Goal: Task Accomplishment & Management: Manage account settings

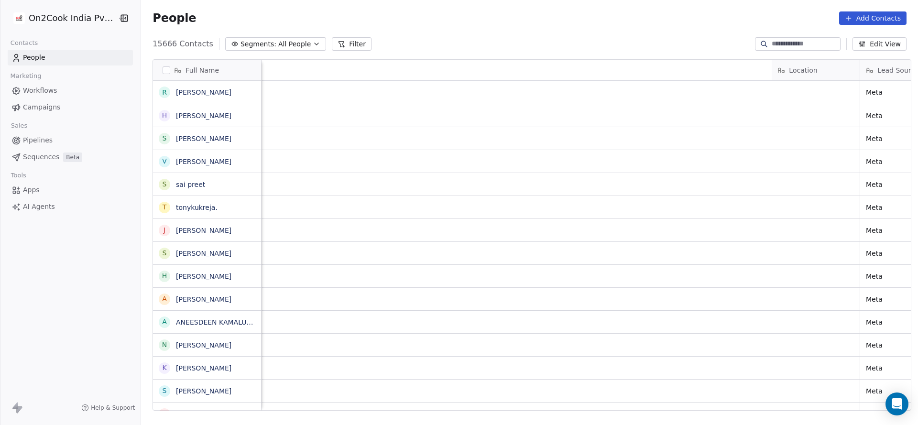
scroll to position [0, 828]
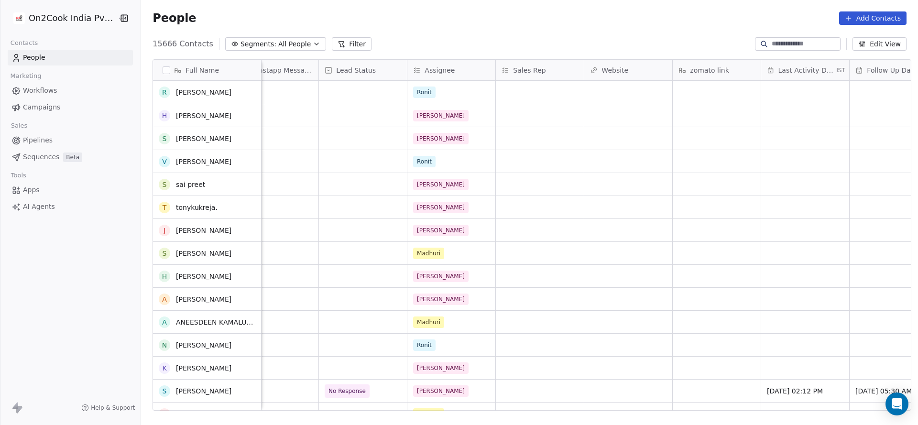
click at [342, 42] on button "Filter" at bounding box center [352, 43] width 40 height 13
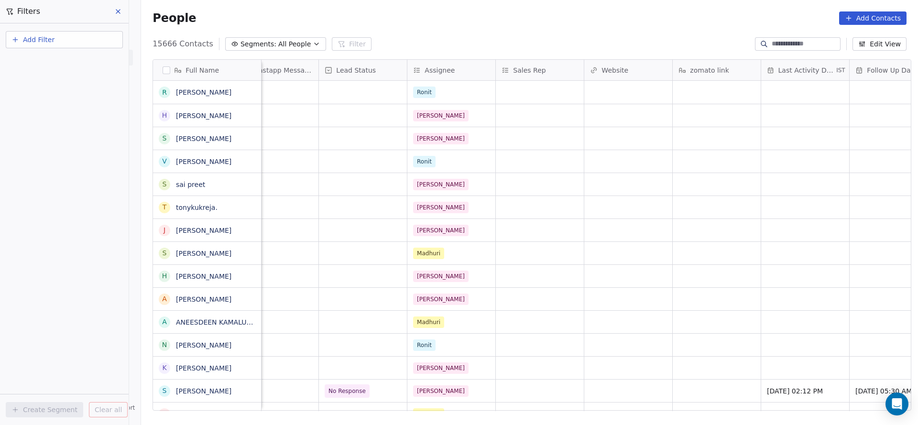
scroll to position [0, 0]
click at [37, 36] on span "Add Filter" at bounding box center [39, 40] width 32 height 10
click at [38, 60] on span "Contact properties" at bounding box center [47, 62] width 62 height 10
type input "***"
click at [44, 94] on div "Assignee" at bounding box center [64, 97] width 97 height 10
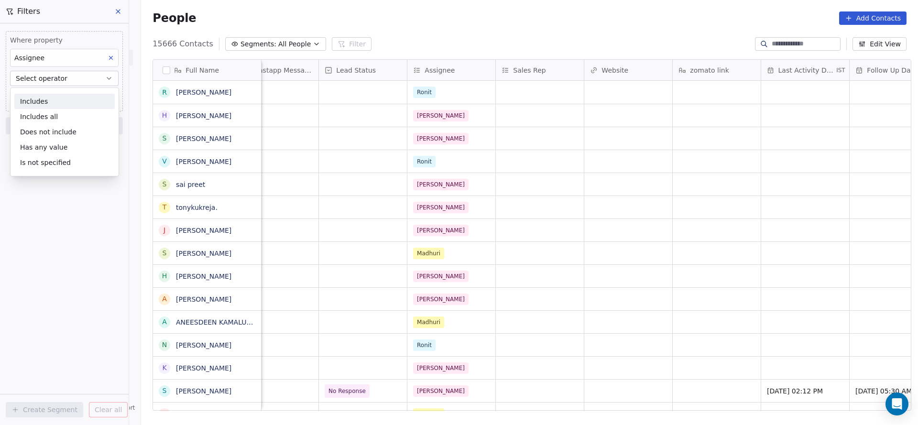
click at [56, 99] on div "Includes" at bounding box center [64, 101] width 100 height 15
click at [57, 91] on body "On2Cook India Pvt. Ltd. Contacts People Marketing Workflows Campaigns Sales Pip…" at bounding box center [459, 212] width 918 height 425
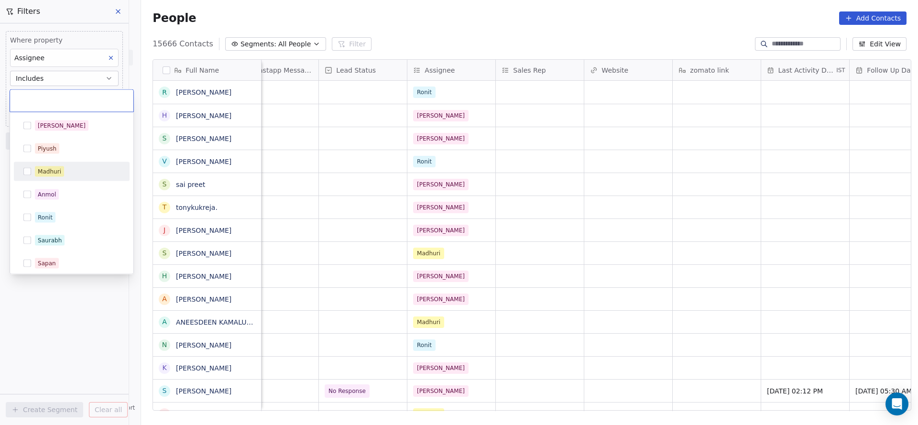
click at [56, 180] on div "Madhuri" at bounding box center [72, 171] width 116 height 19
click at [440, 211] on html "On2Cook India Pvt. Ltd. Contacts People Marketing Workflows Campaigns Sales Pip…" at bounding box center [459, 212] width 918 height 425
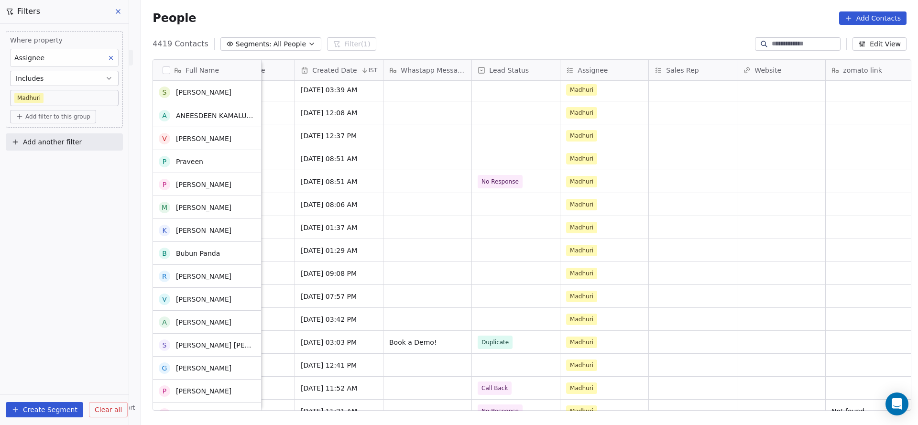
scroll to position [72, 0]
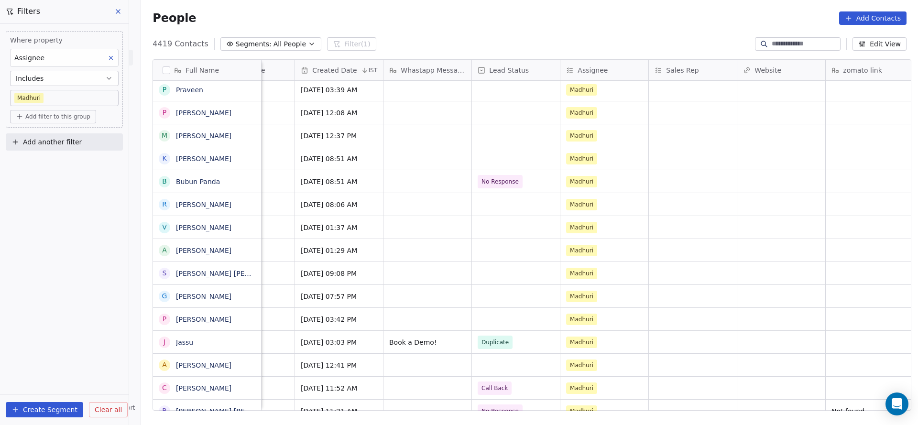
click at [112, 132] on div "Where property Assignee Includes [PERSON_NAME] Add filter to this group Add ano…" at bounding box center [64, 88] width 129 height 131
click at [105, 141] on button "Add another filter" at bounding box center [64, 141] width 117 height 17
click at [74, 164] on div "Contact properties" at bounding box center [64, 164] width 97 height 10
type input "*******"
click at [66, 192] on div "Created Date" at bounding box center [64, 197] width 109 height 15
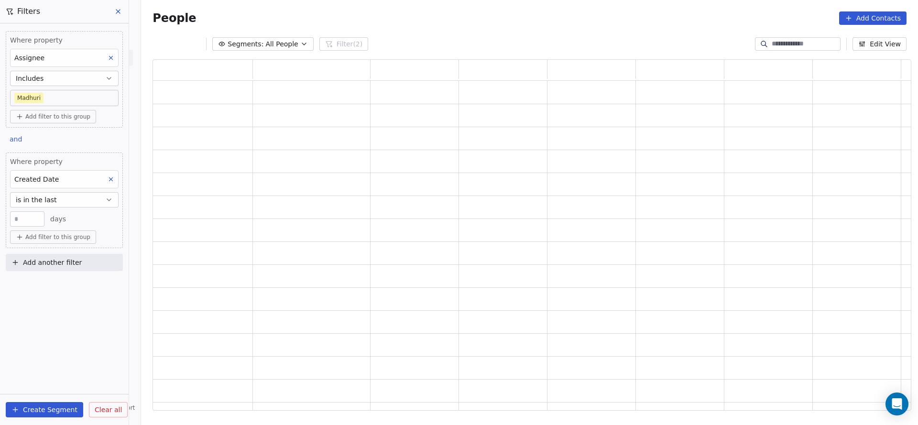
scroll to position [340, 748]
click at [66, 192] on button "is in the last" at bounding box center [64, 199] width 109 height 15
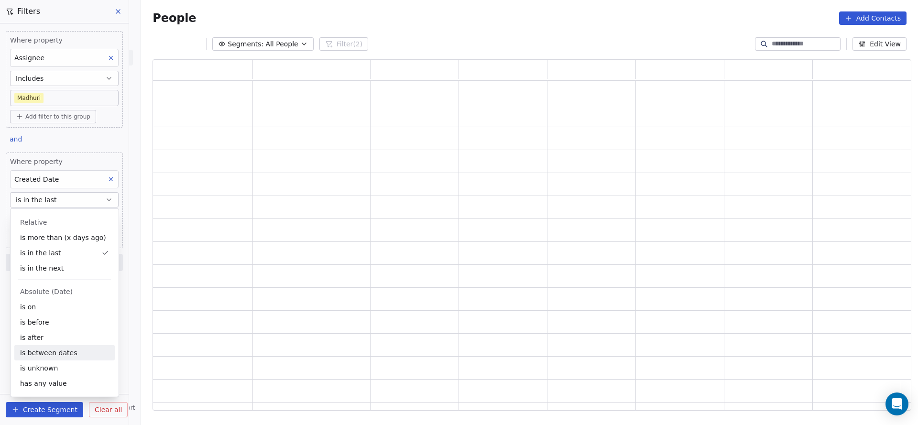
click at [60, 346] on div "is between dates" at bounding box center [64, 352] width 100 height 15
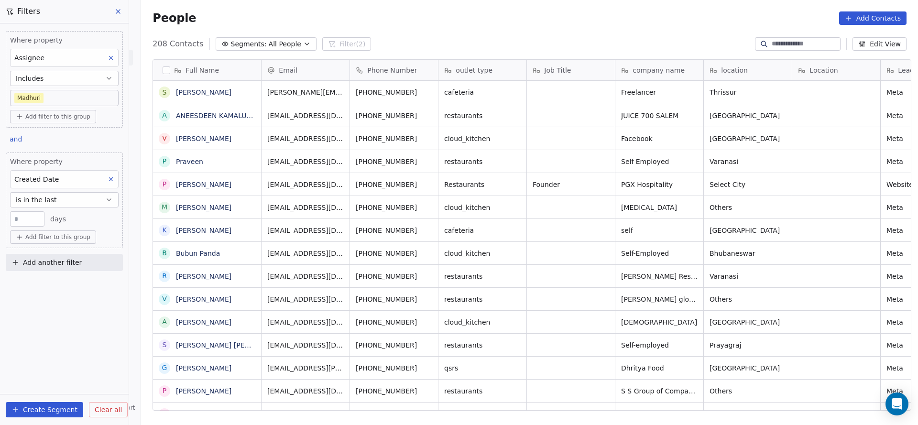
scroll to position [363, 771]
click at [62, 195] on button "is in the last" at bounding box center [64, 199] width 109 height 15
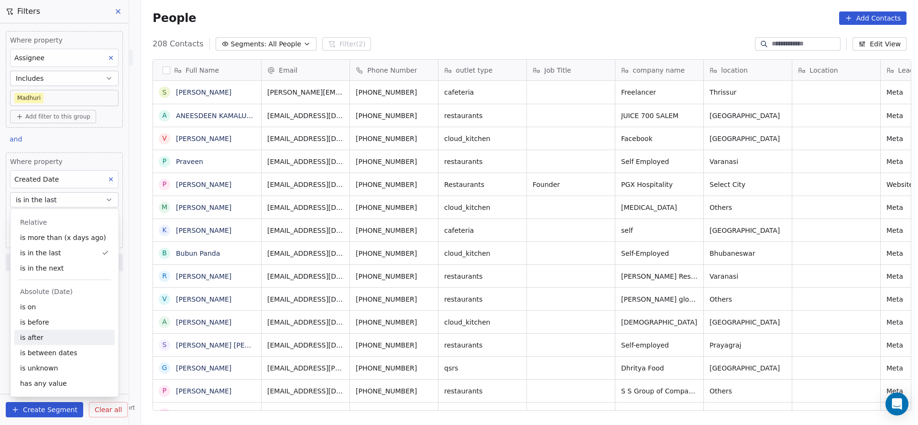
click at [76, 348] on div "is between dates" at bounding box center [64, 352] width 100 height 15
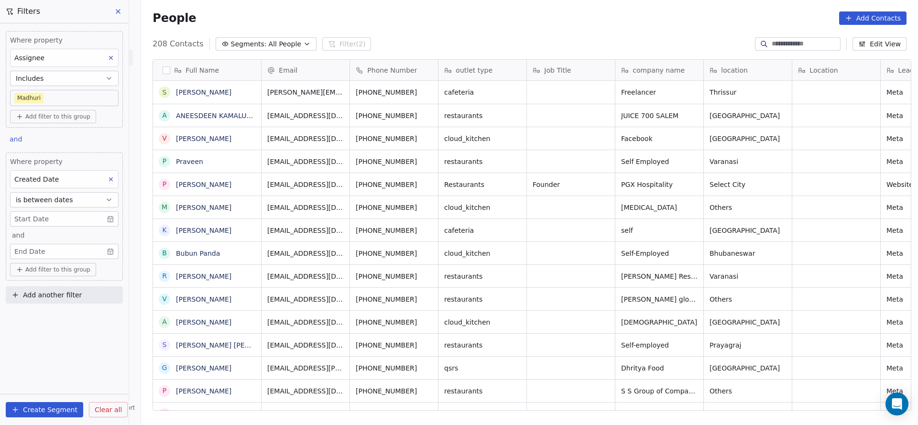
click at [75, 218] on body "On2Cook India Pvt. Ltd. Contacts People Marketing Workflows Campaigns Sales Pip…" at bounding box center [459, 212] width 918 height 425
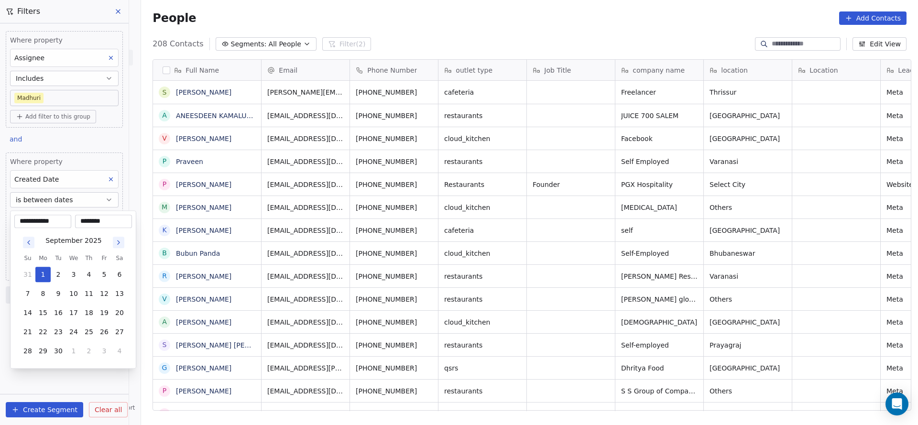
click at [25, 244] on icon "Go to previous month" at bounding box center [29, 243] width 8 height 8
click at [91, 278] on button "31" at bounding box center [88, 274] width 15 height 15
type input "**********"
click at [95, 221] on input "********" at bounding box center [103, 222] width 53 height 10
type input "********"
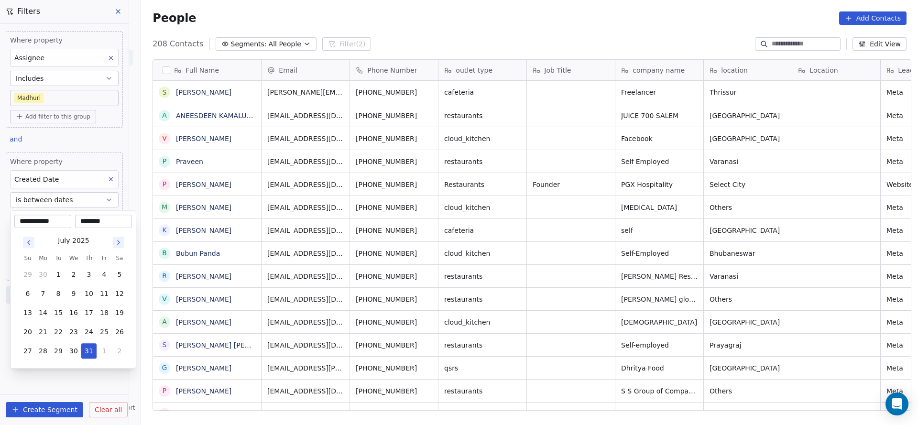
click at [405, 236] on html "On2Cook India Pvt. Ltd. Contacts People Marketing Workflows Campaigns Sales Pip…" at bounding box center [459, 212] width 918 height 425
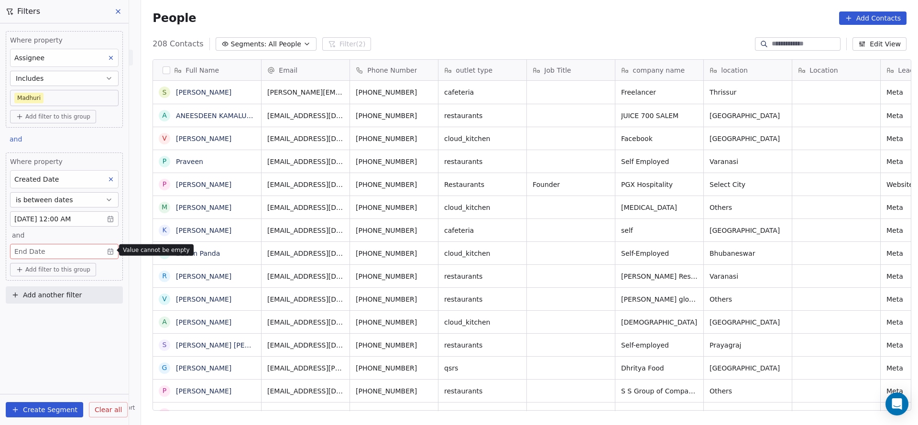
click at [73, 250] on body "On2Cook India Pvt. Ltd. Contacts People Marketing Workflows Campaigns Sales Pip…" at bounding box center [459, 212] width 918 height 425
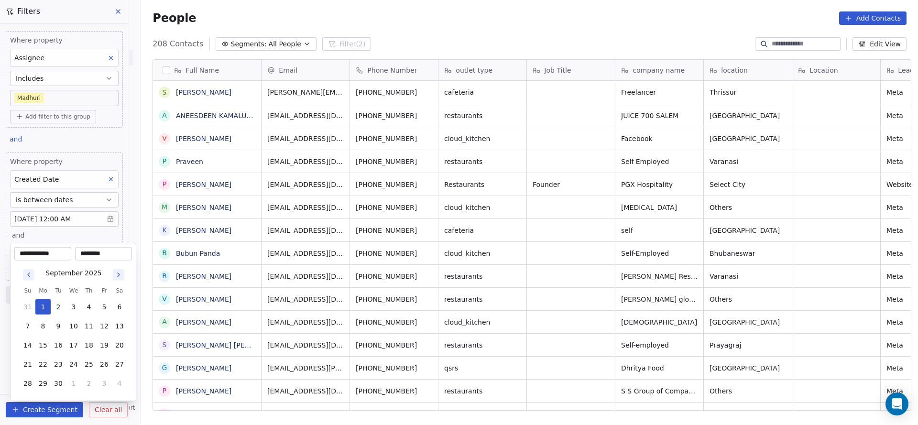
click at [25, 273] on icon "Go to previous month" at bounding box center [29, 275] width 8 height 8
click at [108, 389] on button "29" at bounding box center [104, 383] width 15 height 15
type input "**********"
click at [92, 255] on input "********" at bounding box center [103, 254] width 53 height 10
type input "********"
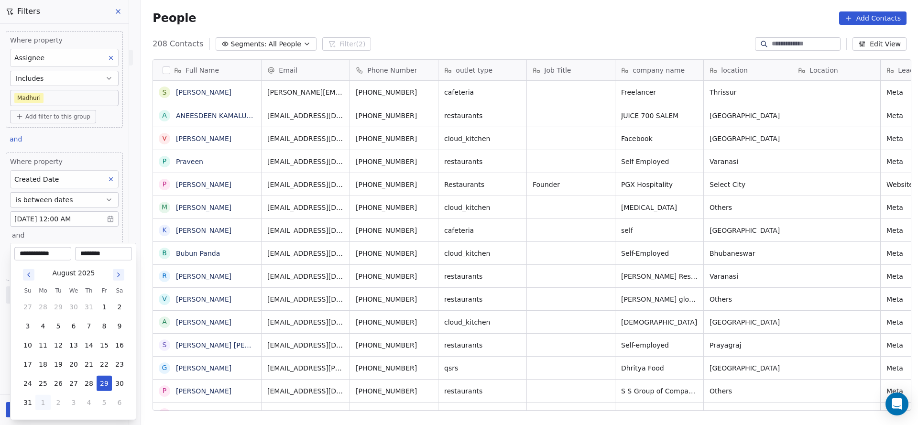
click at [109, 249] on input "********" at bounding box center [103, 254] width 53 height 10
type input "********"
click at [199, 221] on html "On2Cook India Pvt. Ltd. Contacts People Marketing Workflows Campaigns Sales Pip…" at bounding box center [459, 212] width 918 height 425
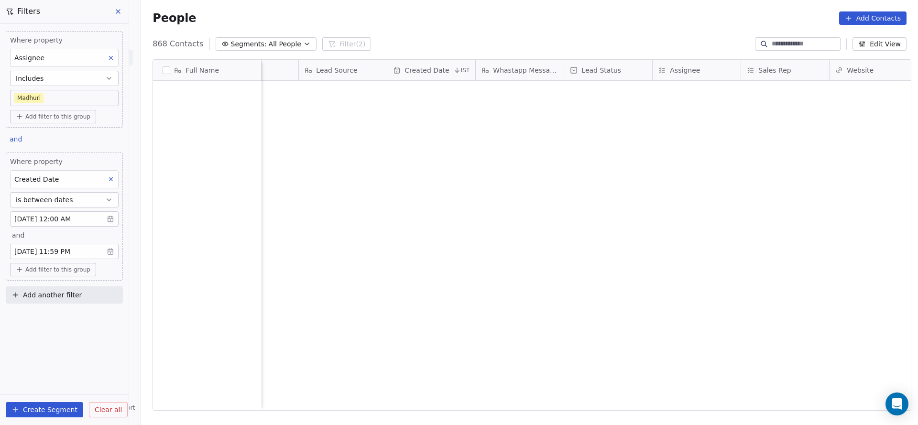
scroll to position [8682, 0]
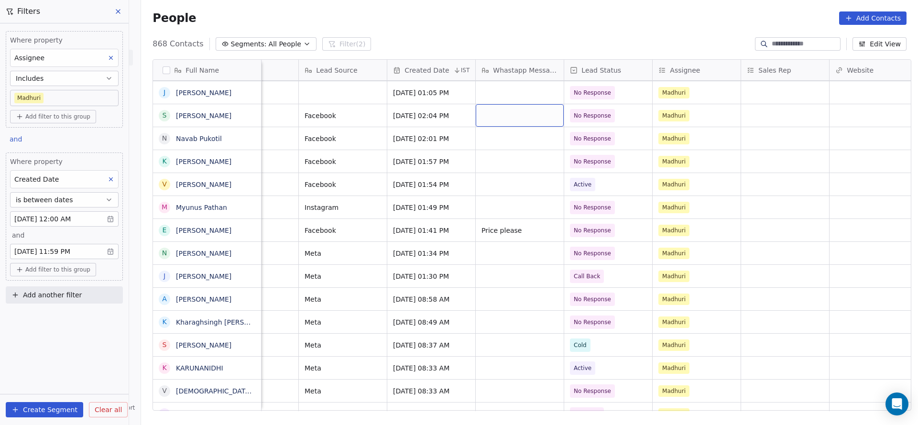
click at [90, 291] on button "Add another filter" at bounding box center [64, 295] width 117 height 17
click at [66, 311] on span "Contact properties" at bounding box center [47, 316] width 62 height 10
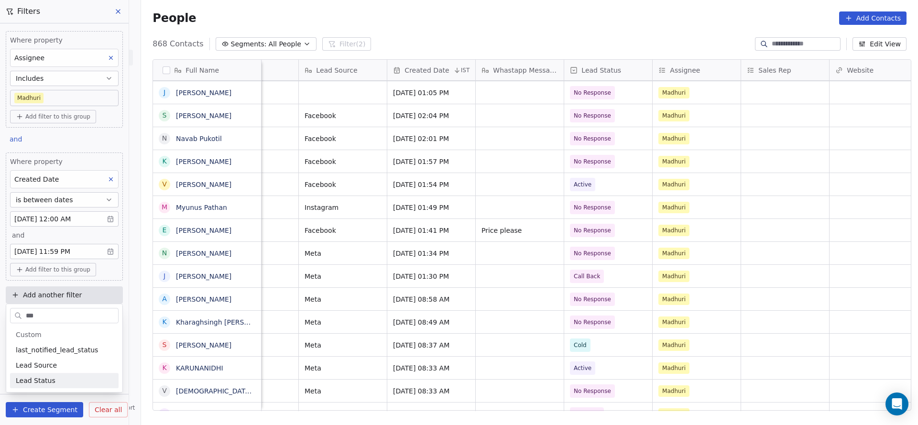
type input "***"
click at [69, 383] on div "Lead Status" at bounding box center [64, 381] width 97 height 10
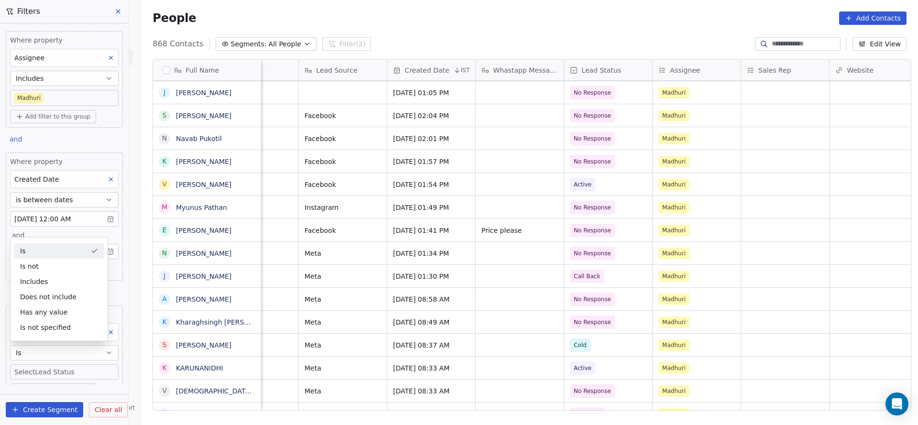
click at [66, 245] on div "Is" at bounding box center [58, 250] width 89 height 15
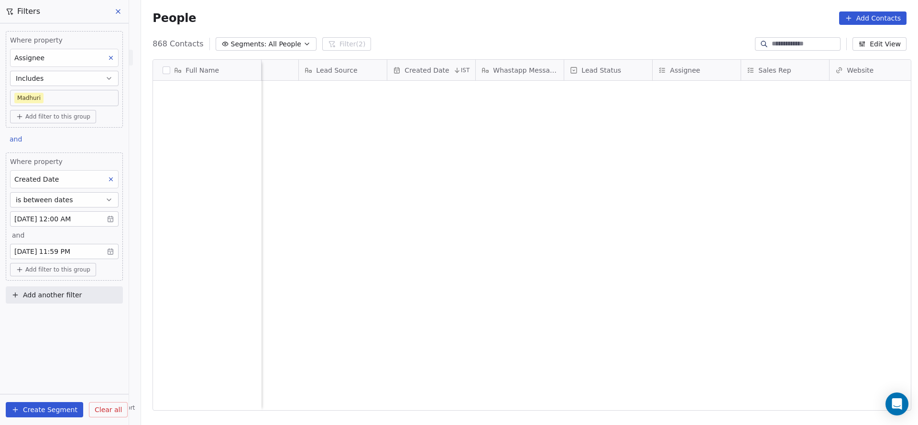
scroll to position [0, 0]
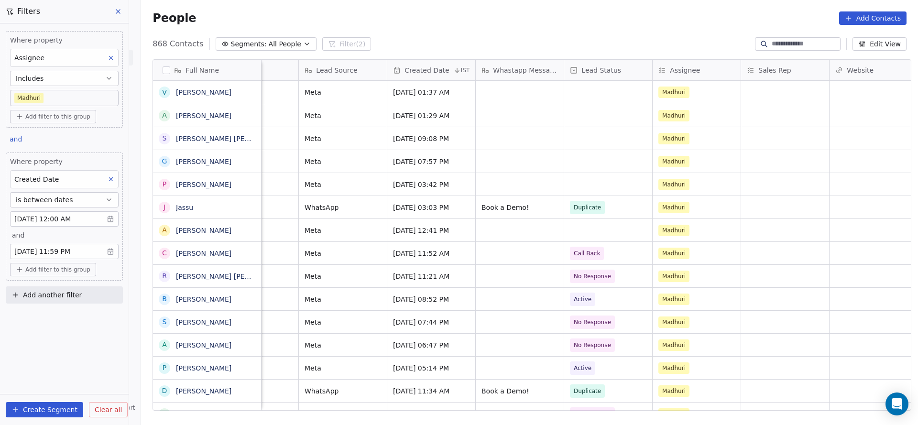
click at [57, 300] on button "Add another filter" at bounding box center [64, 295] width 117 height 17
click at [56, 311] on span "Contact properties" at bounding box center [47, 316] width 62 height 10
type input "***"
click at [56, 380] on div "Lead Status" at bounding box center [64, 381] width 97 height 10
click at [68, 367] on body "On2Cook India Pvt. Ltd. Contacts People Marketing Workflows Campaigns Sales Pip…" at bounding box center [459, 212] width 918 height 425
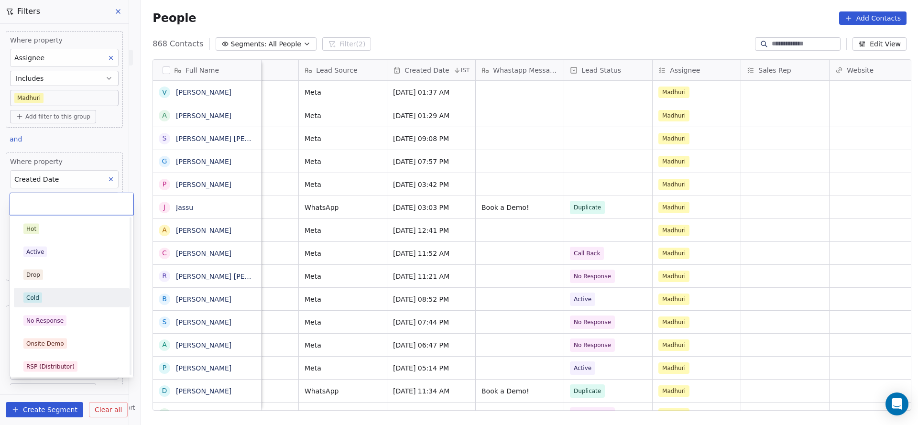
scroll to position [144, 0]
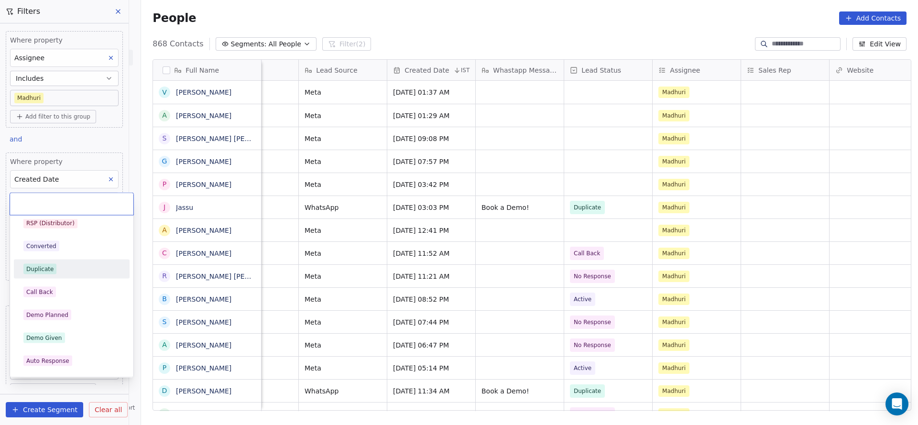
click at [59, 273] on div "Duplicate" at bounding box center [71, 269] width 97 height 11
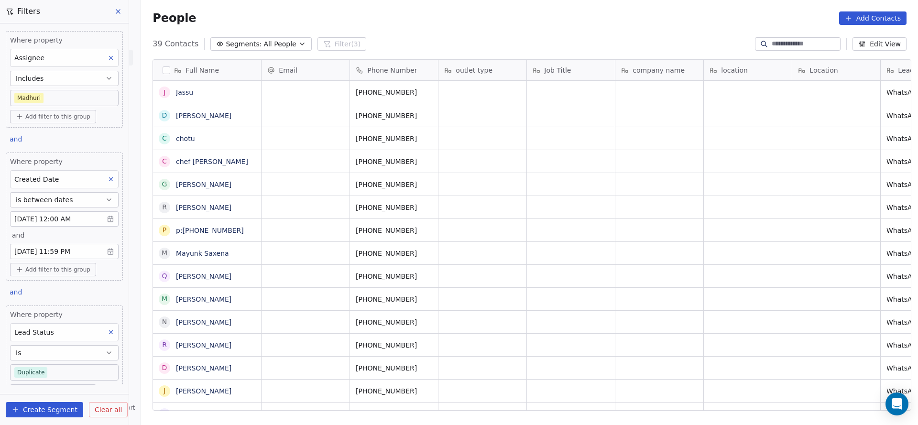
scroll to position [363, 771]
click at [105, 326] on button at bounding box center [111, 332] width 12 height 12
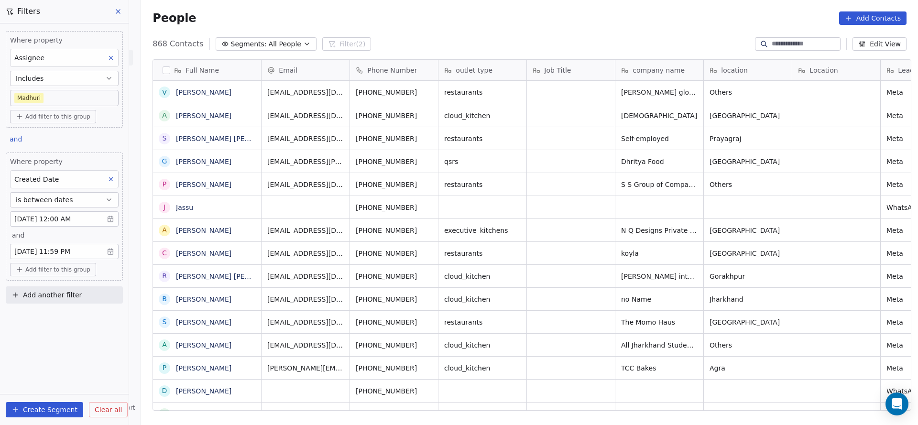
click at [70, 107] on div "Where property Assignee Includes [PERSON_NAME] Add filter to this group" at bounding box center [64, 79] width 117 height 97
click at [77, 100] on body "On2Cook India Pvt. Ltd. Contacts People Marketing Workflows Campaigns Sales Pip…" at bounding box center [459, 212] width 918 height 425
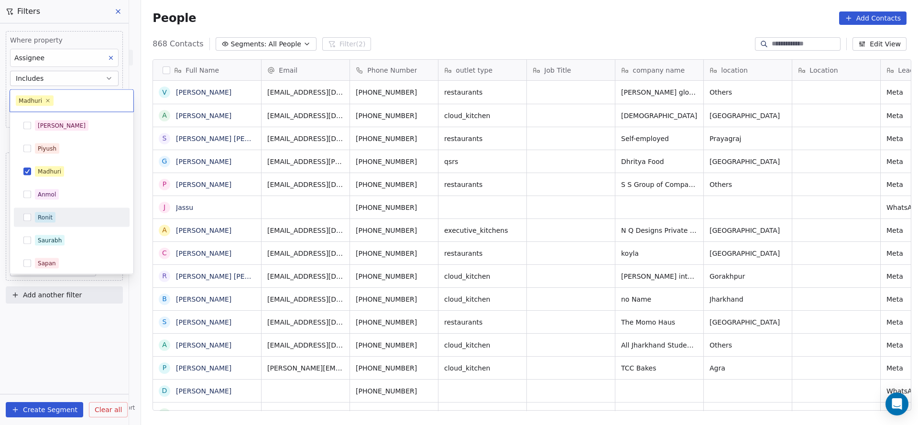
click at [60, 210] on div "Ronit" at bounding box center [72, 217] width 108 height 15
click at [64, 165] on div "Madhuri" at bounding box center [72, 171] width 108 height 15
click at [366, 178] on html "On2Cook India Pvt. Ltd. Contacts People Marketing Workflows Campaigns Sales Pip…" at bounding box center [459, 212] width 918 height 425
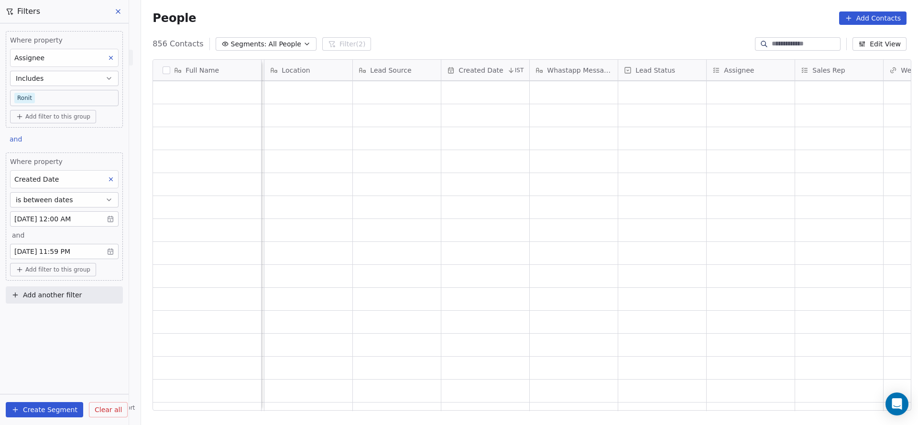
scroll to position [1148, 0]
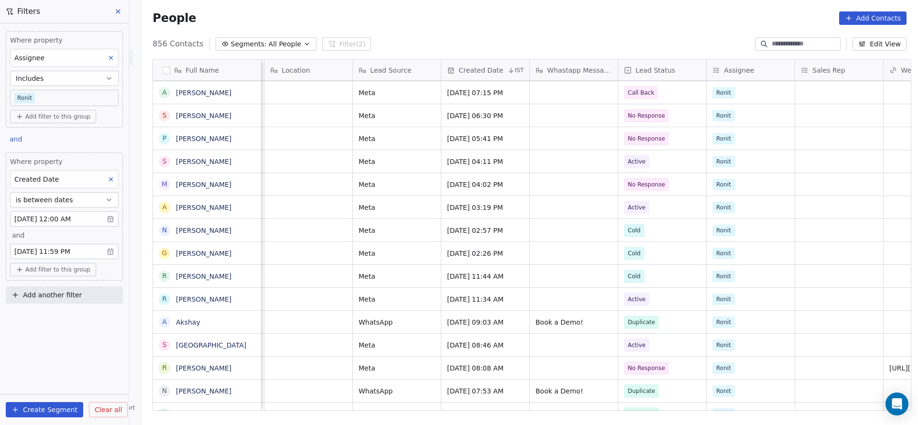
drag, startPoint x: 561, startPoint y: 411, endPoint x: 717, endPoint y: 409, distance: 156.0
click at [717, 409] on div "outlet type Job Title company name location Location Lead Source Created Date I…" at bounding box center [587, 236] width 650 height 352
drag, startPoint x: 694, startPoint y: 416, endPoint x: 876, endPoint y: 407, distance: 182.5
click at [876, 407] on div "Full Name N [PERSON_NAME] G [PERSON_NAME] [PERSON_NAME] S [PERSON_NAME] G [PERS…" at bounding box center [529, 239] width 777 height 374
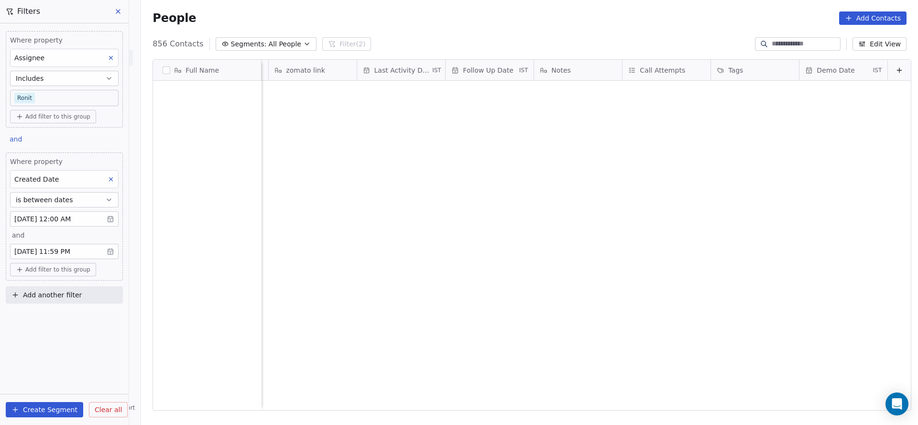
scroll to position [10978, 0]
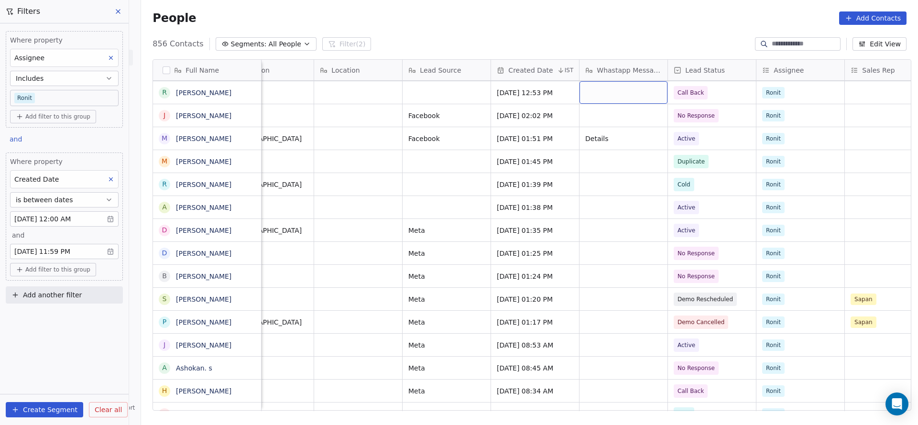
click at [62, 297] on span "Add another filter" at bounding box center [52, 295] width 59 height 10
click at [57, 313] on span "Contact properties" at bounding box center [47, 316] width 62 height 10
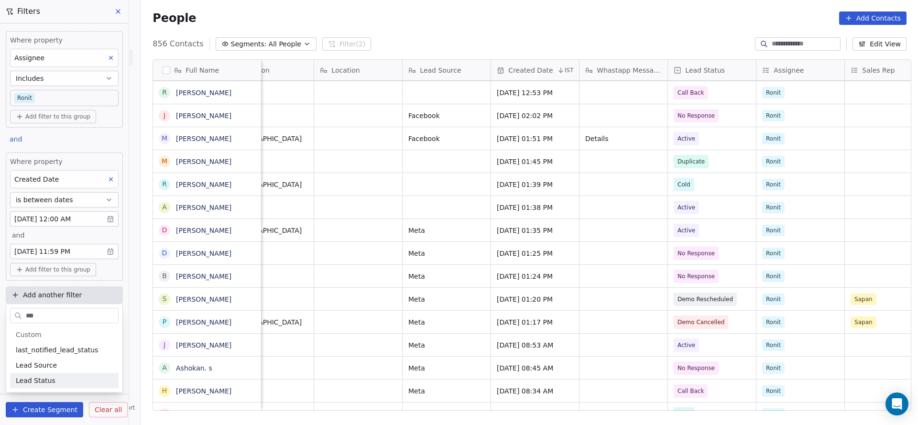
type input "***"
click at [62, 379] on div "Lead Status" at bounding box center [64, 381] width 97 height 10
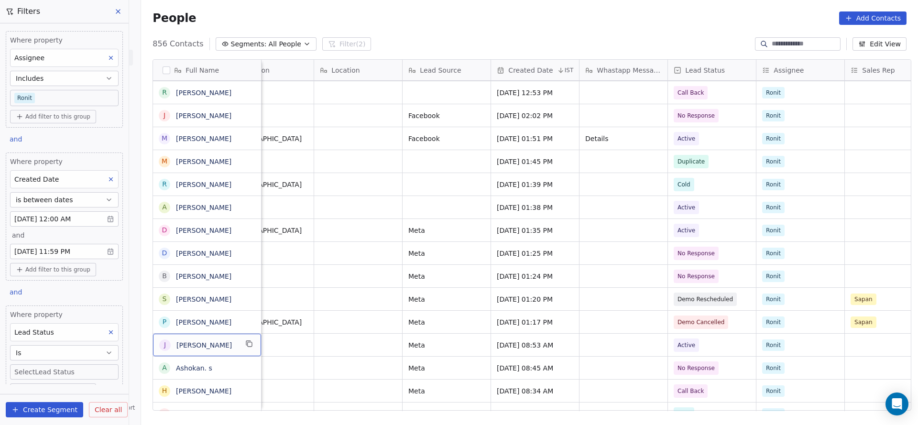
click at [40, 367] on body "On2Cook India Pvt. Ltd. Contacts People Marketing Workflows Campaigns Sales Pip…" at bounding box center [459, 212] width 918 height 425
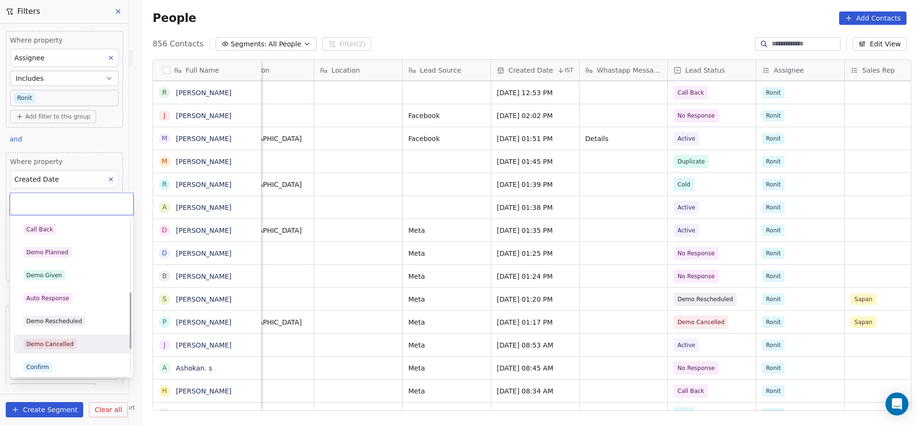
scroll to position [134, 0]
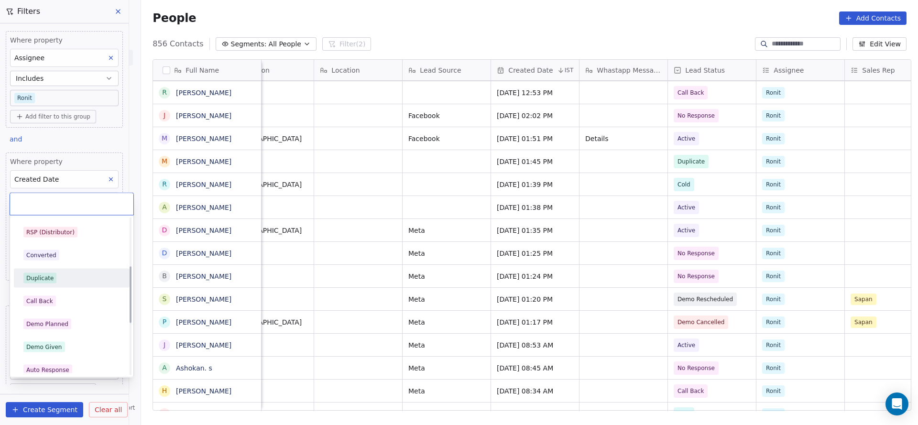
click at [76, 279] on div "Duplicate" at bounding box center [71, 278] width 97 height 11
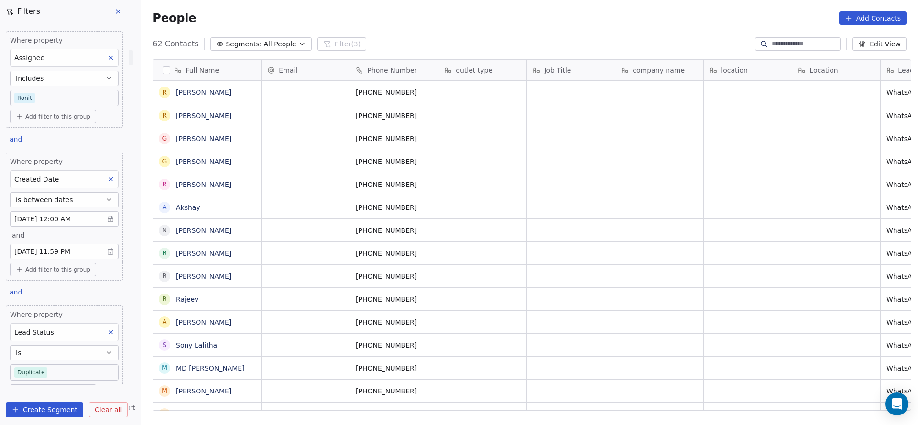
scroll to position [363, 771]
click at [81, 96] on body "On2Cook India Pvt. Ltd. Contacts People Marketing Workflows Campaigns Sales Pip…" at bounding box center [459, 212] width 918 height 425
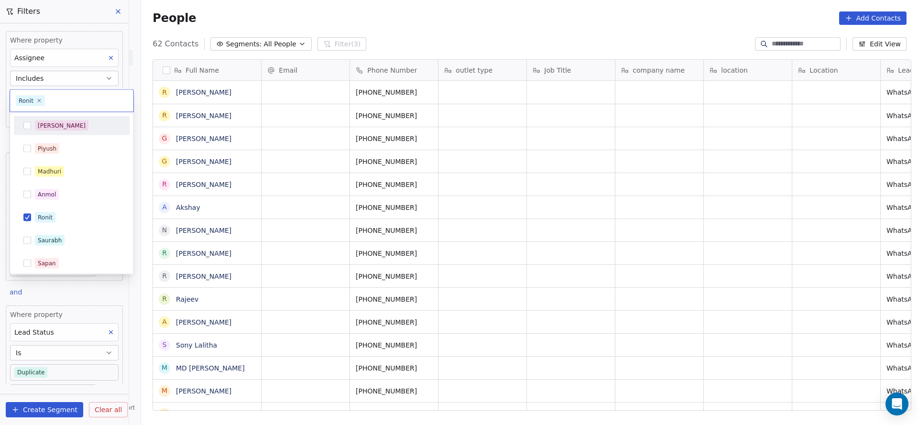
click at [62, 123] on div "[PERSON_NAME]" at bounding box center [77, 126] width 85 height 11
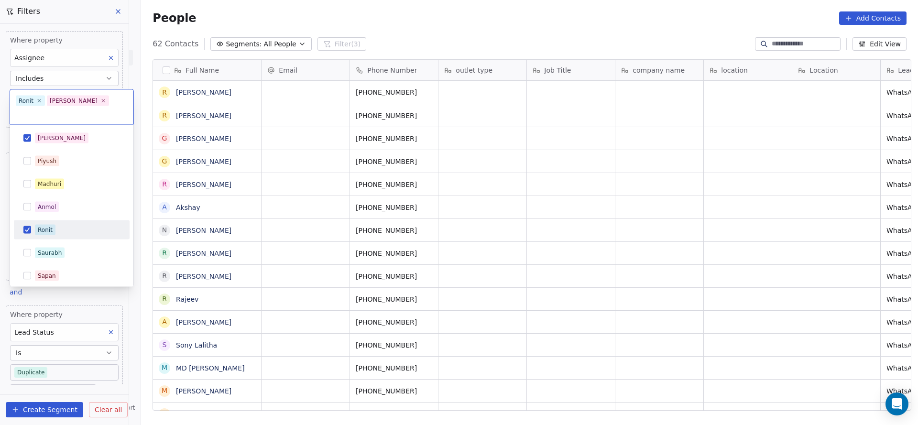
click at [55, 226] on div "Ronit" at bounding box center [72, 230] width 116 height 19
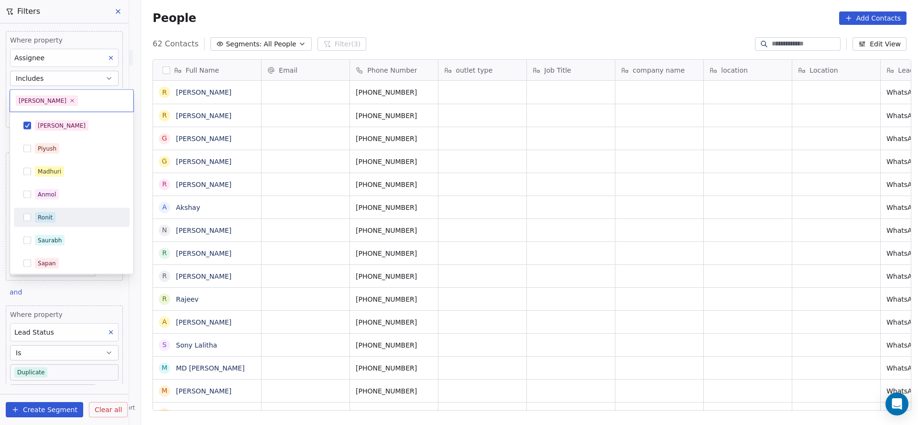
click at [468, 224] on html "On2Cook India Pvt. Ltd. Contacts People Marketing Workflows Campaigns Sales Pip…" at bounding box center [459, 212] width 918 height 425
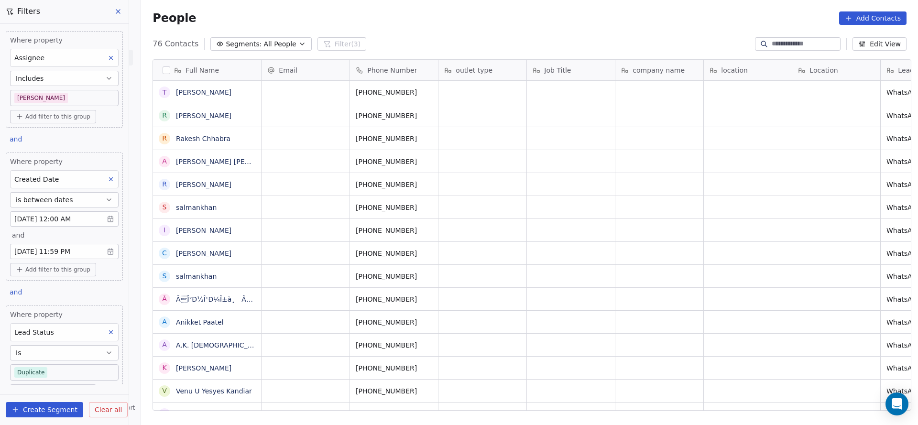
click at [105, 334] on button at bounding box center [111, 332] width 12 height 12
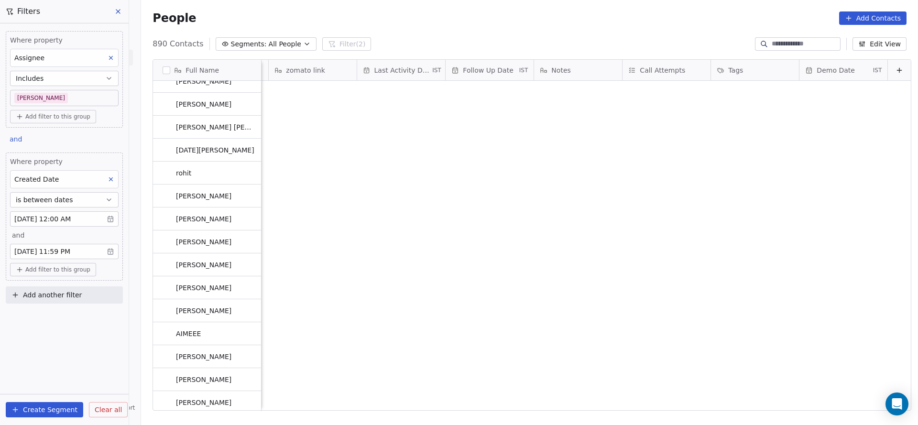
scroll to position [8437, 0]
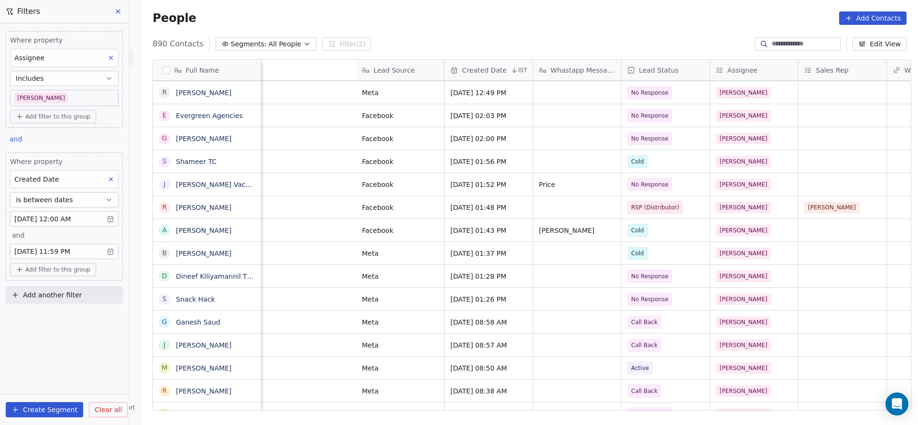
scroll to position [11, 950]
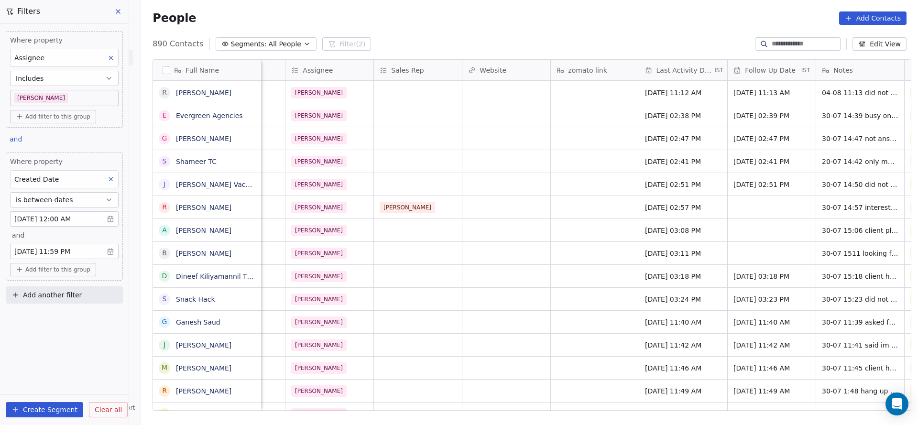
click at [76, 99] on body "On2Cook India Pvt. Ltd. Contacts People Marketing Workflows Campaigns Sales Pip…" at bounding box center [459, 212] width 918 height 425
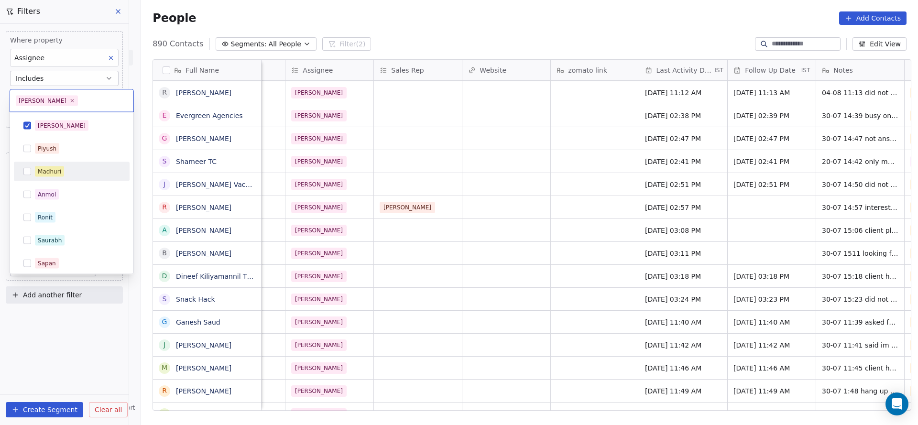
drag, startPoint x: 61, startPoint y: 172, endPoint x: 62, endPoint y: 155, distance: 16.7
click at [61, 172] on span "Madhuri" at bounding box center [49, 171] width 29 height 11
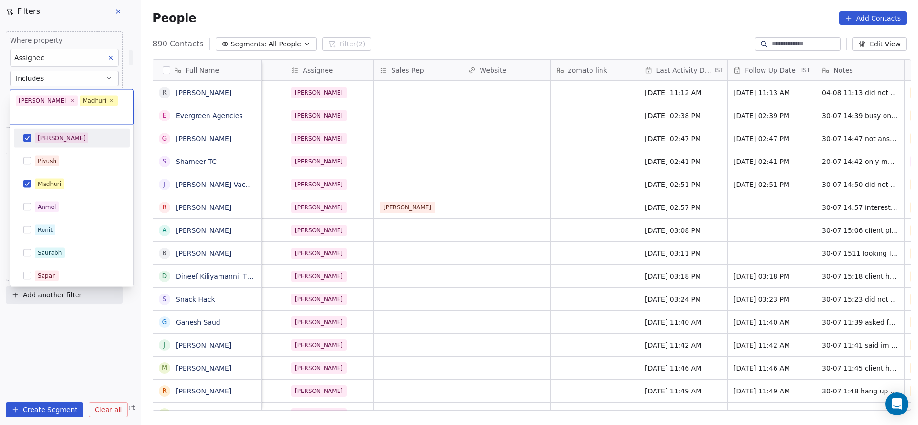
click at [66, 125] on div "[PERSON_NAME] [PERSON_NAME] [PERSON_NAME] [PERSON_NAME] Saurabh [PERSON_NAME] […" at bounding box center [71, 206] width 123 height 162
click at [36, 133] on span "[PERSON_NAME]" at bounding box center [62, 138] width 54 height 11
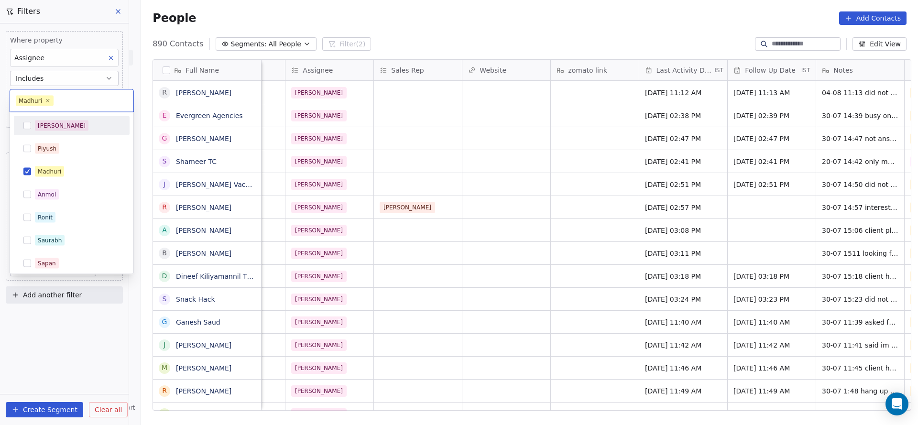
click at [378, 183] on html "On2Cook India Pvt. Ltd. Contacts People Marketing Workflows Campaigns Sales Pip…" at bounding box center [459, 212] width 918 height 425
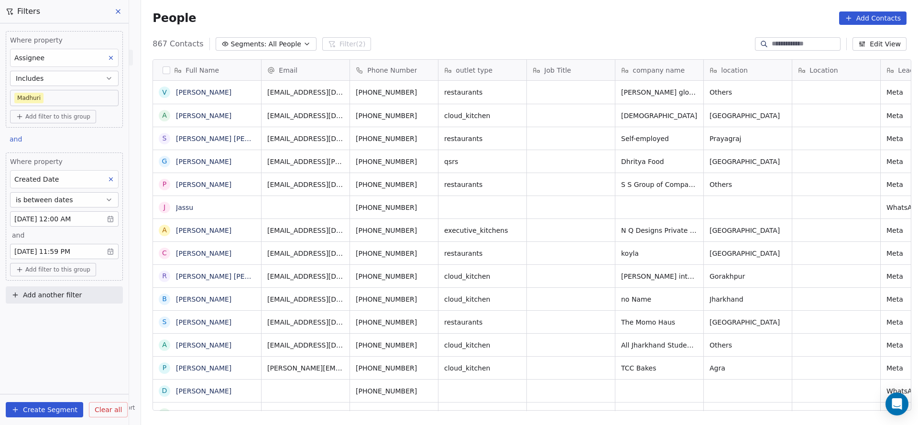
scroll to position [363, 771]
click at [111, 181] on icon at bounding box center [111, 179] width 7 height 7
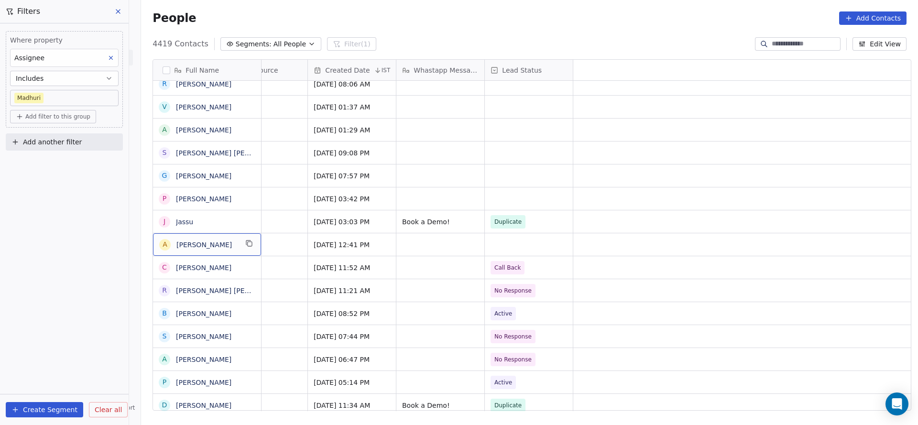
scroll to position [0, 0]
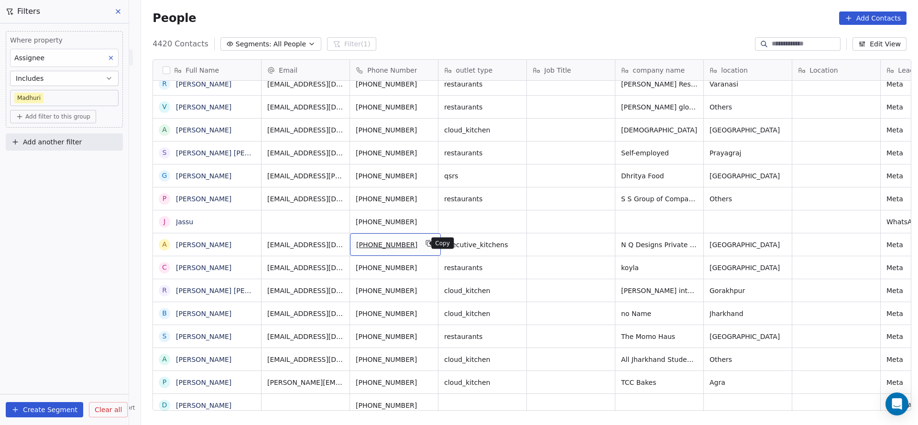
click at [426, 243] on icon "grid" at bounding box center [430, 244] width 8 height 8
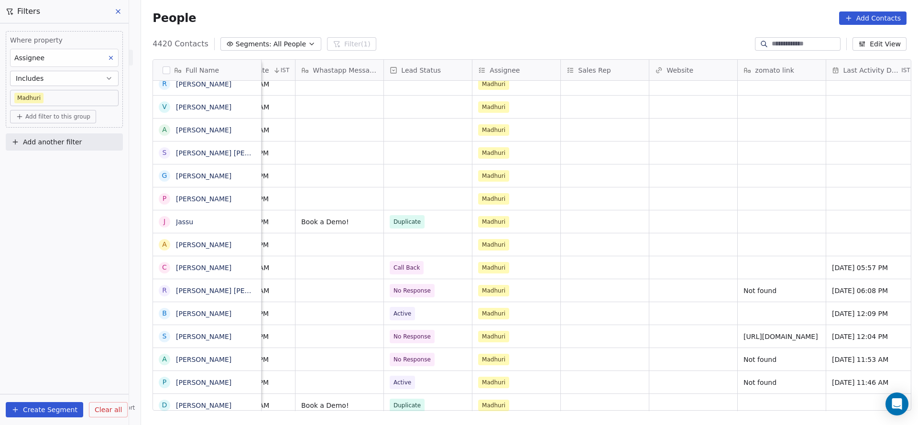
scroll to position [0, 993]
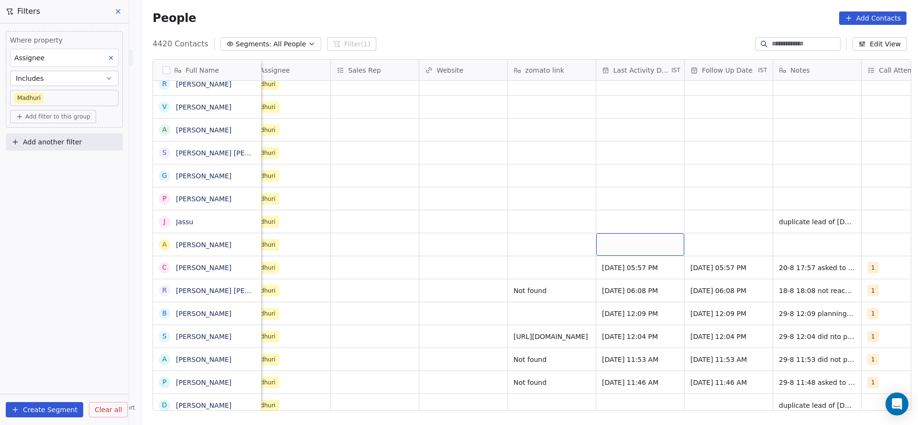
click at [610, 243] on div "grid" at bounding box center [641, 244] width 88 height 22
click at [641, 247] on div "grid" at bounding box center [641, 244] width 88 height 22
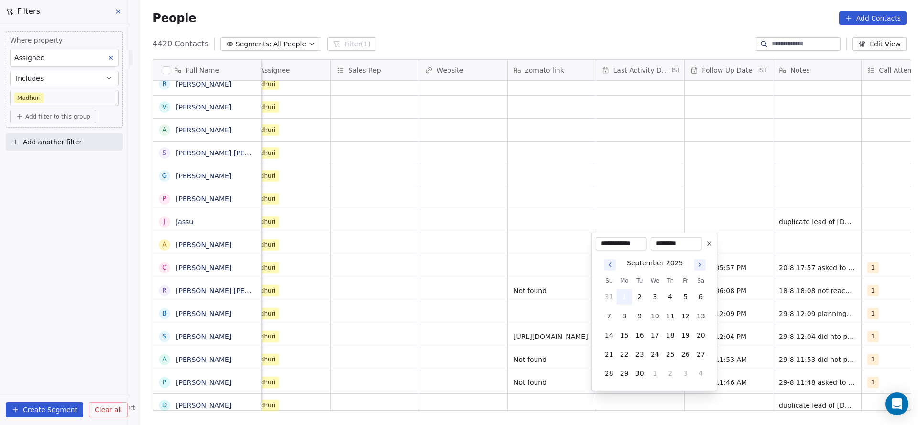
click at [628, 294] on button "1" at bounding box center [624, 296] width 15 height 15
click at [524, 271] on html "On2Cook India Pvt. Ltd. Contacts People Marketing Workflows Campaigns Sales Pip…" at bounding box center [459, 212] width 918 height 425
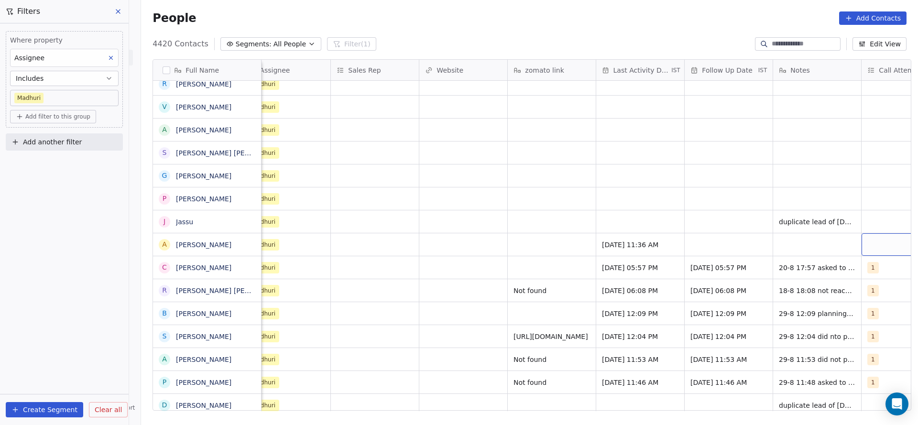
scroll to position [0, 1042]
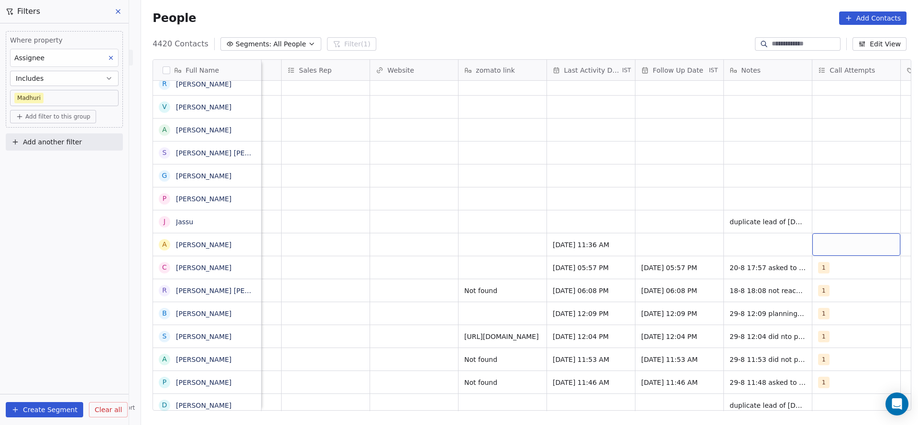
click at [875, 250] on div "grid" at bounding box center [857, 244] width 88 height 22
click at [841, 244] on div "grid" at bounding box center [857, 244] width 88 height 22
click at [824, 265] on div "1" at bounding box center [857, 270] width 85 height 11
drag, startPoint x: 701, startPoint y: 263, endPoint x: 657, endPoint y: 245, distance: 47.4
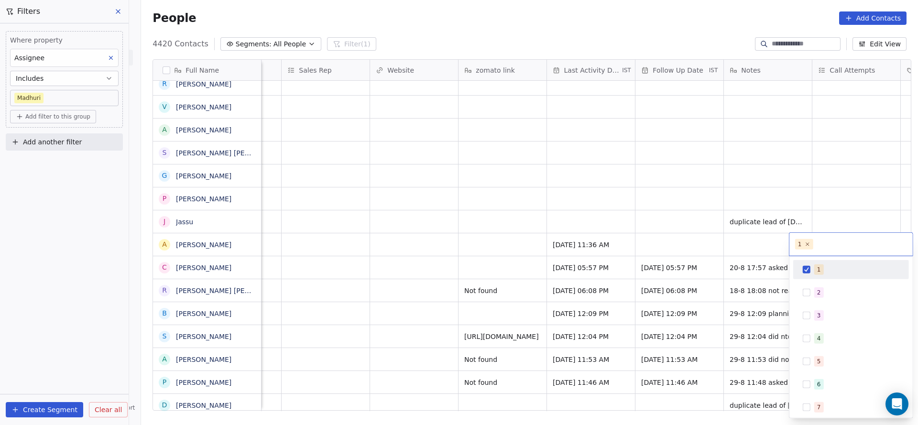
click at [700, 263] on html "On2Cook India Pvt. Ltd. Contacts People Marketing Workflows Campaigns Sales Pip…" at bounding box center [459, 212] width 918 height 425
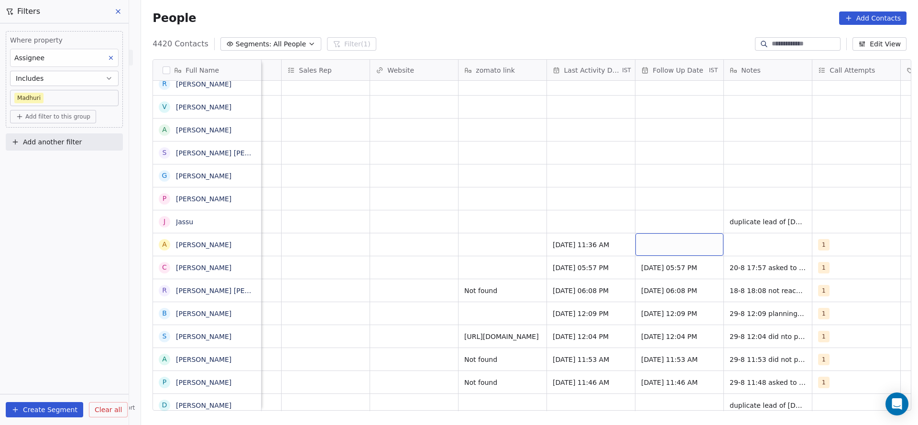
click at [657, 245] on div "grid" at bounding box center [680, 244] width 88 height 22
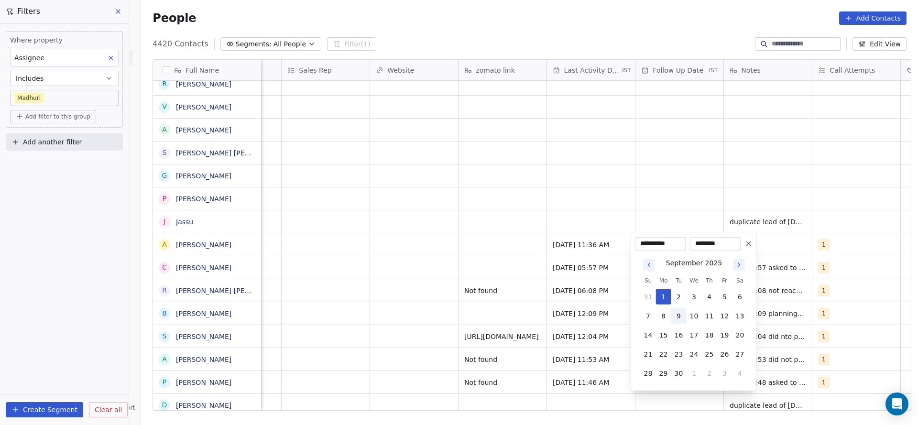
click at [679, 319] on button "9" at bounding box center [679, 316] width 15 height 15
type input "**********"
click at [458, 235] on html "On2Cook India Pvt. Ltd. Contacts People Marketing Workflows Campaigns Sales Pip…" at bounding box center [459, 212] width 918 height 425
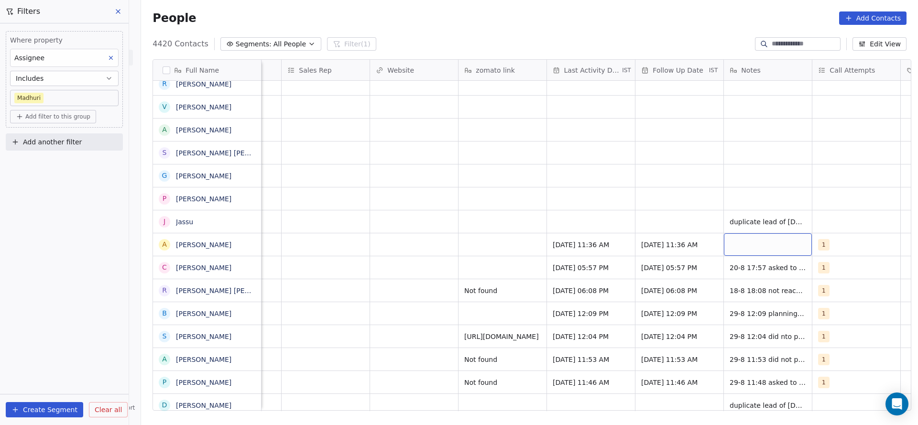
click at [750, 246] on div "grid" at bounding box center [768, 244] width 88 height 22
click at [650, 239] on html "On2Cook India Pvt. Ltd. Contacts People Marketing Workflows Campaigns Sales Pip…" at bounding box center [459, 212] width 918 height 425
click at [650, 239] on div "09/09/2025 11:36 AM" at bounding box center [680, 244] width 88 height 22
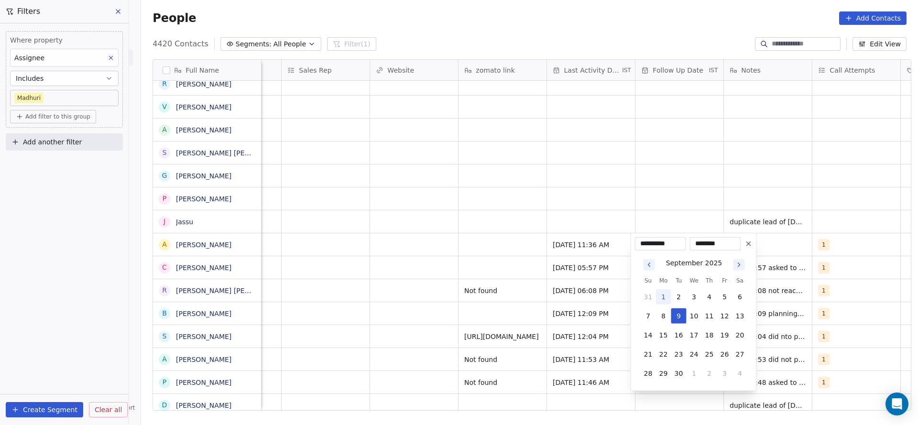
click at [750, 242] on icon at bounding box center [749, 244] width 8 height 8
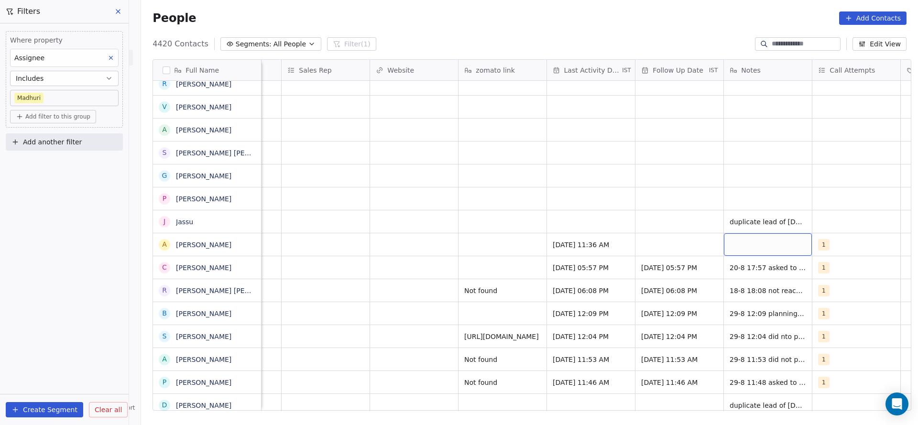
click at [758, 246] on div "grid" at bounding box center [768, 244] width 88 height 22
type textarea "**********"
drag, startPoint x: 669, startPoint y: 245, endPoint x: 695, endPoint y: 379, distance: 135.8
click at [666, 247] on html "On2Cook India Pvt. Ltd. Contacts People Marketing Workflows Campaigns Sales Pip…" at bounding box center [459, 212] width 918 height 425
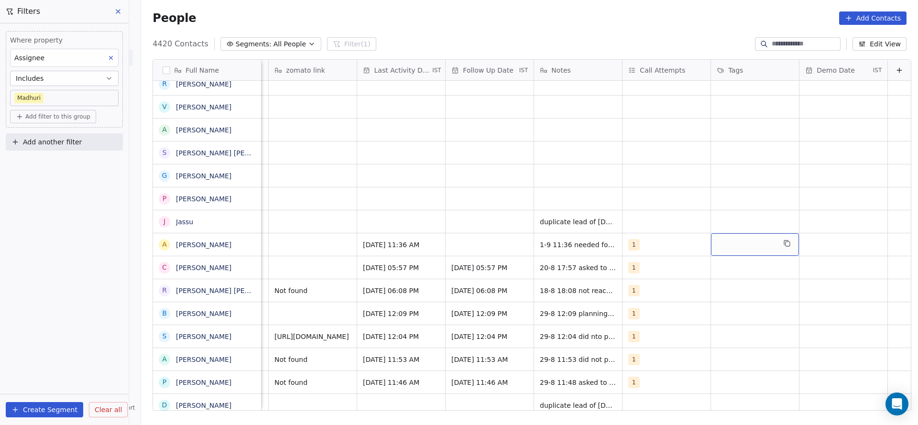
click at [737, 247] on div "grid" at bounding box center [755, 244] width 88 height 22
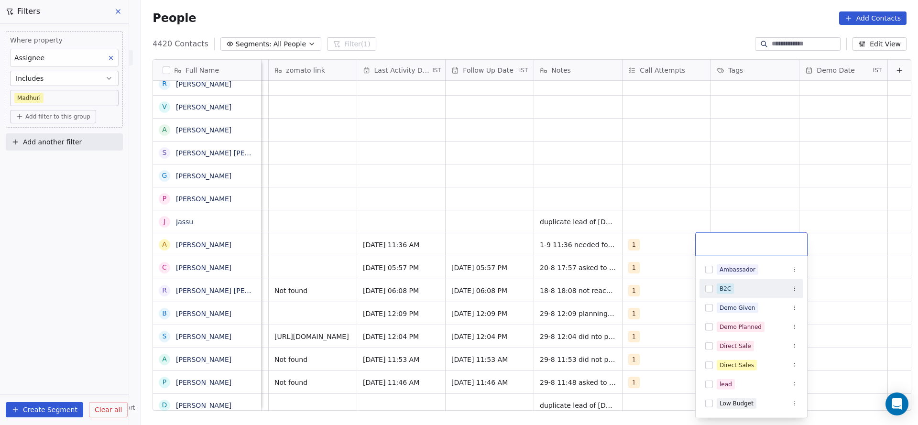
click at [729, 291] on div "B2C" at bounding box center [725, 289] width 11 height 9
click at [498, 273] on html "On2Cook India Pvt. Ltd. Contacts People Marketing Workflows Campaigns Sales Pip…" at bounding box center [459, 212] width 918 height 425
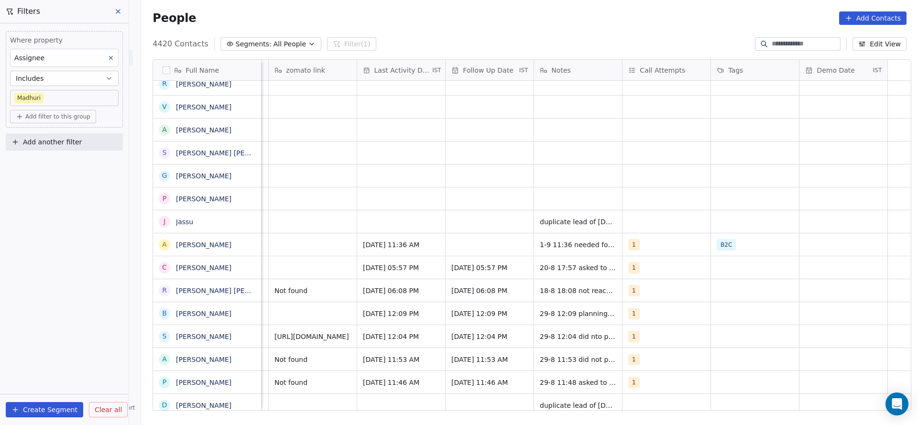
scroll to position [0, 799]
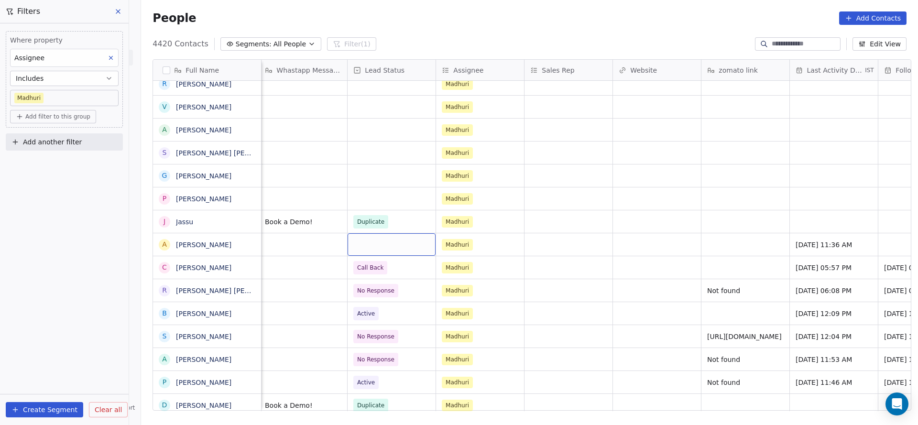
click at [354, 249] on div "grid" at bounding box center [392, 244] width 88 height 22
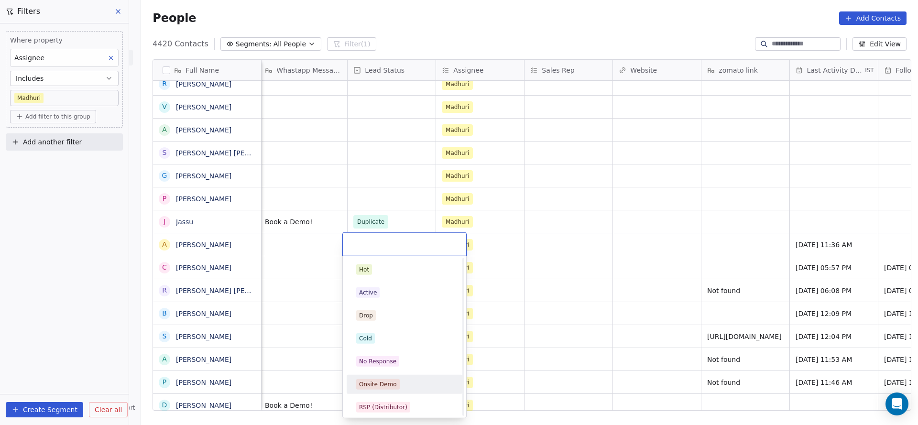
scroll to position [72, 0]
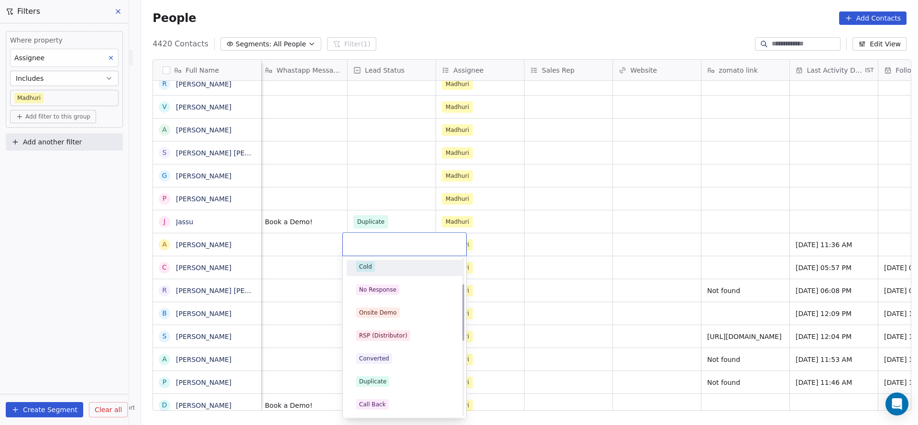
click at [371, 262] on span "Cold" at bounding box center [365, 267] width 19 height 11
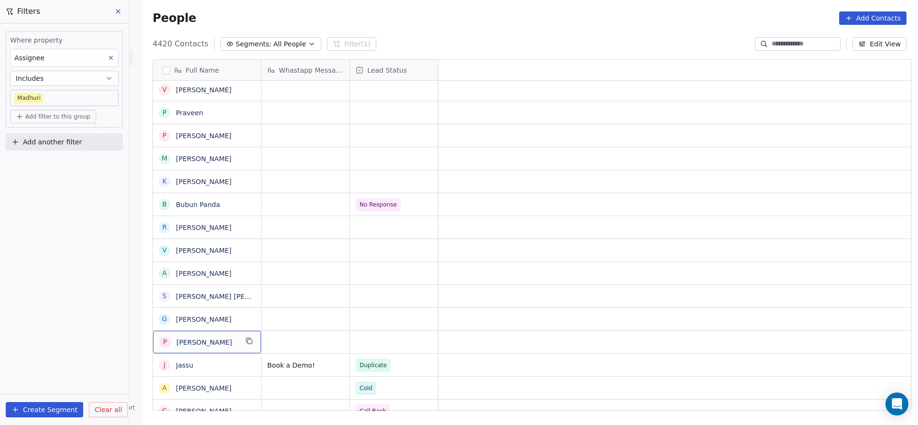
scroll to position [0, 0]
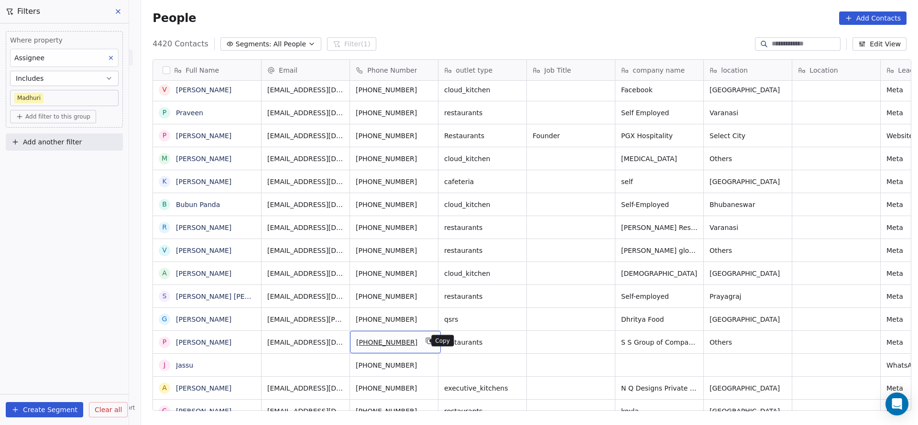
drag, startPoint x: 424, startPoint y: 342, endPoint x: 512, endPoint y: 422, distance: 119.2
click at [428, 342] on icon "grid" at bounding box center [430, 342] width 4 height 4
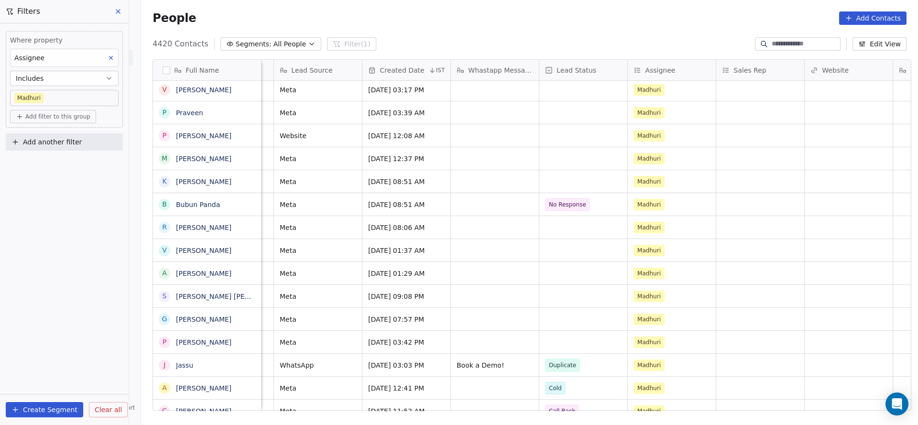
scroll to position [0, 811]
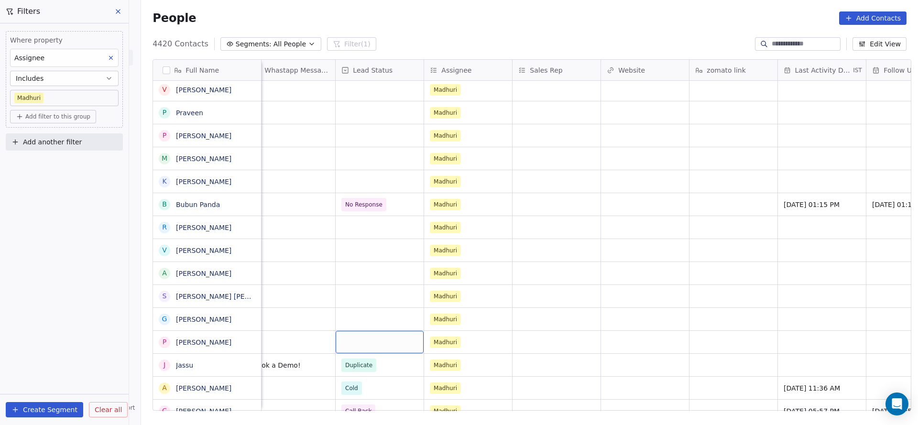
click at [378, 349] on div "grid" at bounding box center [380, 342] width 88 height 22
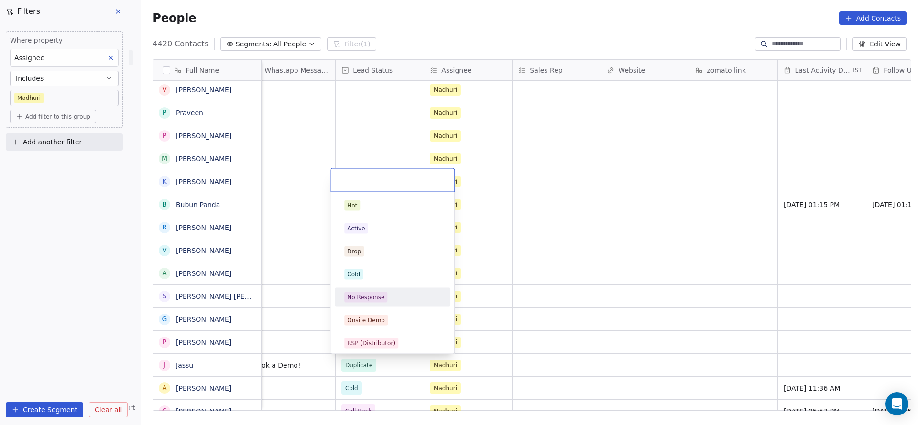
click at [387, 297] on div "No Response" at bounding box center [392, 297] width 97 height 11
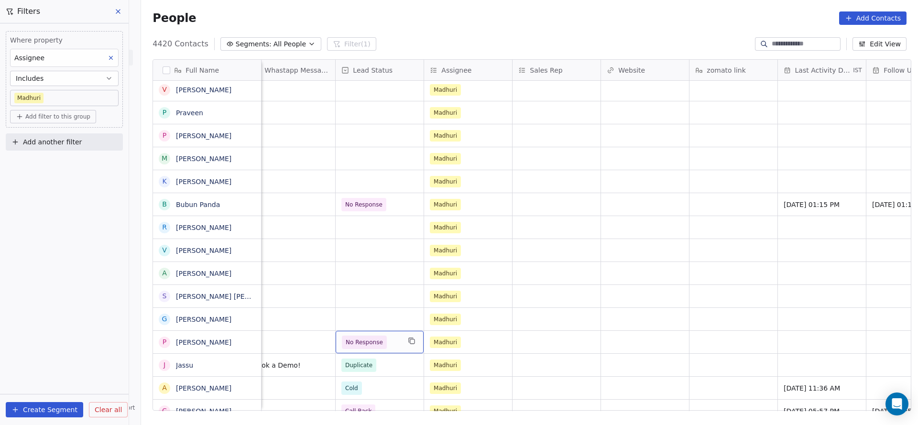
scroll to position [0, 1242]
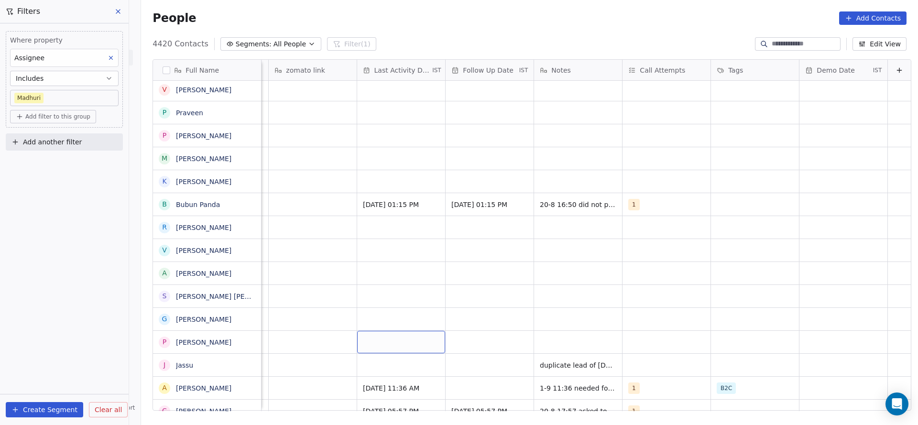
click at [370, 348] on div "grid" at bounding box center [401, 342] width 88 height 22
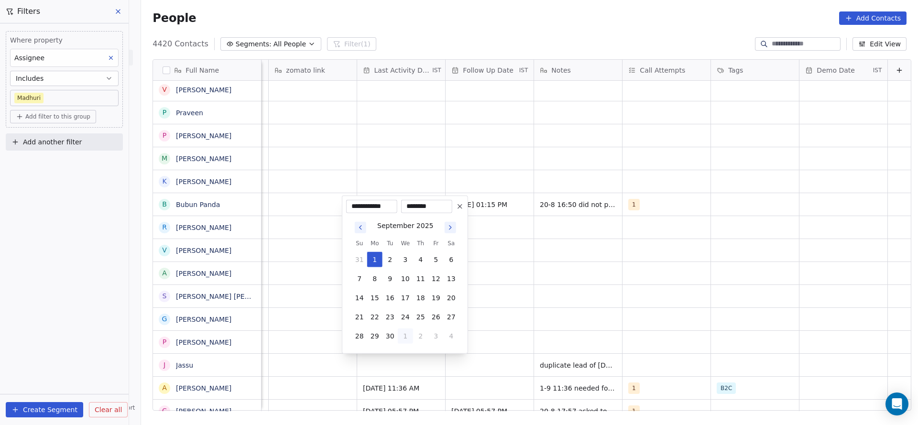
click at [408, 337] on button "1" at bounding box center [405, 336] width 15 height 15
type input "**********"
click at [311, 347] on html "On2Cook India Pvt. Ltd. Contacts People Marketing Workflows Campaigns Sales Pip…" at bounding box center [459, 212] width 918 height 425
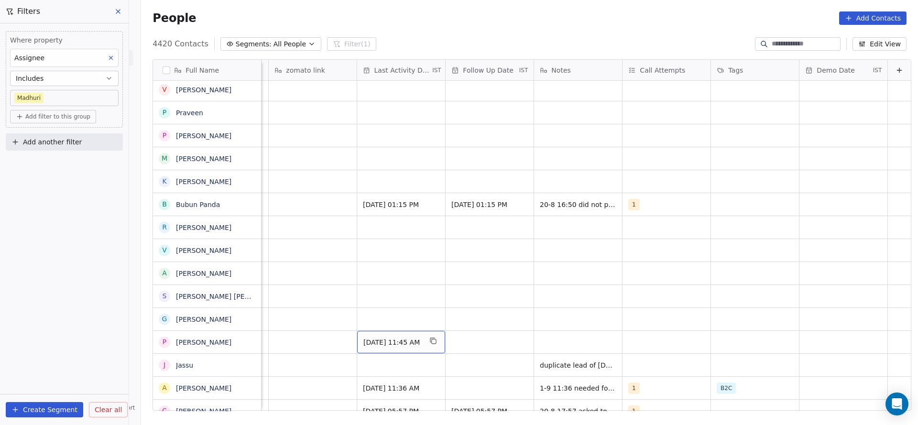
click at [378, 338] on span "Oct 01, 2025 11:45 AM" at bounding box center [393, 343] width 58 height 10
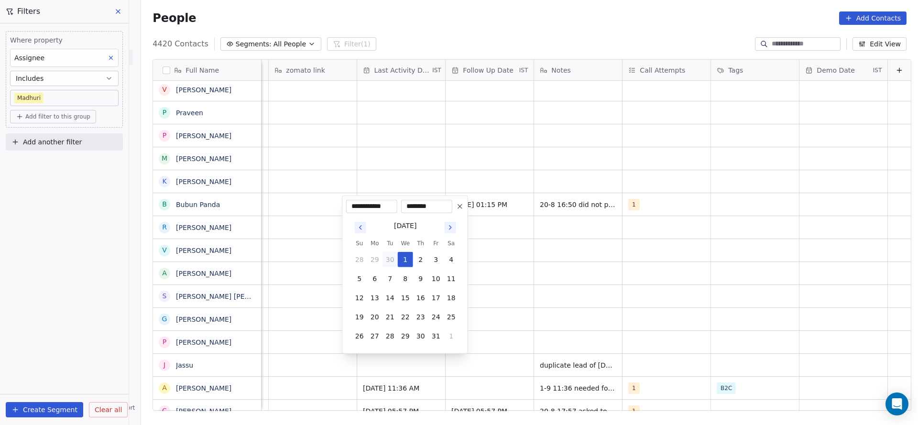
click at [394, 260] on button "30" at bounding box center [390, 259] width 15 height 15
click at [377, 263] on button "1" at bounding box center [374, 259] width 15 height 15
type input "**********"
click at [295, 303] on html "On2Cook India Pvt. Ltd. Contacts People Marketing Workflows Campaigns Sales Pip…" at bounding box center [459, 212] width 918 height 425
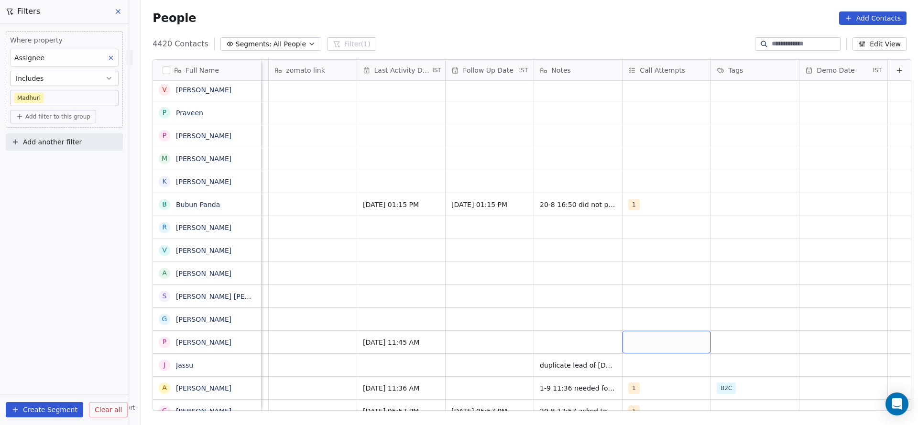
click at [664, 340] on div "grid" at bounding box center [667, 342] width 88 height 22
click at [650, 202] on div "1" at bounding box center [674, 205] width 85 height 11
click at [517, 257] on html "On2Cook India Pvt. Ltd. Contacts People Marketing Workflows Campaigns Sales Pip…" at bounding box center [459, 212] width 918 height 425
click at [534, 337] on div "grid" at bounding box center [578, 342] width 88 height 22
type textarea "**********"
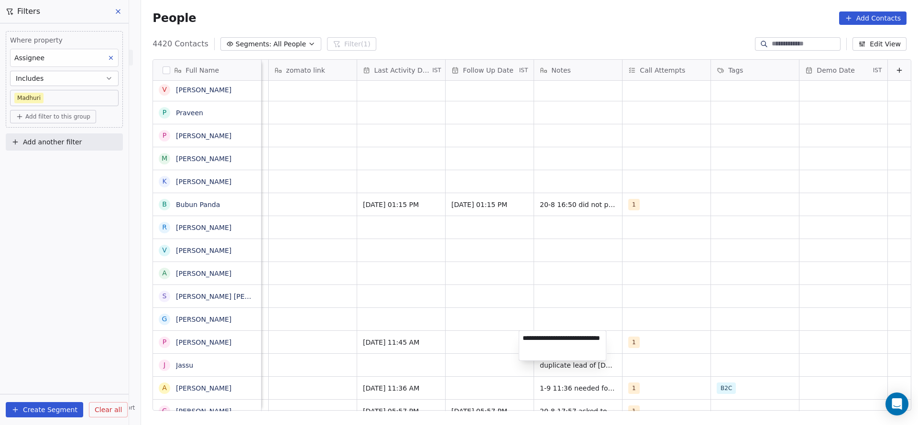
click at [487, 337] on html "On2Cook India Pvt. Ltd. Contacts People Marketing Workflows Campaigns Sales Pip…" at bounding box center [459, 212] width 918 height 425
click at [487, 337] on div "grid" at bounding box center [490, 342] width 88 height 22
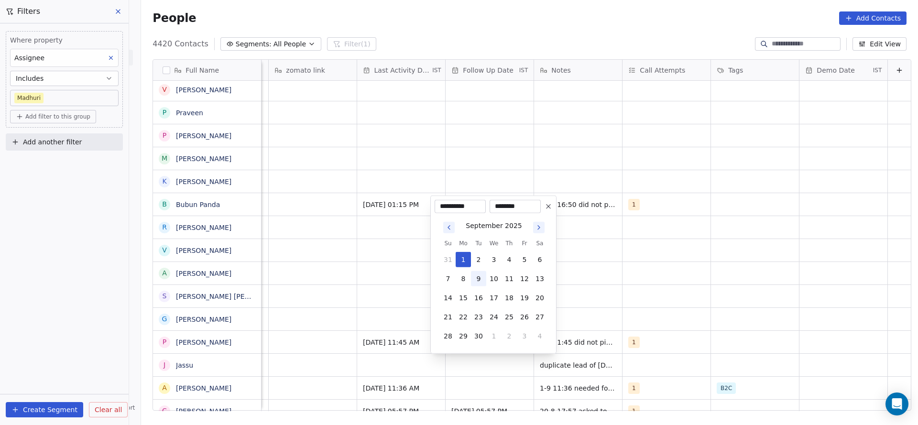
click at [473, 279] on button "9" at bounding box center [478, 278] width 15 height 15
type input "**********"
click at [350, 348] on html "On2Cook India Pvt. Ltd. Contacts People Marketing Workflows Campaigns Sales Pip…" at bounding box center [459, 212] width 918 height 425
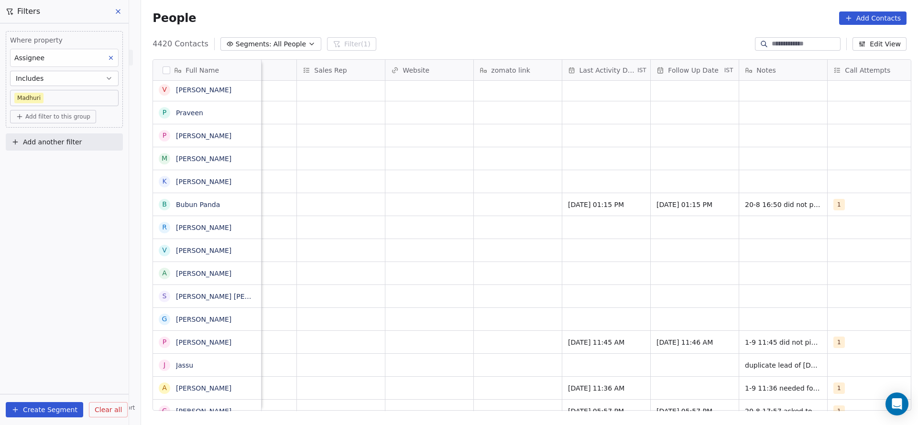
scroll to position [0, 1030]
type textarea "*********"
click at [495, 381] on html "On2Cook India Pvt. Ltd. Contacts People Marketing Workflows Campaigns Sales Pip…" at bounding box center [459, 212] width 918 height 425
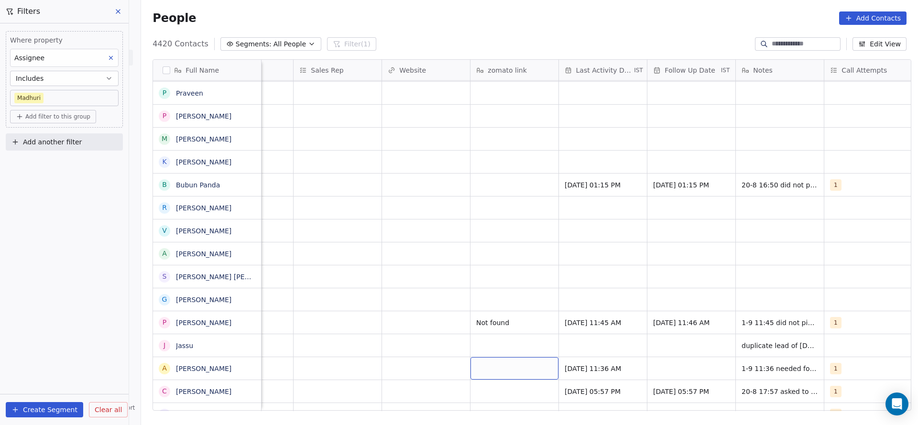
click at [489, 373] on div "grid" at bounding box center [515, 368] width 88 height 22
type textarea "*********"
click at [442, 306] on html "On2Cook India Pvt. Ltd. Contacts People Marketing Workflows Campaigns Sales Pip…" at bounding box center [459, 212] width 918 height 425
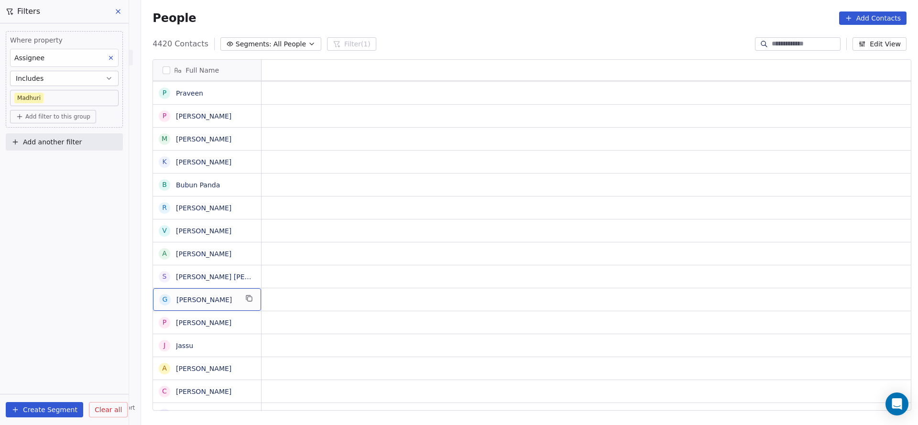
scroll to position [0, 0]
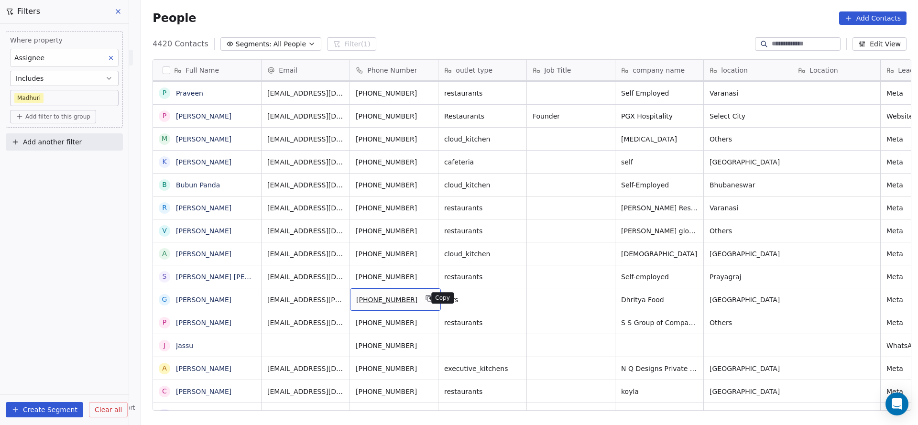
click at [424, 297] on button "grid" at bounding box center [429, 298] width 11 height 11
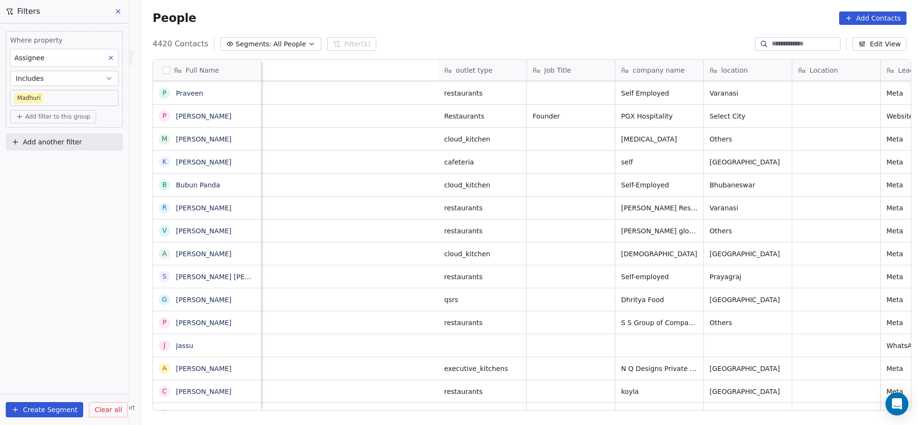
scroll to position [0, 685]
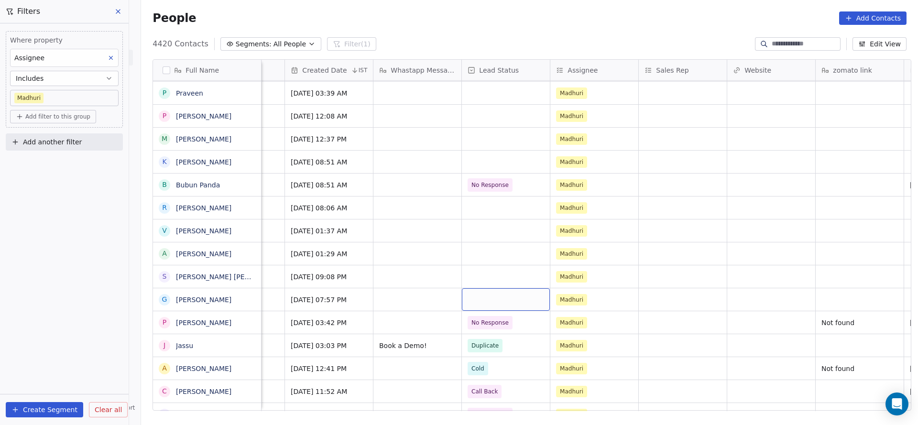
click at [476, 302] on div "grid" at bounding box center [506, 299] width 88 height 22
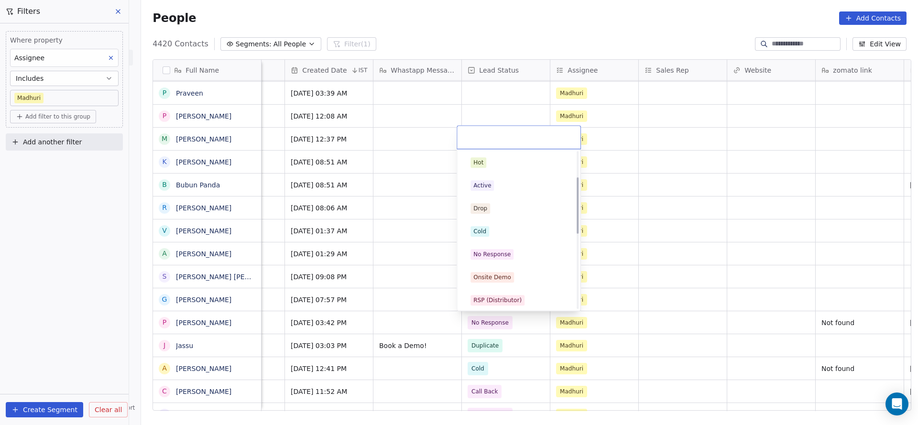
scroll to position [72, 0]
click at [484, 300] on div "Call Back" at bounding box center [487, 297] width 27 height 9
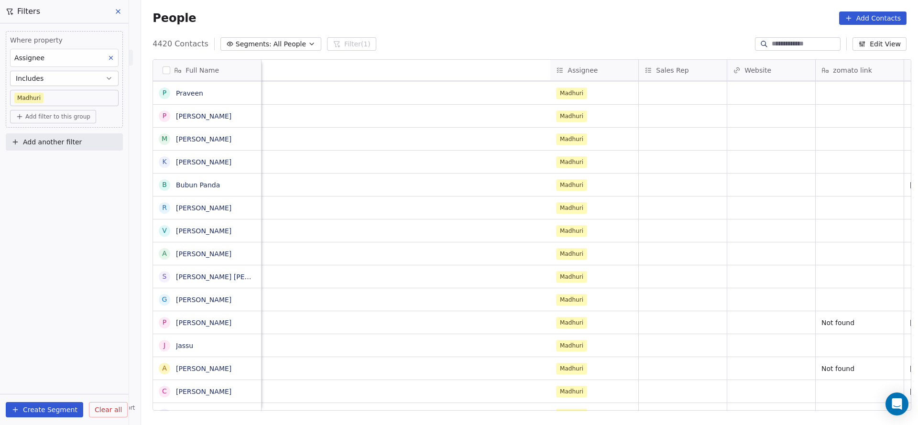
scroll to position [0, 1242]
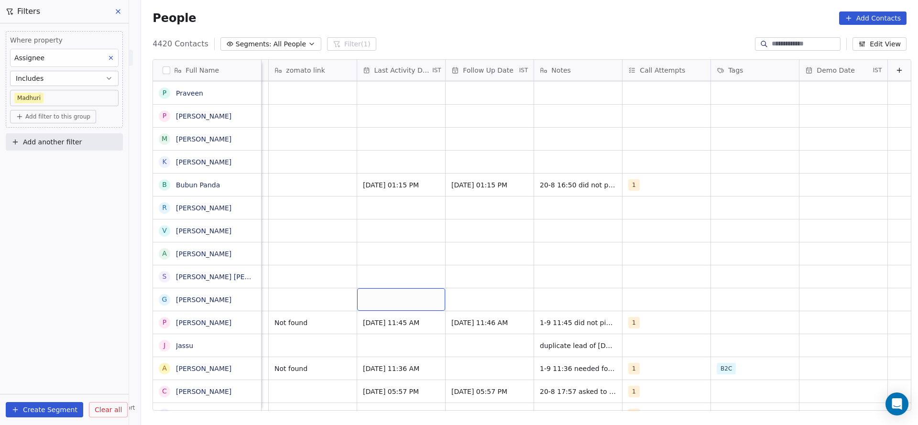
click at [396, 297] on div "grid" at bounding box center [401, 299] width 88 height 22
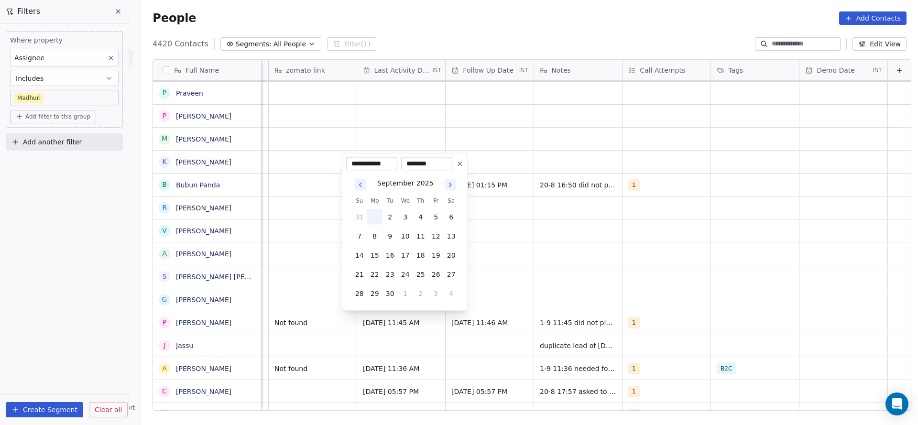
click at [372, 210] on button "1" at bounding box center [374, 217] width 15 height 15
drag, startPoint x: 320, startPoint y: 261, endPoint x: 645, endPoint y: 314, distance: 329.7
click at [319, 261] on html "On2Cook India Pvt. Ltd. Contacts People Marketing Workflows Campaigns Sales Pip…" at bounding box center [459, 212] width 918 height 425
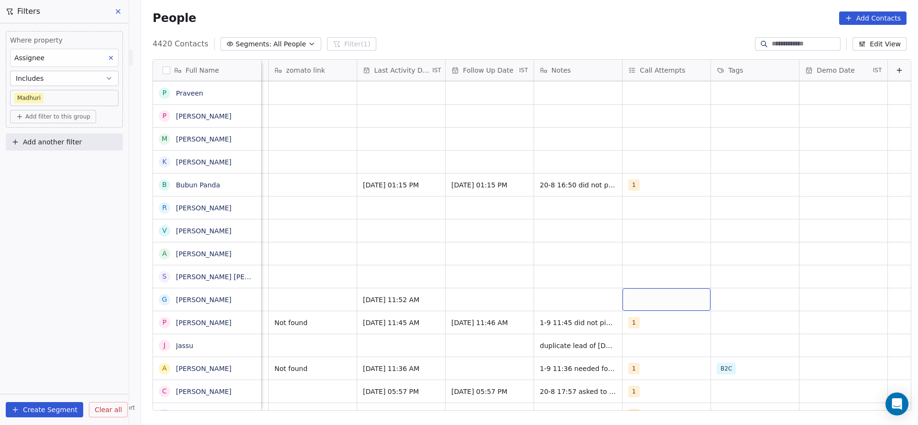
click at [644, 305] on div "grid" at bounding box center [667, 299] width 88 height 22
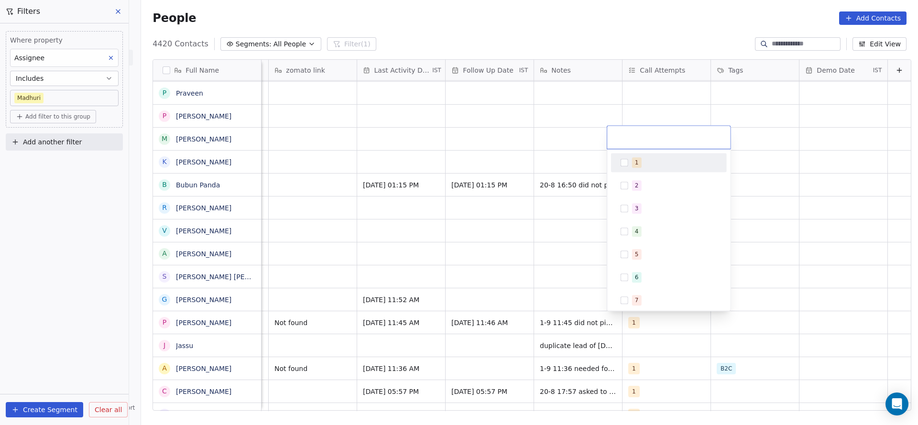
click at [635, 151] on div "1 2 3 4 5 6 7 8 9 10" at bounding box center [669, 230] width 123 height 162
click at [624, 165] on button "Suggestions" at bounding box center [625, 163] width 8 height 8
click at [547, 262] on html "On2Cook India Pvt. Ltd. Contacts People Marketing Workflows Campaigns Sales Pip…" at bounding box center [459, 212] width 918 height 425
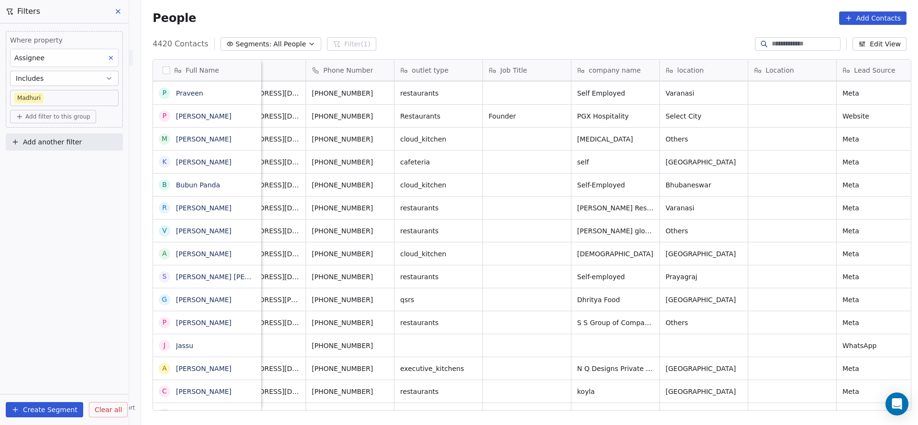
scroll to position [0, 130]
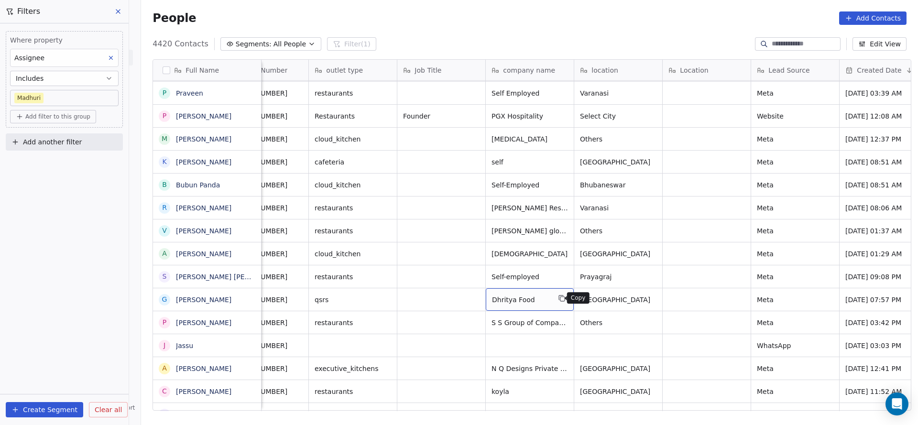
click at [559, 298] on icon "grid" at bounding box center [561, 298] width 4 height 4
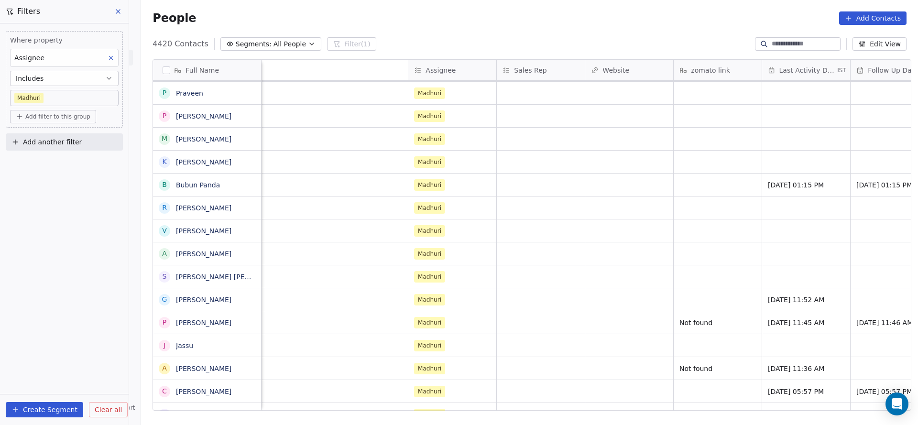
scroll to position [0, 1242]
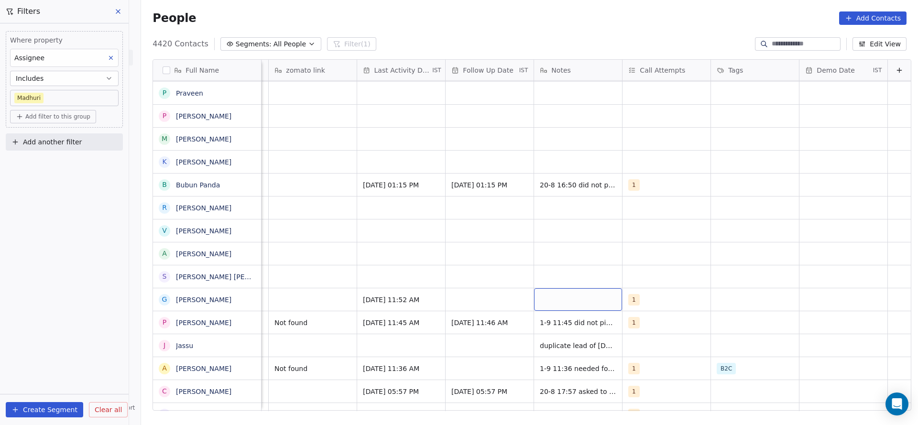
click at [544, 301] on div "grid" at bounding box center [578, 299] width 88 height 22
type textarea "**********"
click at [394, 290] on html "On2Cook India Pvt. Ltd. Contacts People Marketing Workflows Campaigns Sales Pip…" at bounding box center [459, 212] width 918 height 425
click at [483, 307] on div "grid" at bounding box center [490, 299] width 88 height 22
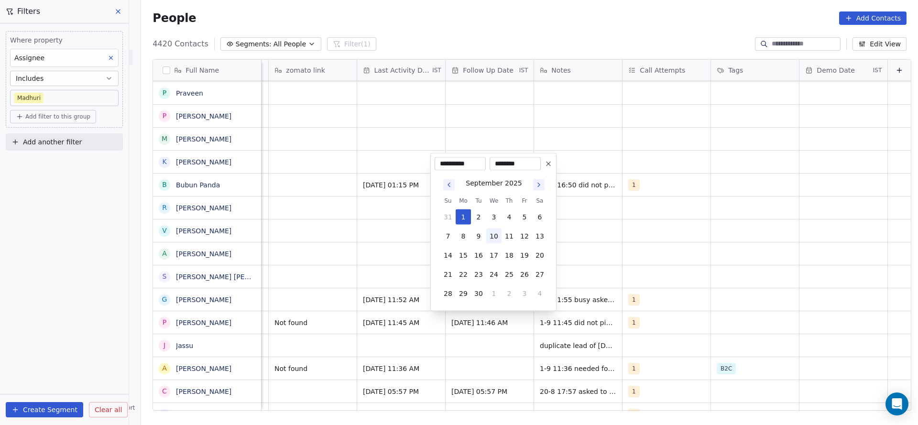
click at [487, 241] on button "10" at bounding box center [493, 236] width 15 height 15
type input "**********"
click at [391, 270] on html "On2Cook India Pvt. Ltd. Contacts People Marketing Workflows Campaigns Sales Pip…" at bounding box center [459, 212] width 918 height 425
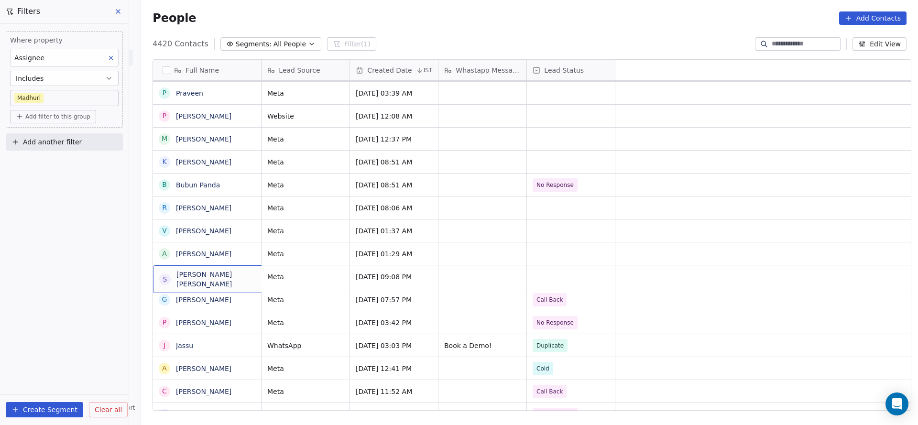
scroll to position [0, 0]
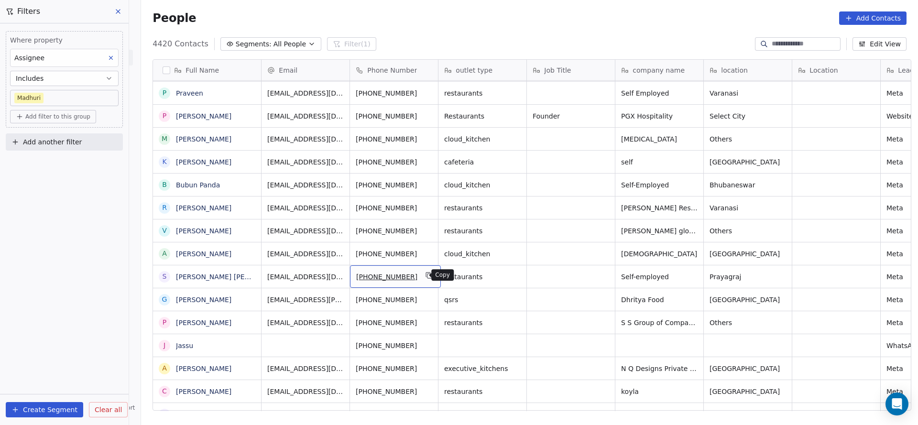
click at [426, 278] on icon "grid" at bounding box center [430, 276] width 8 height 8
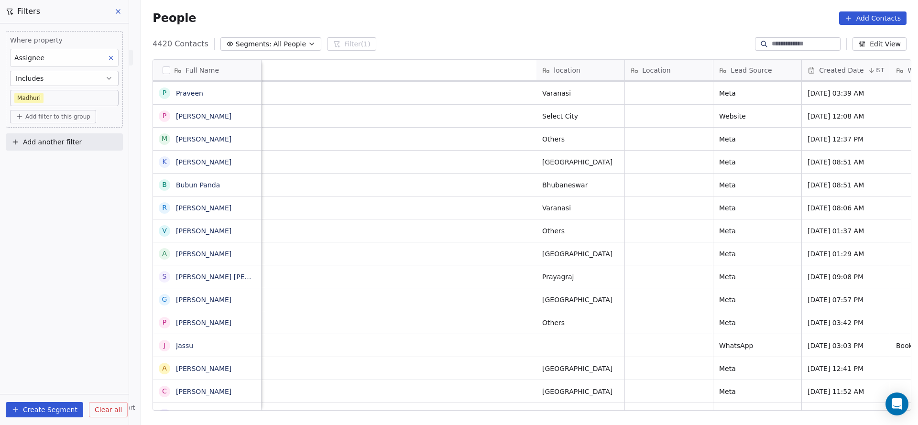
scroll to position [0, 743]
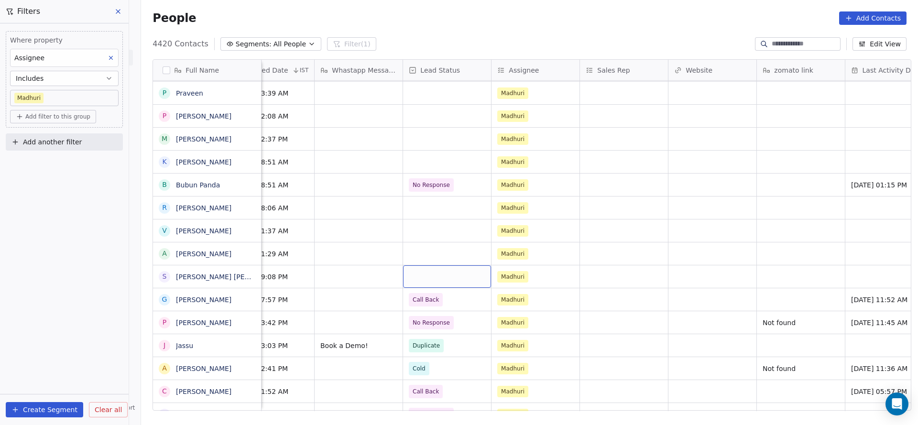
click at [406, 274] on div "grid" at bounding box center [447, 276] width 88 height 22
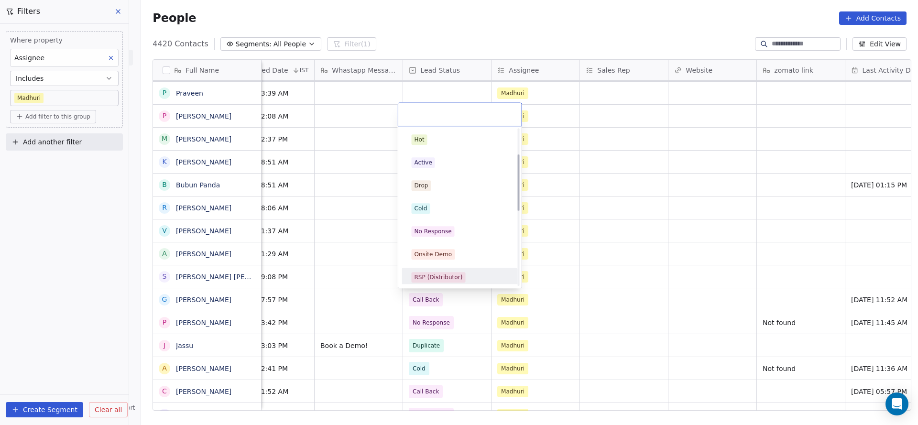
scroll to position [72, 0]
click at [456, 274] on div "Call Back" at bounding box center [460, 274] width 97 height 11
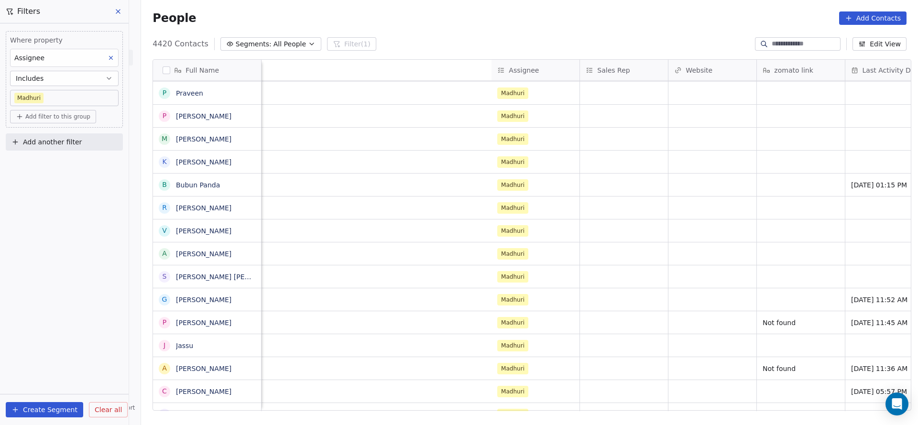
scroll to position [0, 1242]
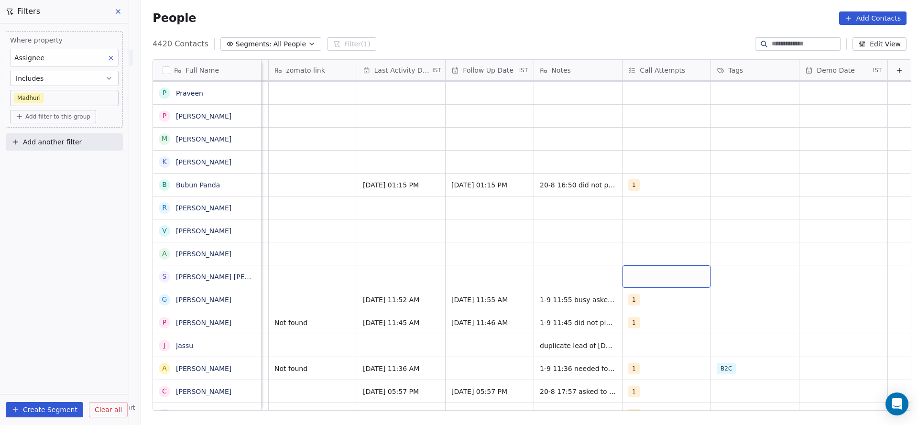
click at [640, 270] on div "grid" at bounding box center [667, 276] width 88 height 22
click at [640, 133] on div "1" at bounding box center [669, 139] width 108 height 15
click at [479, 214] on html "On2Cook India Pvt. Ltd. Contacts People Marketing Workflows Campaigns Sales Pip…" at bounding box center [459, 212] width 918 height 425
click at [382, 267] on div "grid" at bounding box center [401, 276] width 88 height 22
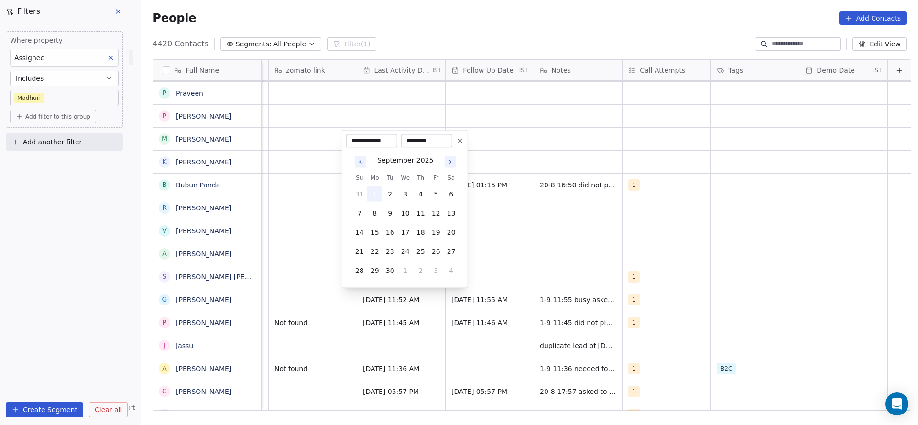
click at [368, 192] on button "1" at bounding box center [374, 194] width 15 height 15
click at [290, 258] on html "On2Cook India Pvt. Ltd. Contacts People Marketing Workflows Campaigns Sales Pip…" at bounding box center [459, 212] width 918 height 425
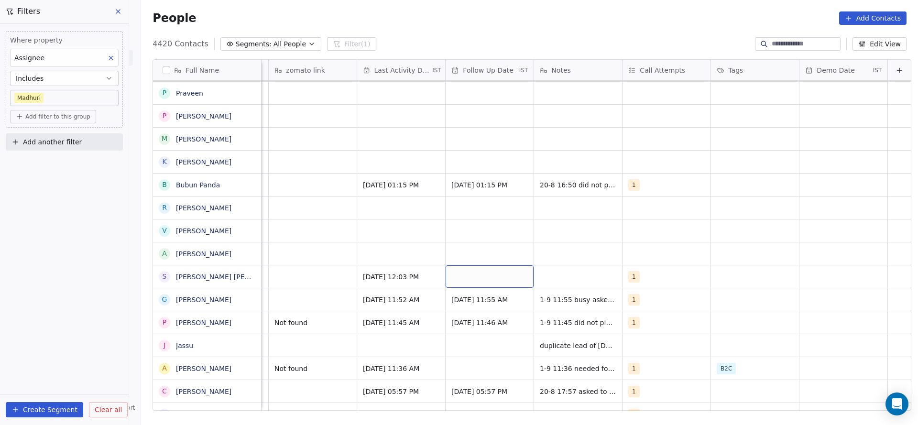
click at [503, 278] on div "grid" at bounding box center [490, 276] width 88 height 22
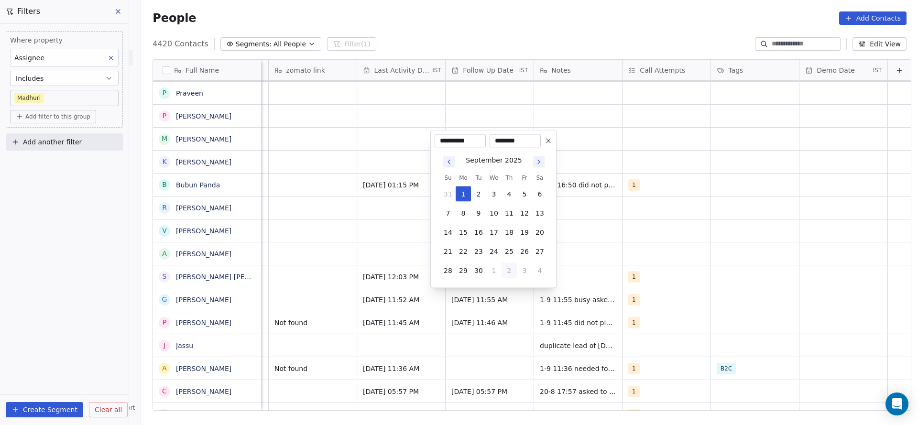
click at [511, 273] on button "2" at bounding box center [509, 270] width 15 height 15
click at [475, 190] on button "30" at bounding box center [478, 194] width 15 height 15
click at [498, 214] on button "10" at bounding box center [493, 213] width 15 height 15
type input "**********"
click at [389, 227] on html "On2Cook India Pvt. Ltd. Contacts People Marketing Workflows Campaigns Sales Pip…" at bounding box center [459, 212] width 918 height 425
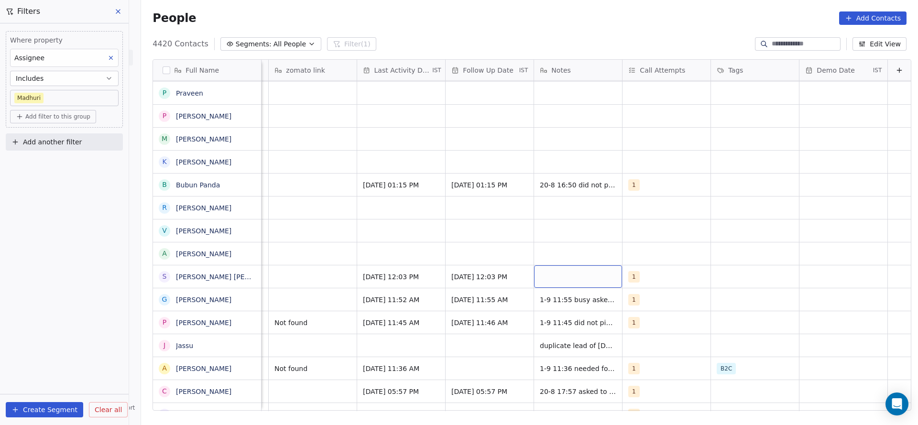
click at [534, 271] on div "grid" at bounding box center [578, 276] width 88 height 22
type textarea "**********"
click at [435, 294] on html "On2Cook India Pvt. Ltd. Contacts People Marketing Workflows Campaigns Sales Pip…" at bounding box center [459, 212] width 918 height 425
type textarea "*********"
click at [303, 240] on html "On2Cook India Pvt. Ltd. Contacts People Marketing Workflows Campaigns Sales Pip…" at bounding box center [459, 212] width 918 height 425
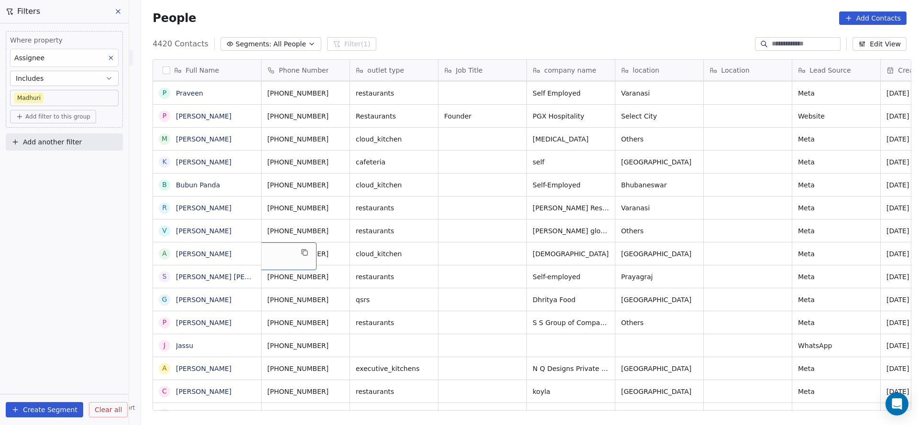
scroll to position [0, 0]
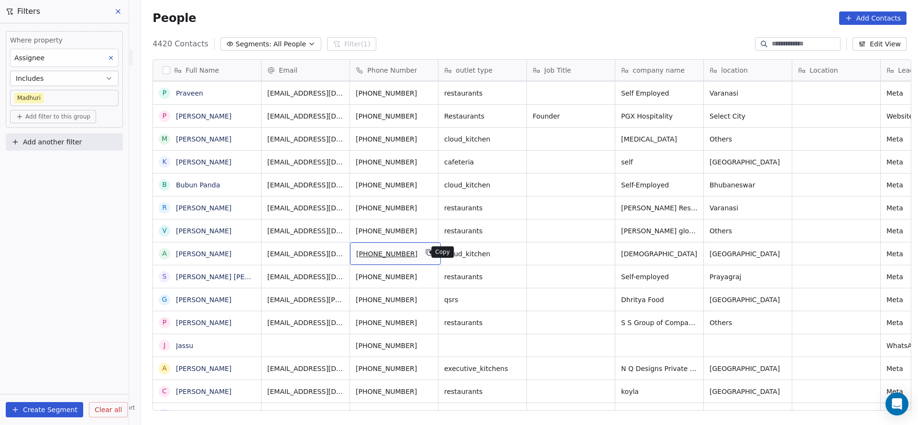
click at [426, 253] on icon "grid" at bounding box center [430, 253] width 8 height 8
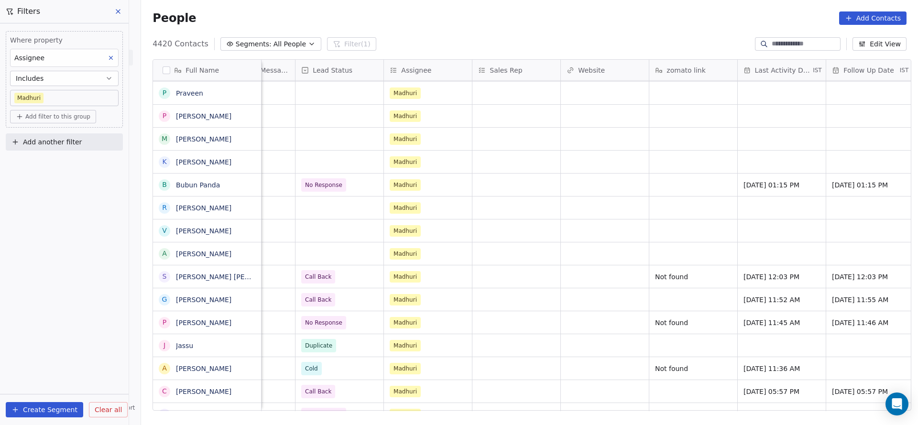
scroll to position [0, 854]
click at [309, 255] on div "grid" at bounding box center [337, 254] width 88 height 22
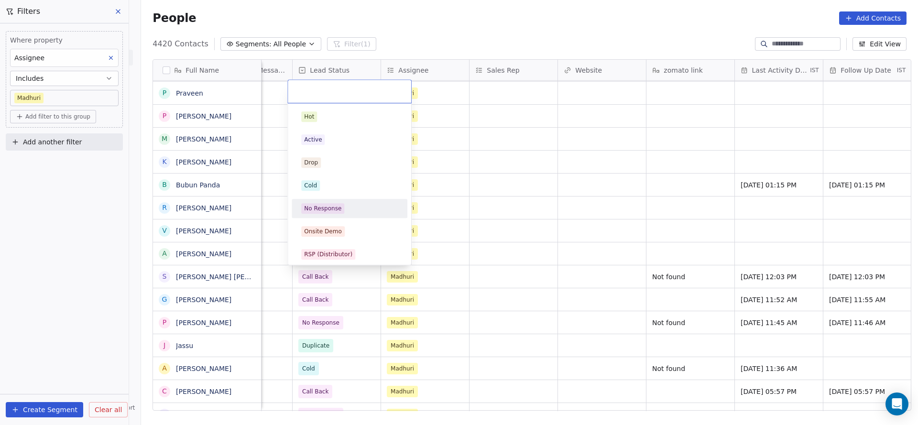
click at [338, 206] on div "No Response" at bounding box center [322, 208] width 37 height 9
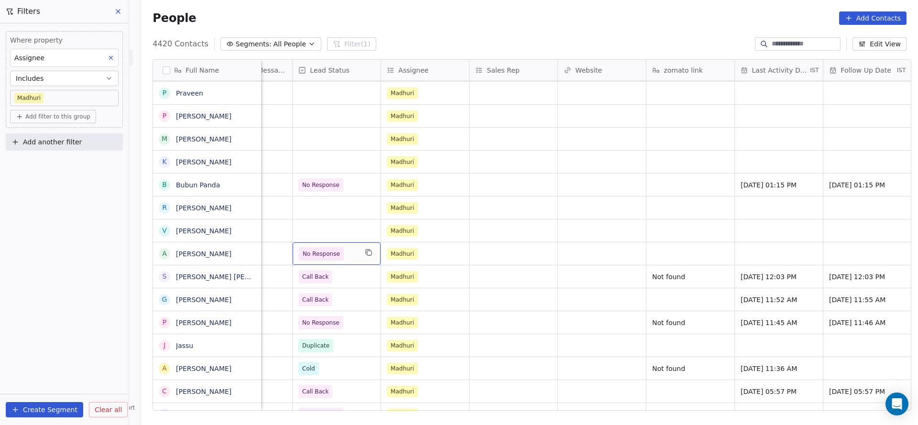
scroll to position [0, 1129]
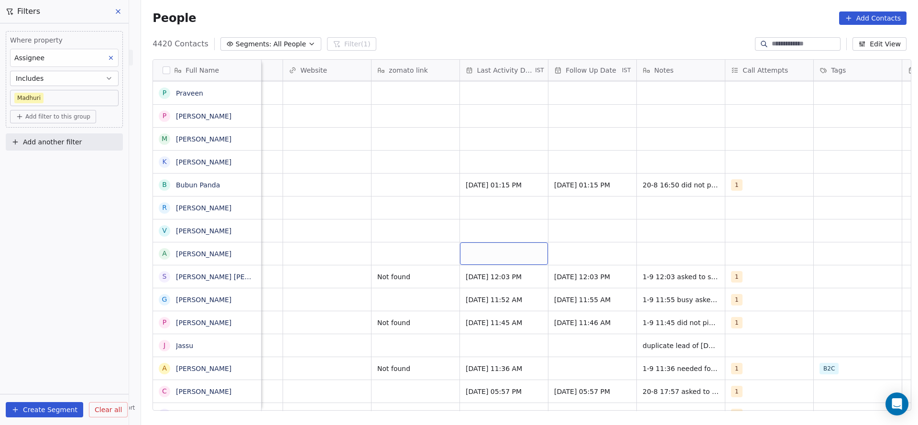
click at [465, 256] on div "grid" at bounding box center [504, 254] width 88 height 22
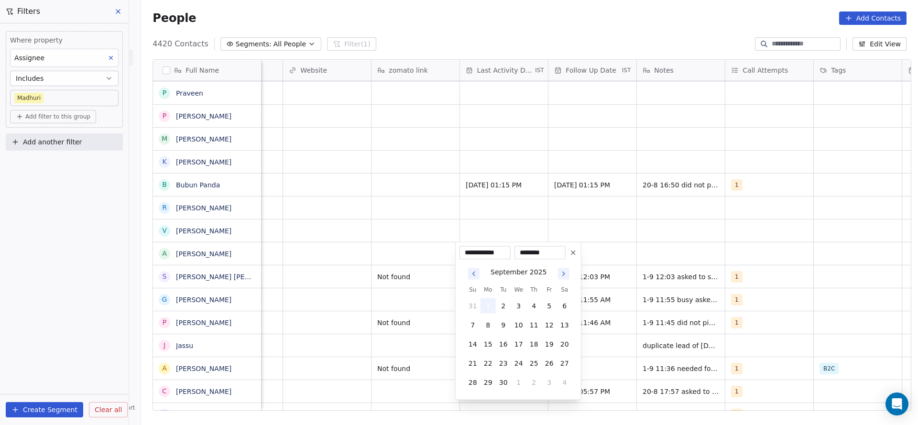
click at [489, 305] on button "1" at bounding box center [488, 305] width 15 height 15
click at [383, 306] on html "On2Cook India Pvt. Ltd. Contacts People Marketing Workflows Campaigns Sales Pip…" at bounding box center [459, 212] width 918 height 425
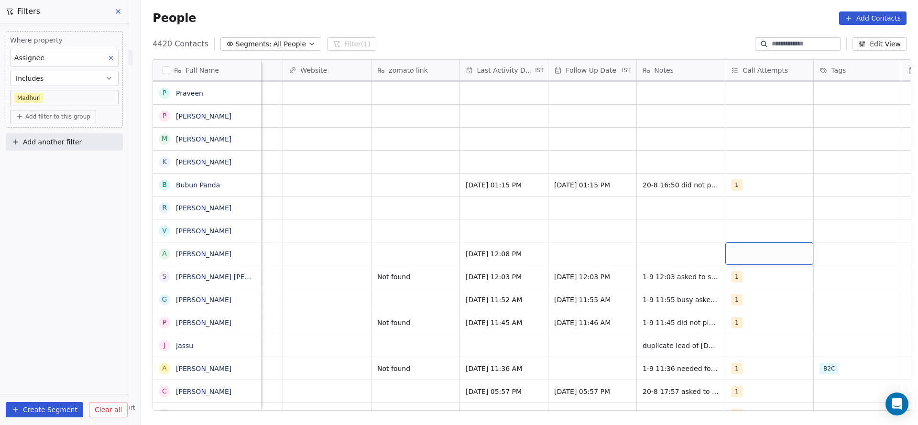
click at [742, 258] on div "grid" at bounding box center [770, 254] width 88 height 22
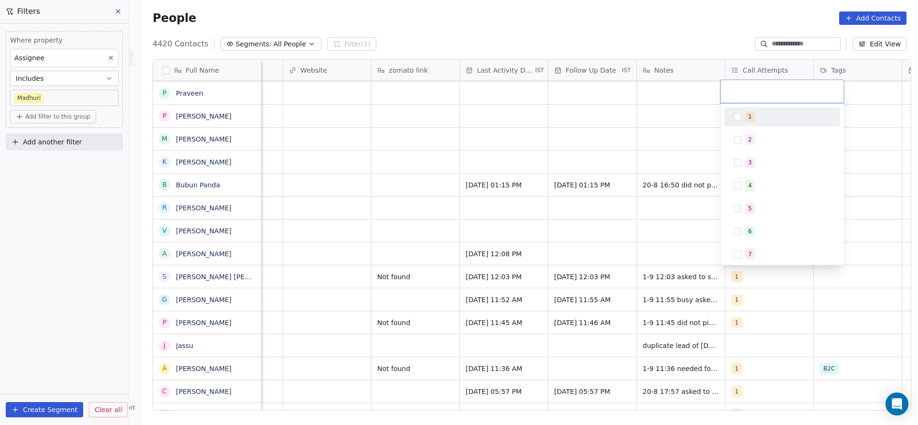
click at [756, 112] on div "1" at bounding box center [788, 116] width 85 height 11
click at [683, 148] on html "On2Cook India Pvt. Ltd. Contacts People Marketing Workflows Campaigns Sales Pip…" at bounding box center [459, 212] width 918 height 425
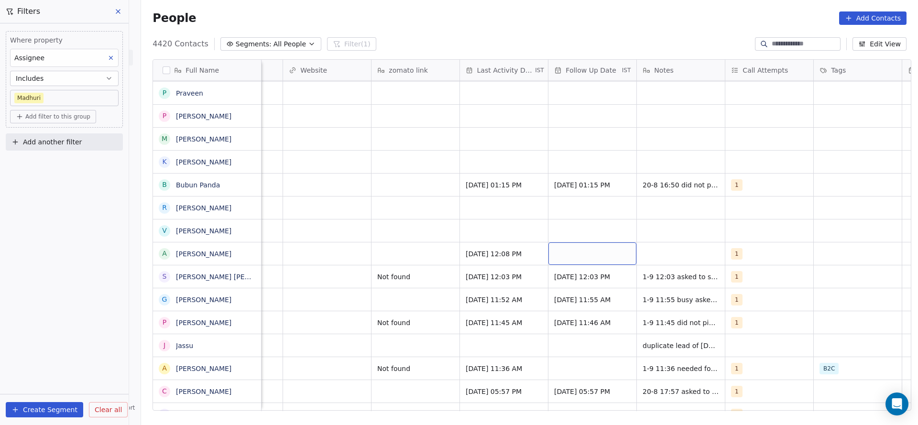
click at [582, 257] on div "grid" at bounding box center [593, 254] width 88 height 22
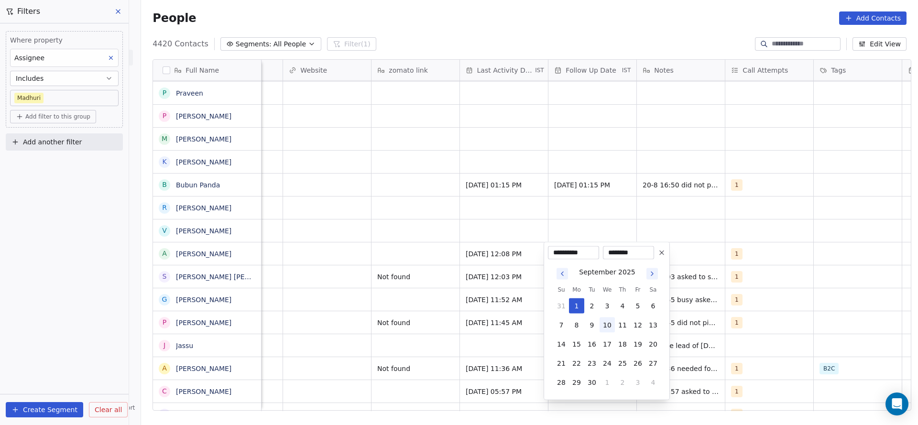
click at [604, 323] on button "10" at bounding box center [607, 325] width 15 height 15
type input "**********"
click at [413, 310] on html "On2Cook India Pvt. Ltd. Contacts People Marketing Workflows Campaigns Sales Pip…" at bounding box center [459, 212] width 918 height 425
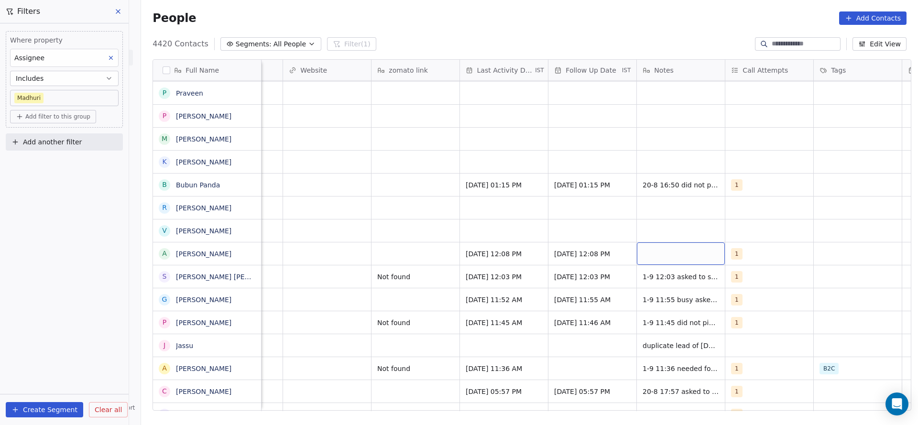
click at [644, 253] on div "grid" at bounding box center [681, 254] width 88 height 22
type textarea "**********"
click at [407, 327] on html "On2Cook India Pvt. Ltd. Contacts People Marketing Workflows Campaigns Sales Pip…" at bounding box center [459, 212] width 918 height 425
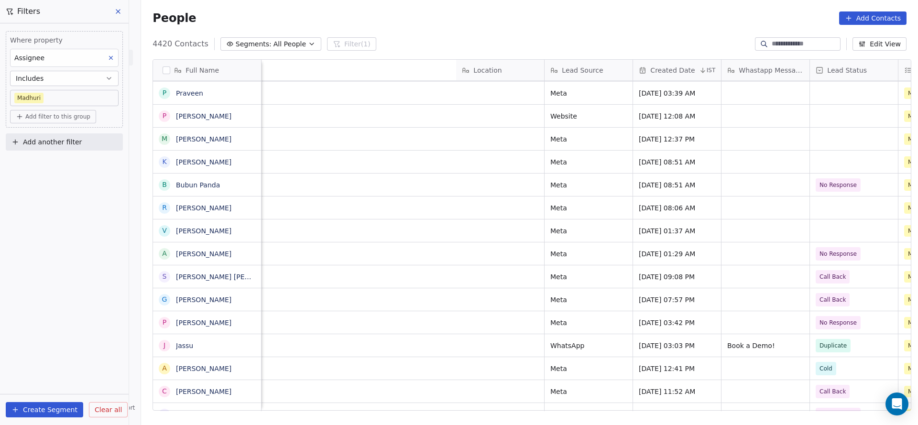
scroll to position [0, 940]
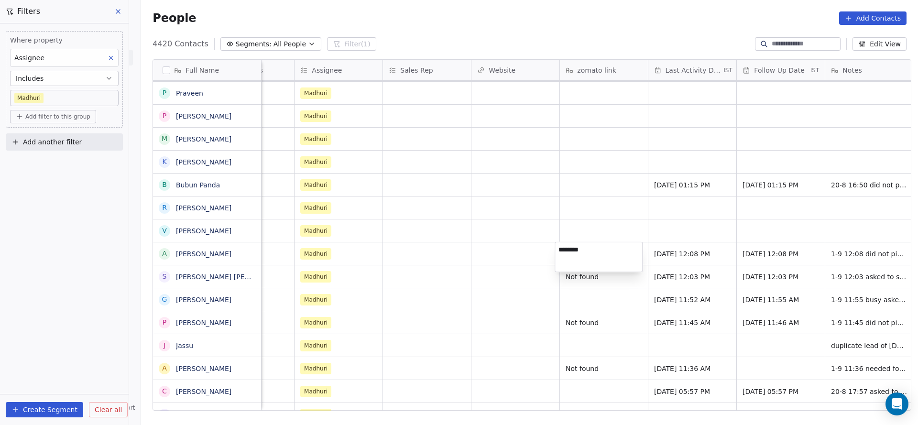
type textarea "*********"
click at [431, 197] on html "On2Cook India Pvt. Ltd. Contacts People Marketing Workflows Campaigns Sales Pip…" at bounding box center [459, 212] width 918 height 425
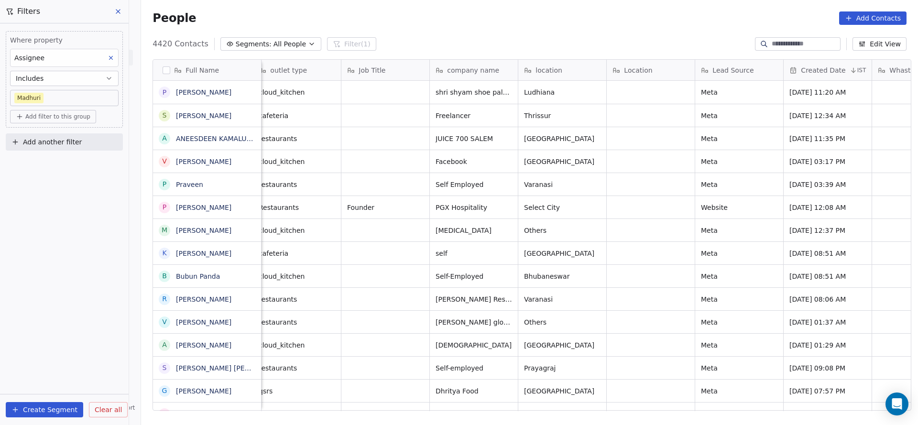
scroll to position [0, 0]
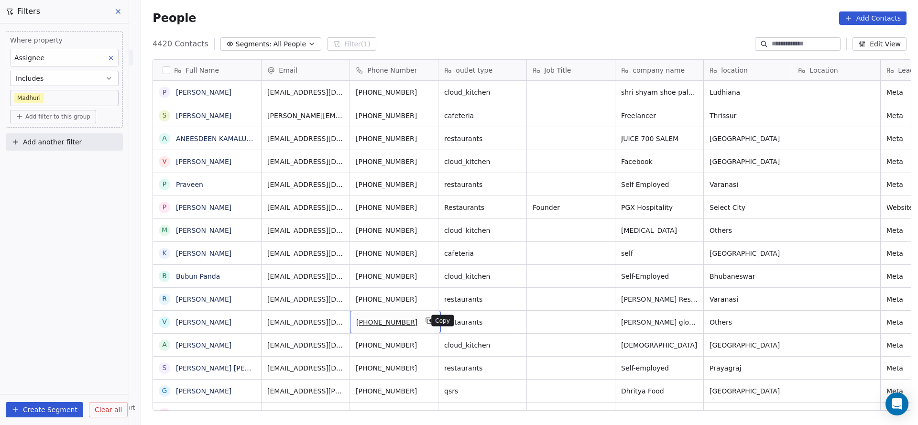
drag, startPoint x: 425, startPoint y: 324, endPoint x: 438, endPoint y: 372, distance: 49.1
click at [426, 324] on icon "grid" at bounding box center [430, 321] width 8 height 8
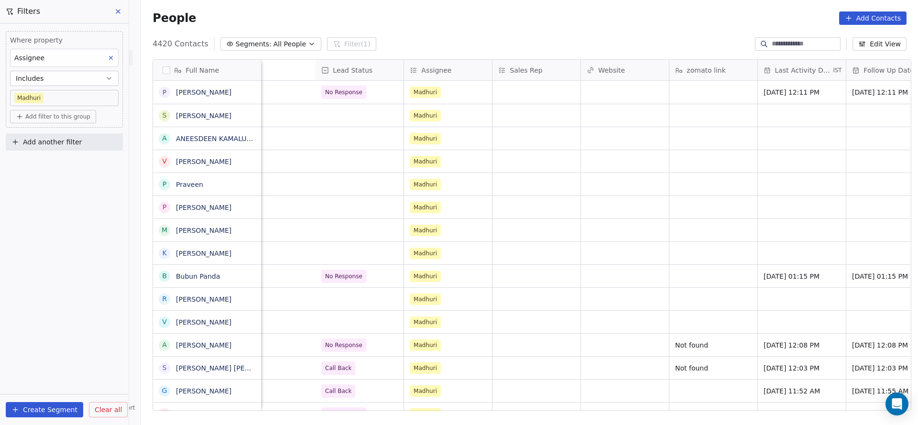
scroll to position [0, 1186]
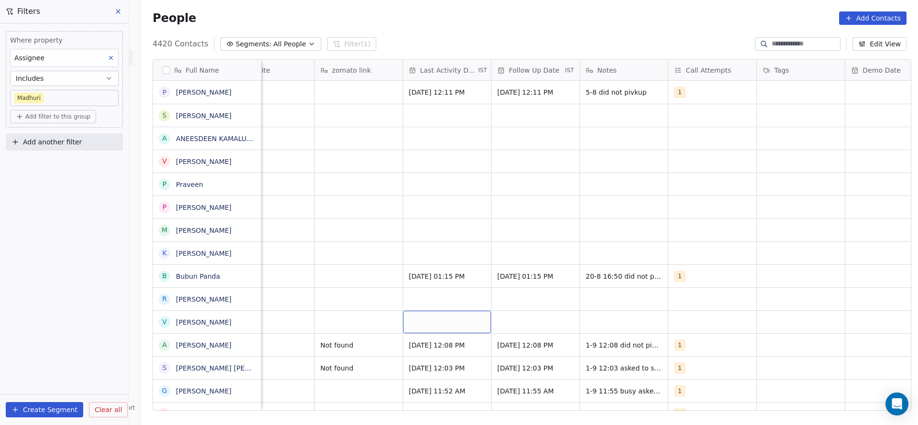
click at [431, 321] on div "grid" at bounding box center [447, 322] width 88 height 22
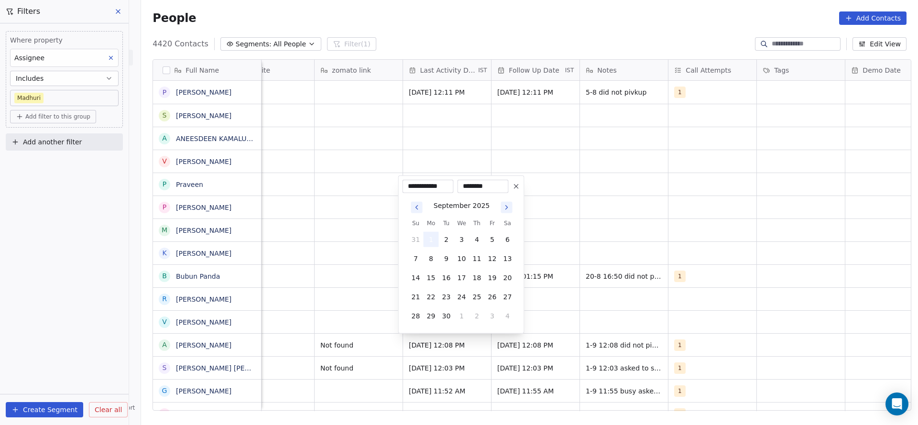
click at [433, 239] on button "1" at bounding box center [431, 239] width 15 height 15
click at [339, 303] on html "On2Cook India Pvt. Ltd. Contacts People Marketing Workflows Campaigns Sales Pip…" at bounding box center [459, 212] width 918 height 425
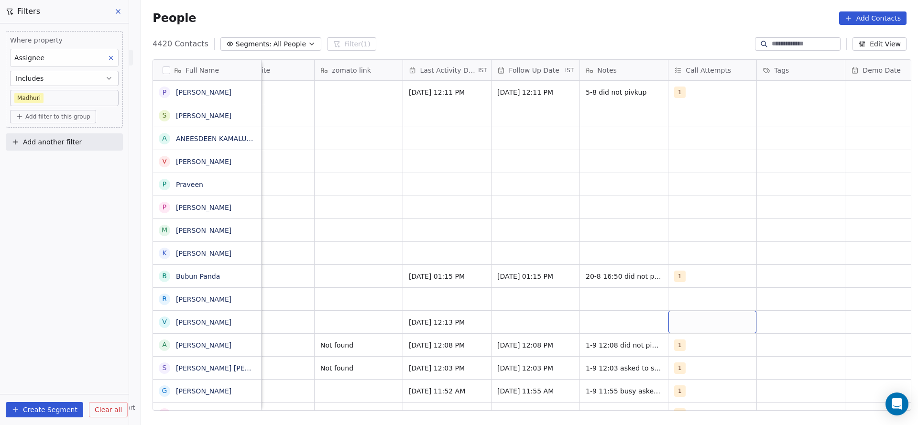
click at [690, 323] on div "grid" at bounding box center [713, 322] width 88 height 22
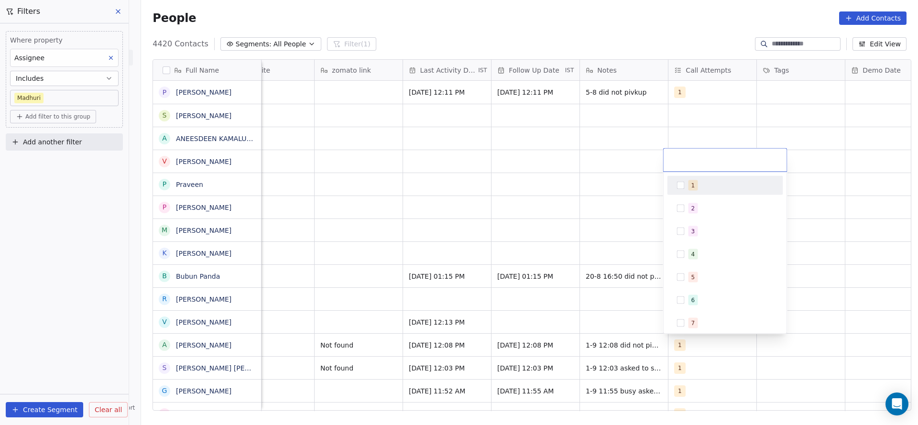
click at [695, 190] on span "1" at bounding box center [694, 185] width 10 height 11
click at [547, 259] on html "On2Cook India Pvt. Ltd. Contacts People Marketing Workflows Campaigns Sales Pip…" at bounding box center [459, 212] width 918 height 425
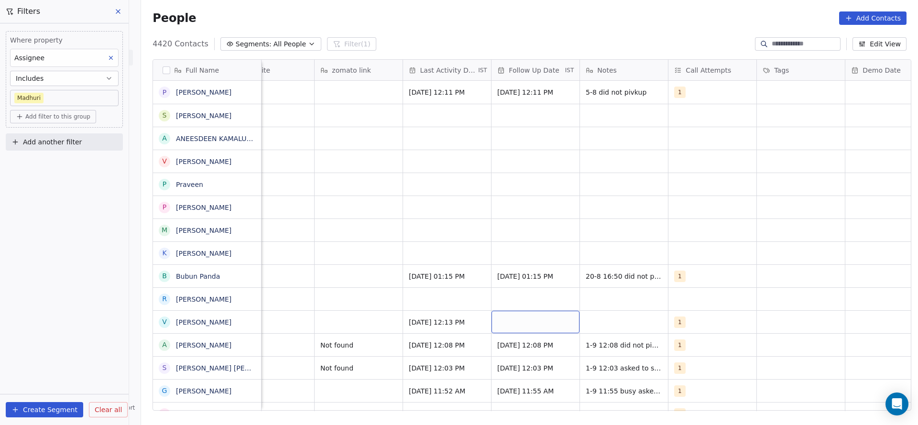
click at [528, 324] on div "grid" at bounding box center [536, 322] width 88 height 22
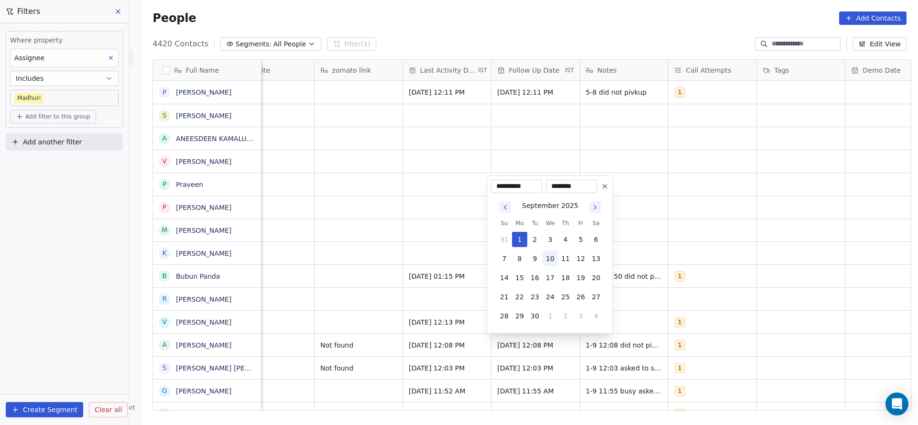
click at [547, 257] on button "10" at bounding box center [550, 258] width 15 height 15
type input "**********"
click at [413, 303] on html "On2Cook India Pvt. Ltd. Contacts People Marketing Workflows Campaigns Sales Pip…" at bounding box center [459, 212] width 918 height 425
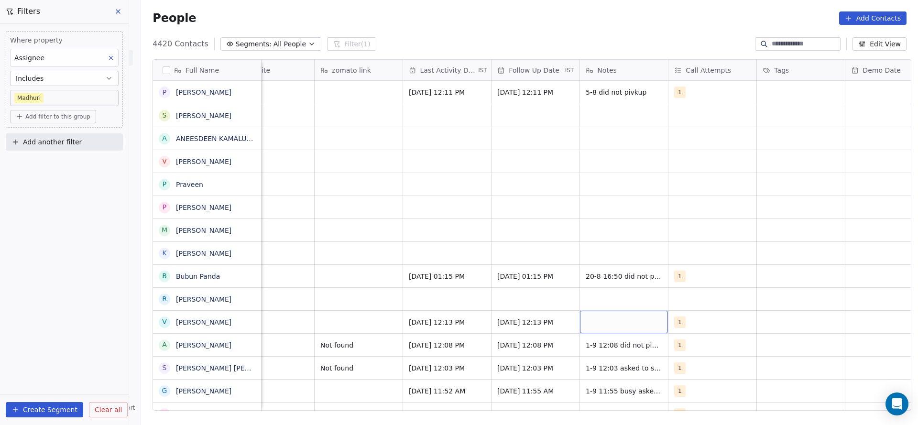
click at [597, 331] on div "grid" at bounding box center [624, 322] width 88 height 22
type textarea "*********"
click at [356, 324] on html "On2Cook India Pvt. Ltd. Contacts People Marketing Workflows Campaigns Sales Pip…" at bounding box center [459, 212] width 918 height 425
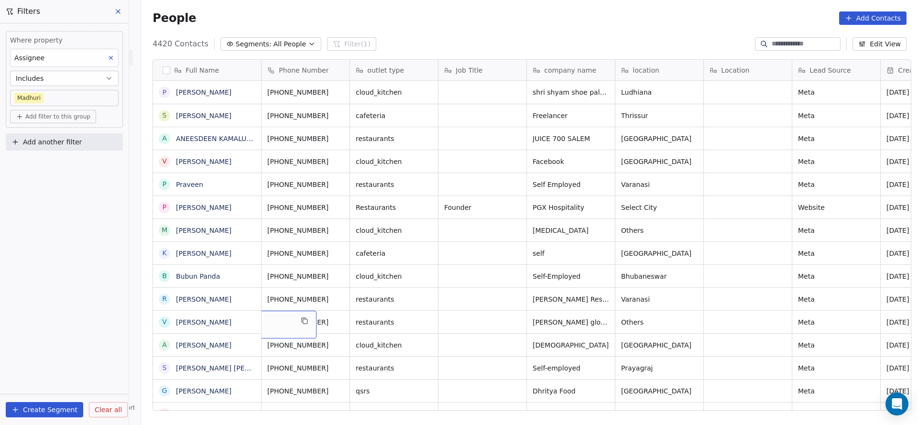
scroll to position [0, 0]
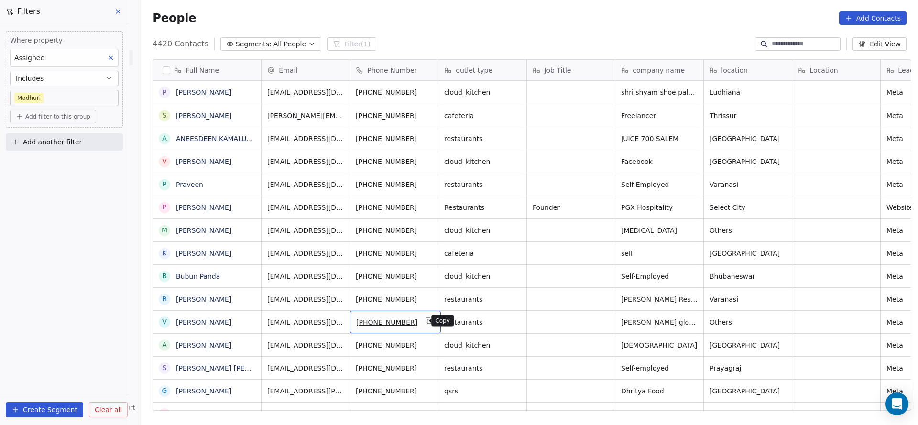
click at [426, 321] on icon "grid" at bounding box center [430, 321] width 8 height 8
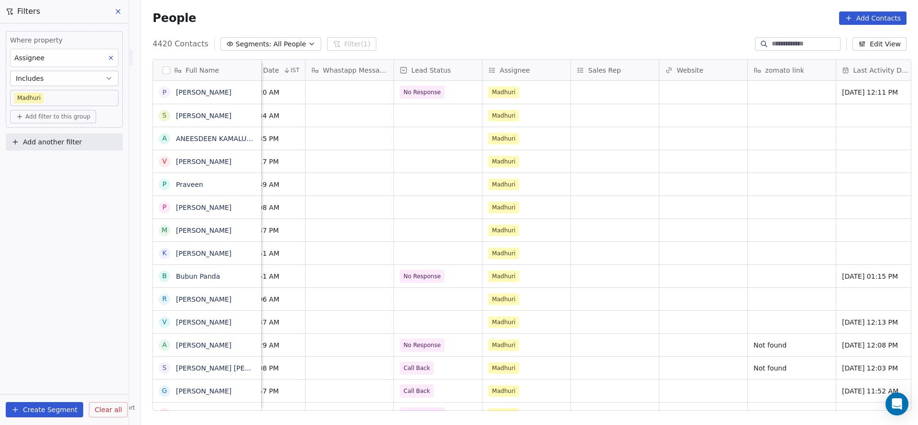
scroll to position [0, 1070]
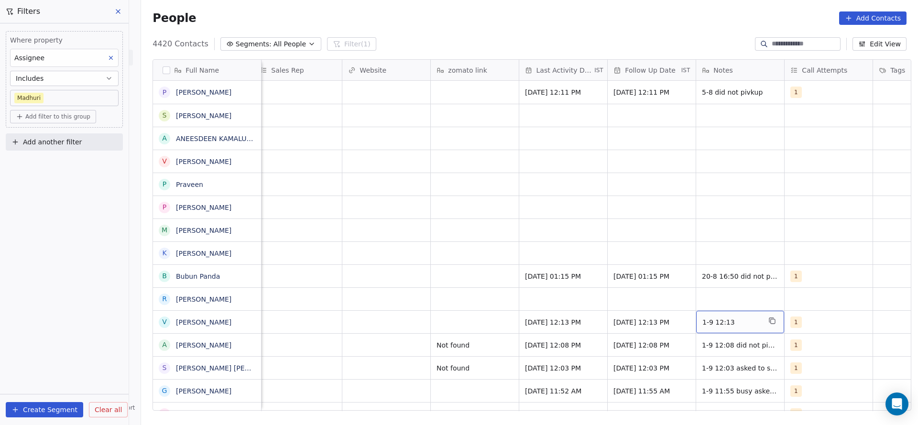
click at [742, 323] on span "1-9 12:13" at bounding box center [732, 323] width 58 height 10
type textarea "*********"
click at [459, 327] on html "On2Cook India Pvt. Ltd. Contacts People Marketing Workflows Campaigns Sales Pip…" at bounding box center [459, 212] width 918 height 425
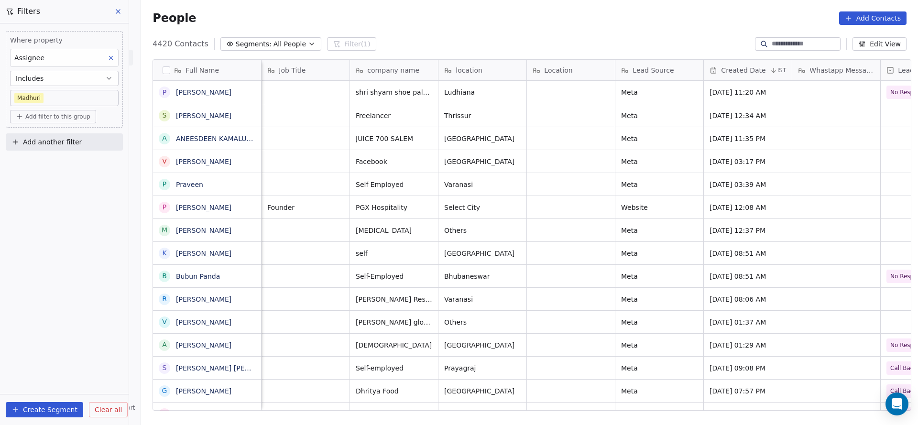
scroll to position [0, 177]
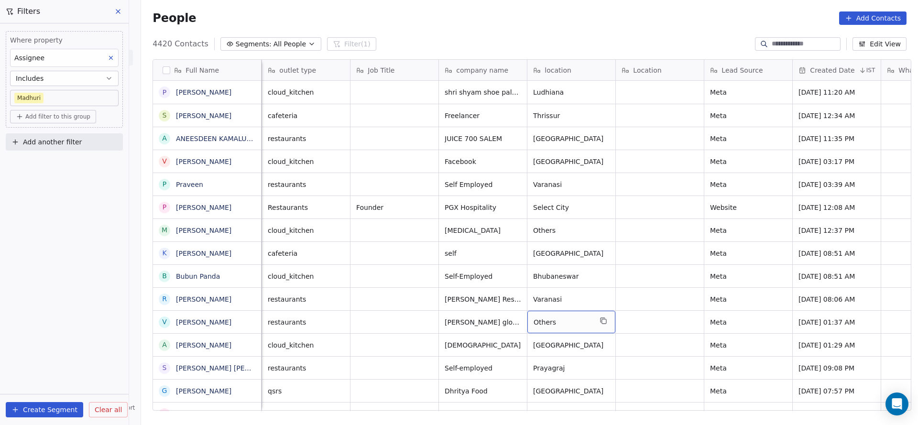
click at [545, 318] on span "Others" at bounding box center [563, 323] width 58 height 10
type textarea "*"
type textarea "*******"
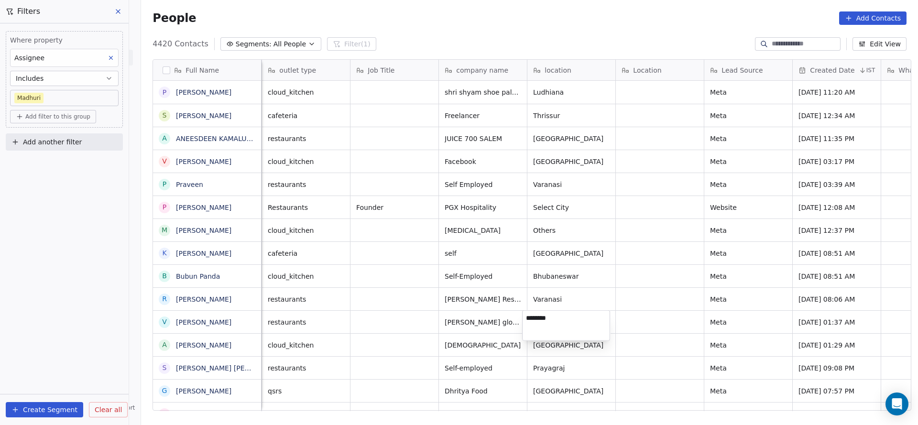
click at [412, 322] on html "On2Cook India Pvt. Ltd. Contacts People Marketing Workflows Campaigns Sales Pip…" at bounding box center [459, 212] width 918 height 425
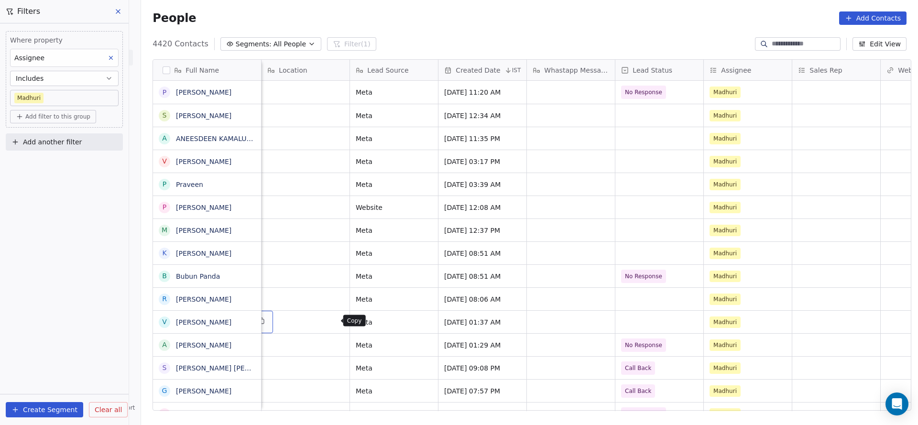
scroll to position [0, 442]
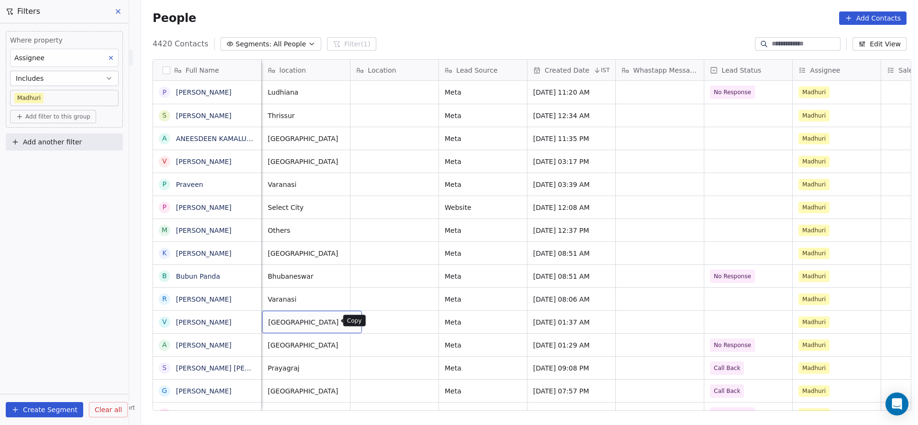
click at [347, 319] on icon "grid" at bounding box center [351, 321] width 8 height 8
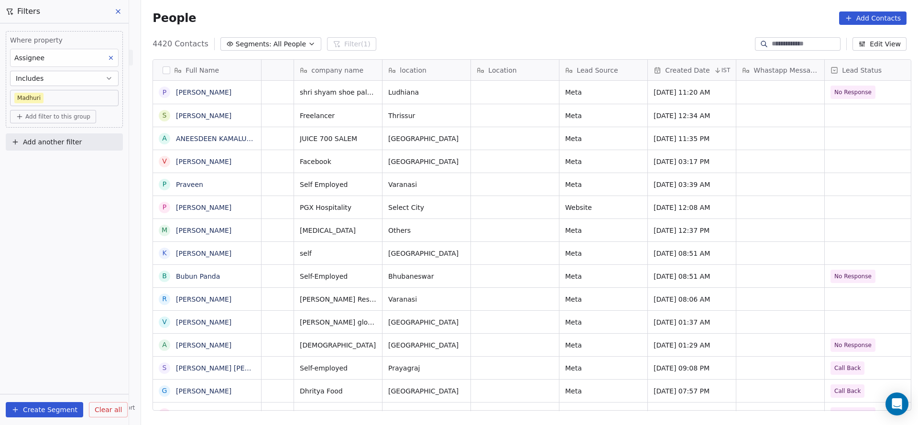
scroll to position [0, 0]
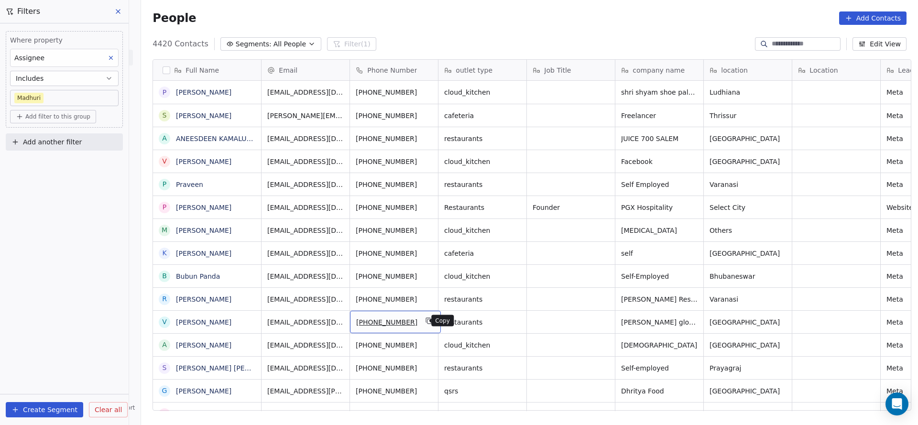
click at [426, 324] on icon "grid" at bounding box center [430, 321] width 8 height 8
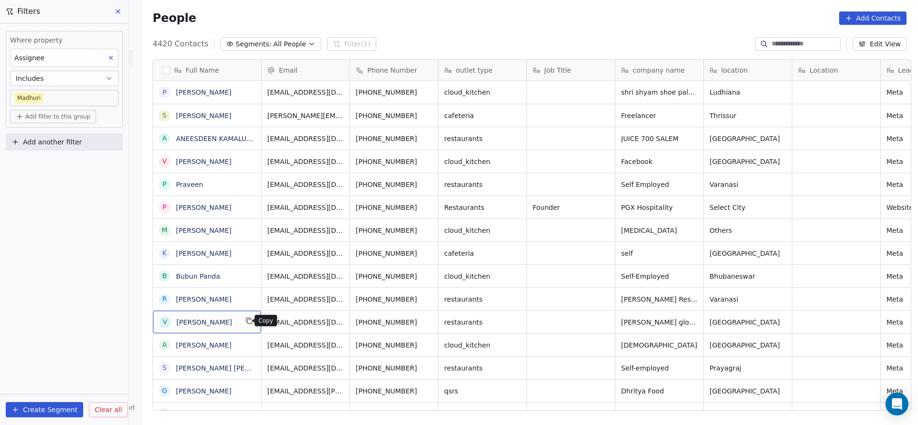
click at [245, 321] on icon "grid" at bounding box center [249, 321] width 8 height 8
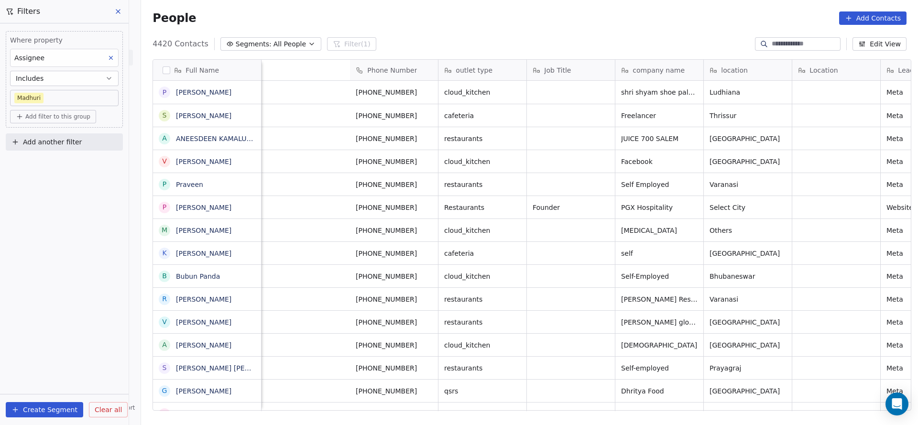
scroll to position [0, 835]
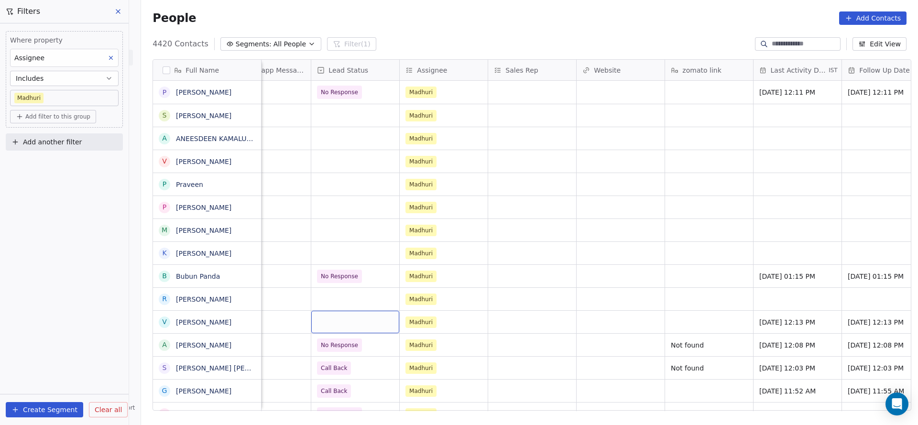
click at [368, 329] on div "grid" at bounding box center [355, 322] width 88 height 22
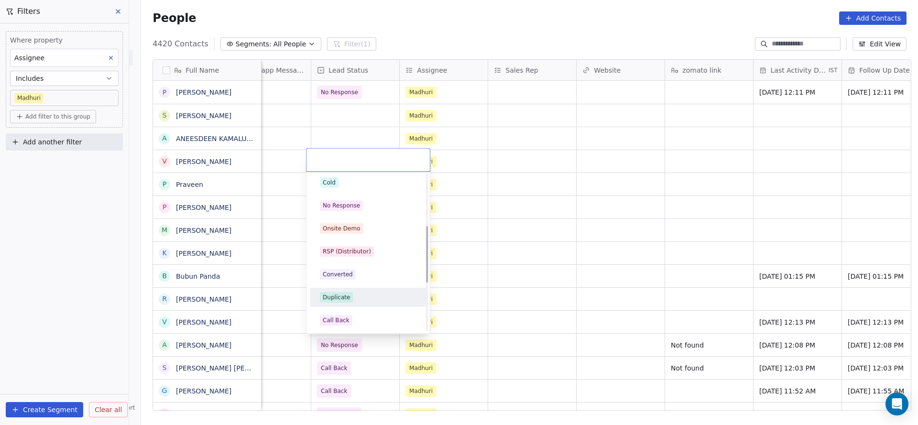
scroll to position [144, 0]
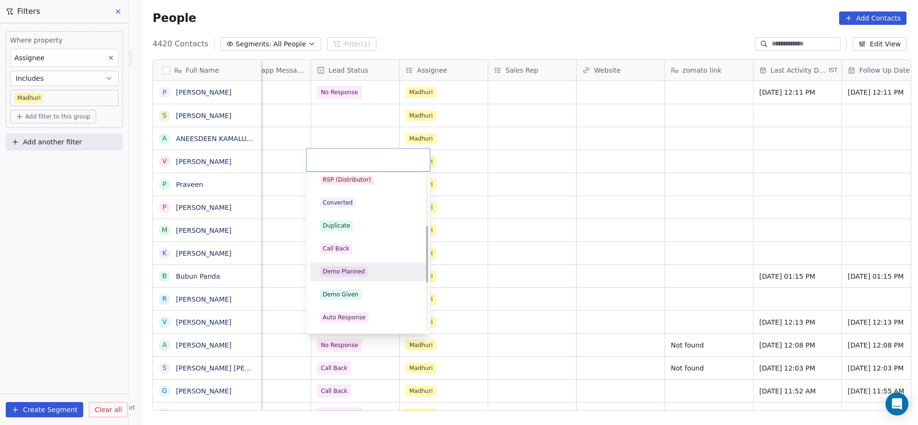
click at [366, 271] on div "Demo Planned" at bounding box center [368, 271] width 97 height 11
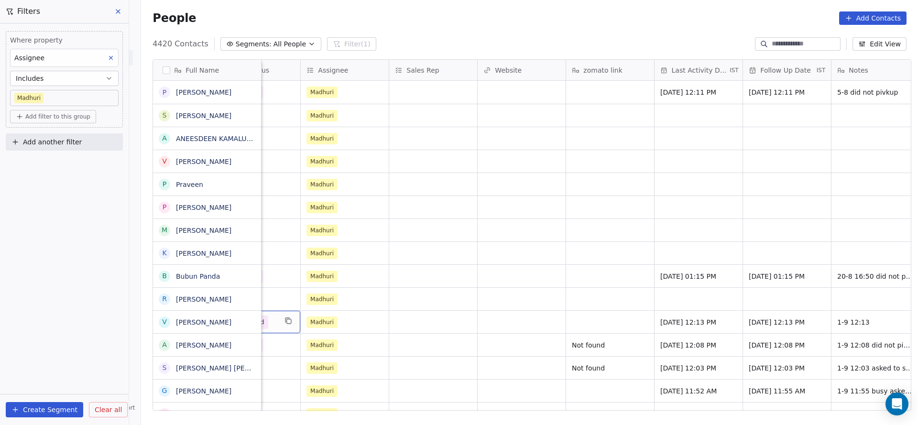
scroll to position [0, 935]
click at [422, 324] on div "grid" at bounding box center [432, 322] width 88 height 22
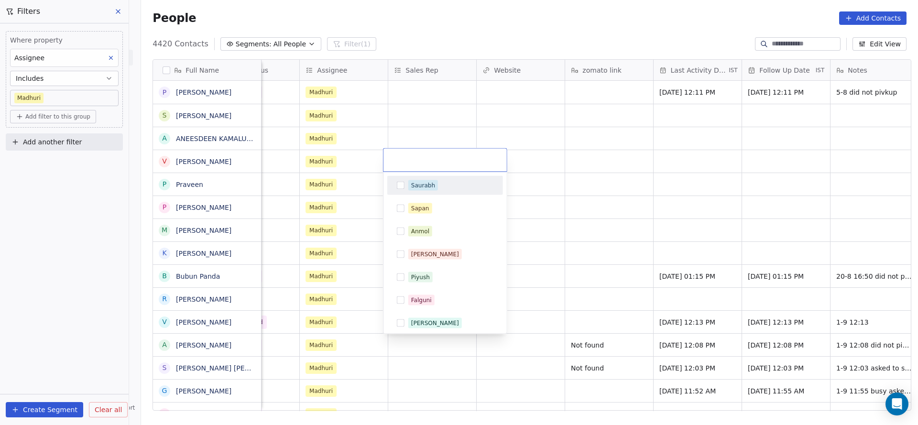
click at [432, 186] on div "Saurabh" at bounding box center [423, 185] width 24 height 9
click at [611, 321] on html "On2Cook India Pvt. Ltd. Contacts People Marketing Workflows Campaigns Sales Pip…" at bounding box center [459, 212] width 918 height 425
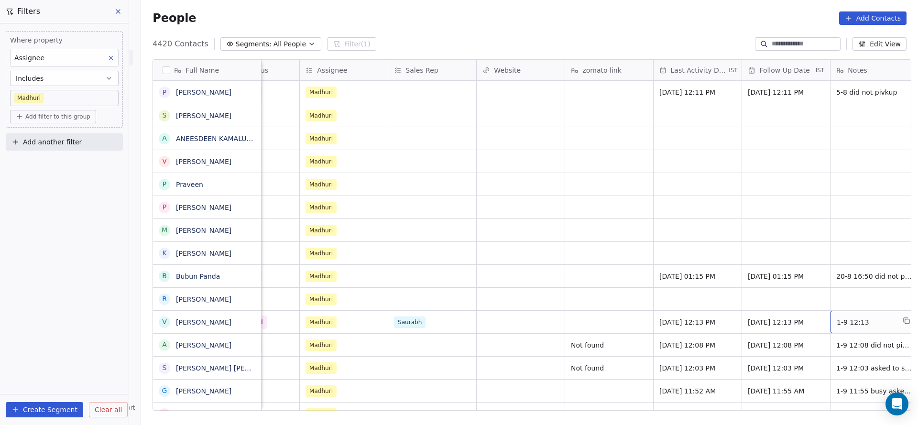
scroll to position [0, 954]
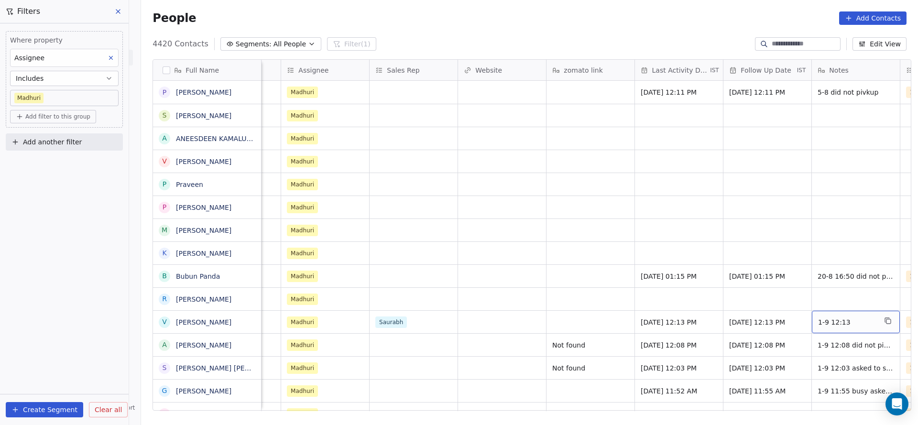
click at [855, 330] on div "1-9 12:13" at bounding box center [856, 322] width 88 height 22
click at [846, 319] on textarea "*********" at bounding box center [851, 326] width 87 height 30
type textarea "**********"
click at [597, 334] on html "On2Cook India Pvt. Ltd. Contacts People Marketing Workflows Campaigns Sales Pip…" at bounding box center [459, 212] width 918 height 425
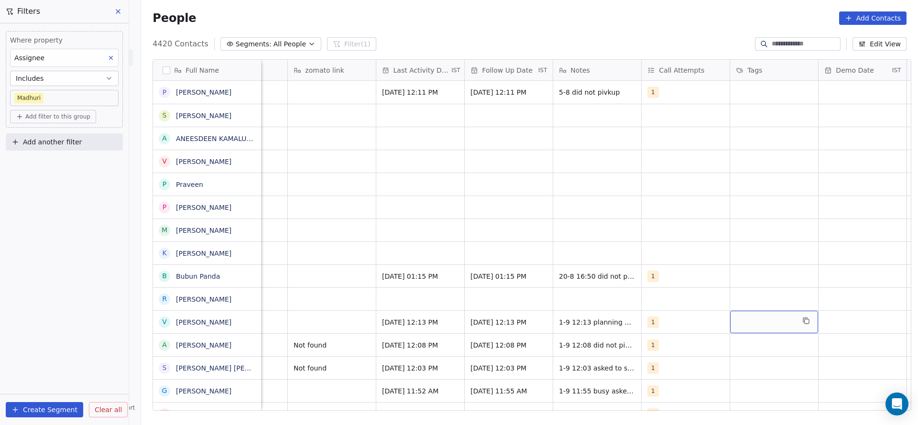
click at [745, 323] on div "grid" at bounding box center [774, 322] width 88 height 22
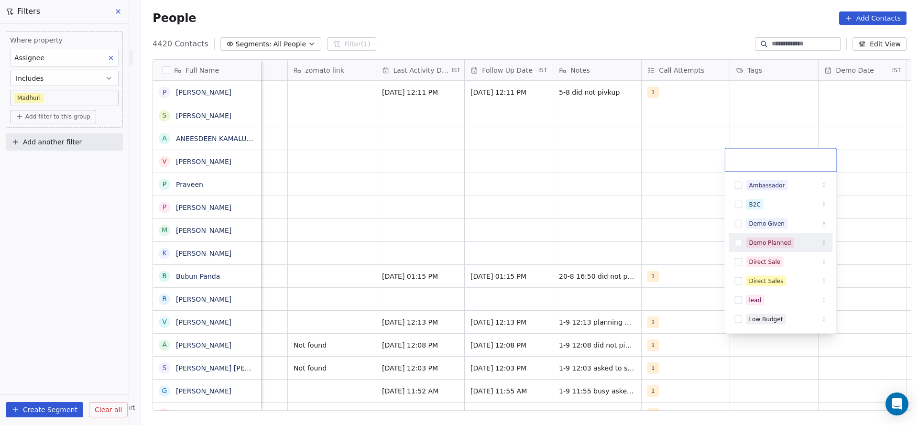
click at [761, 245] on div "Demo Planned" at bounding box center [771, 243] width 42 height 9
click at [482, 272] on html "On2Cook India Pvt. Ltd. Contacts People Marketing Workflows Campaigns Sales Pip…" at bounding box center [459, 212] width 918 height 425
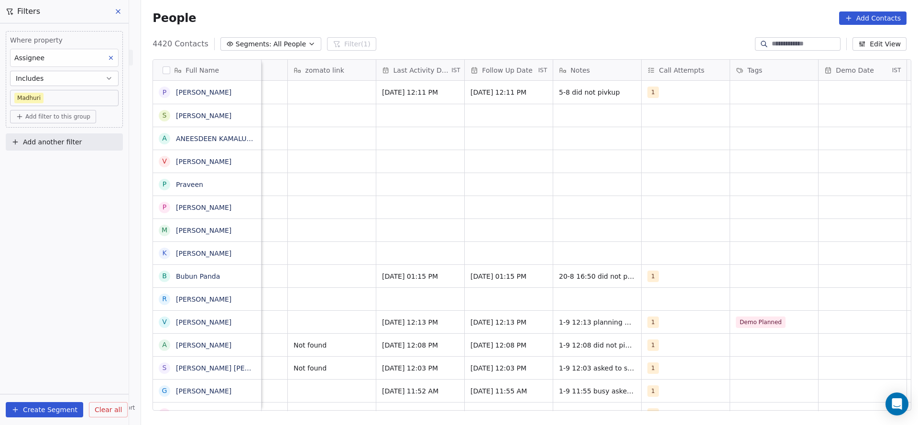
scroll to position [0, 1242]
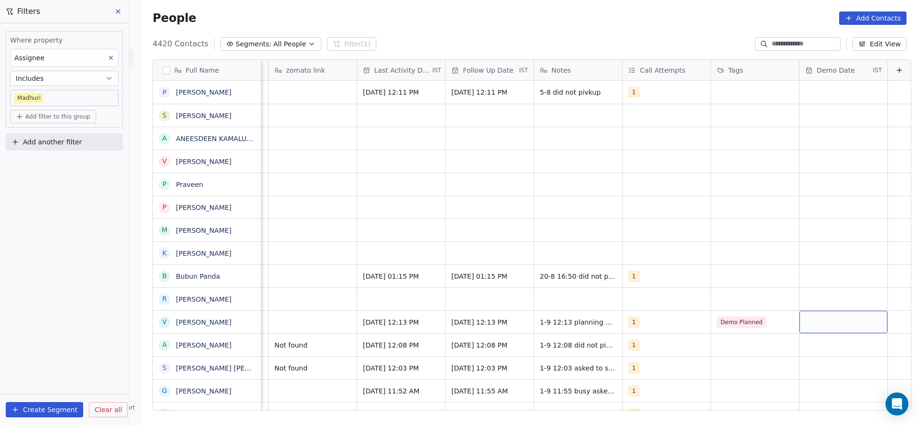
click at [826, 317] on div "grid" at bounding box center [844, 322] width 88 height 22
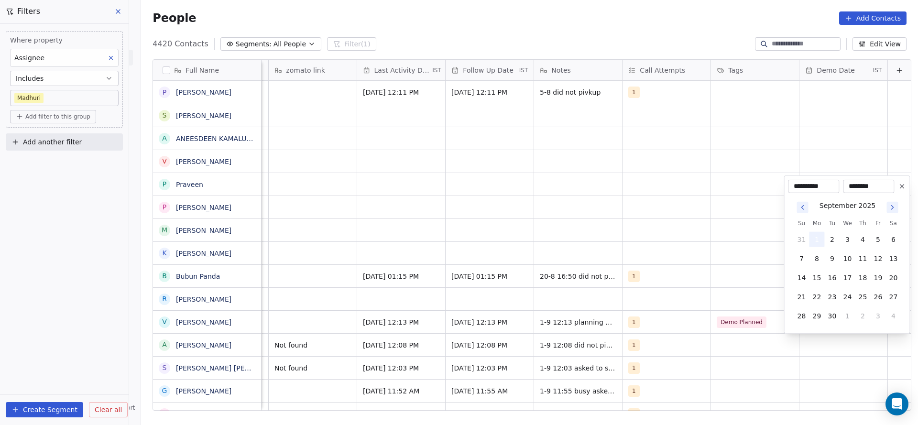
click at [816, 240] on button "1" at bounding box center [817, 239] width 15 height 15
click at [560, 306] on html "On2Cook India Pvt. Ltd. Contacts People Marketing Workflows Campaigns Sales Pip…" at bounding box center [459, 212] width 918 height 425
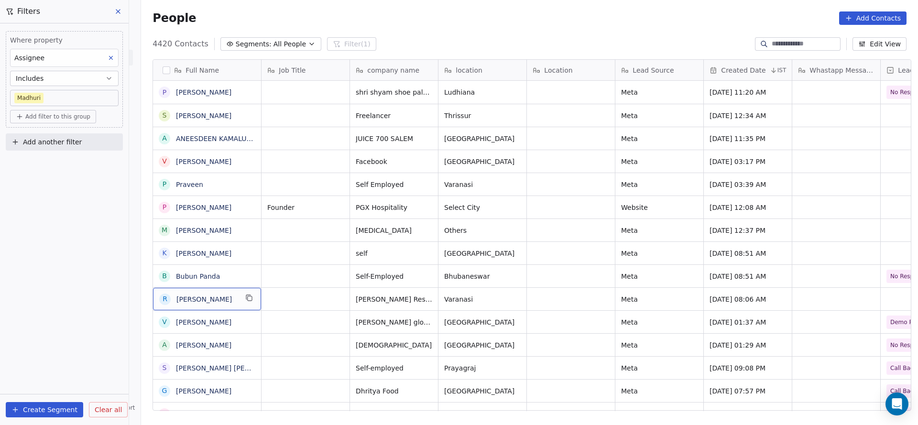
scroll to position [0, 0]
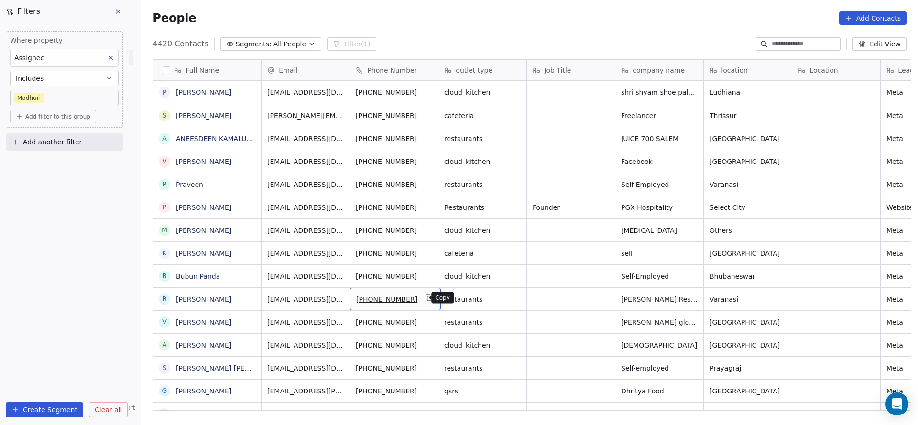
click at [425, 303] on button "grid" at bounding box center [429, 297] width 11 height 11
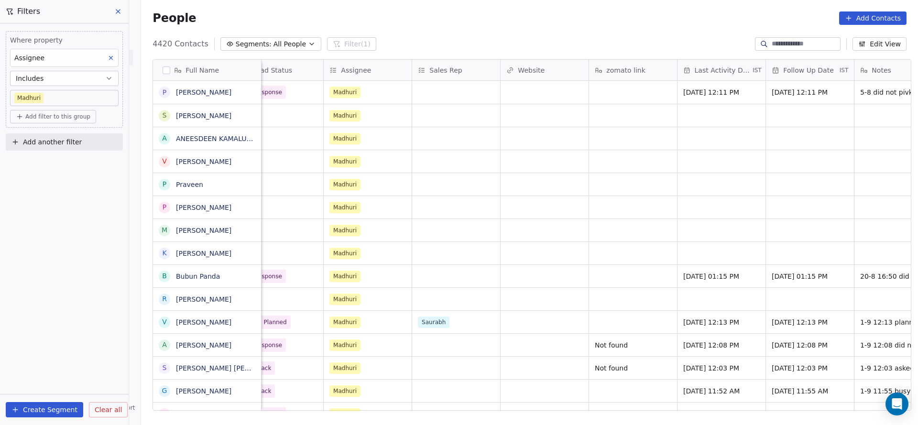
scroll to position [0, 1129]
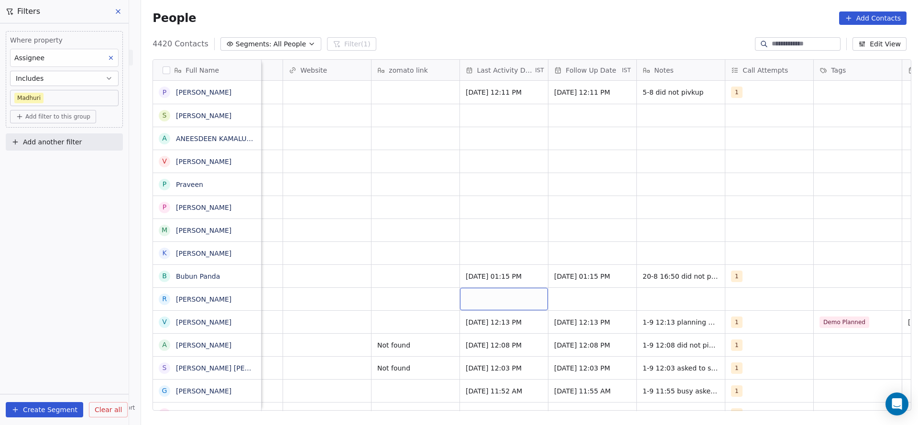
click at [507, 301] on div "grid" at bounding box center [504, 299] width 88 height 22
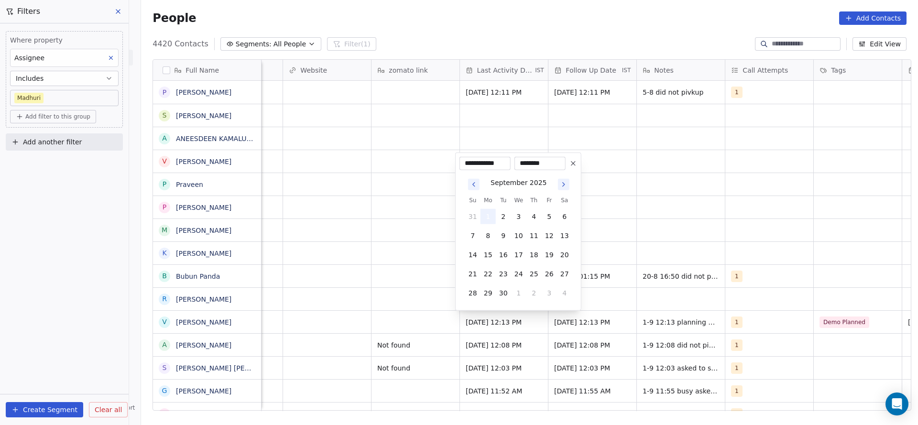
click at [492, 221] on button "1" at bounding box center [488, 216] width 15 height 15
click at [323, 278] on html "On2Cook India Pvt. Ltd. Contacts People Marketing Workflows Campaigns Sales Pip…" at bounding box center [459, 212] width 918 height 425
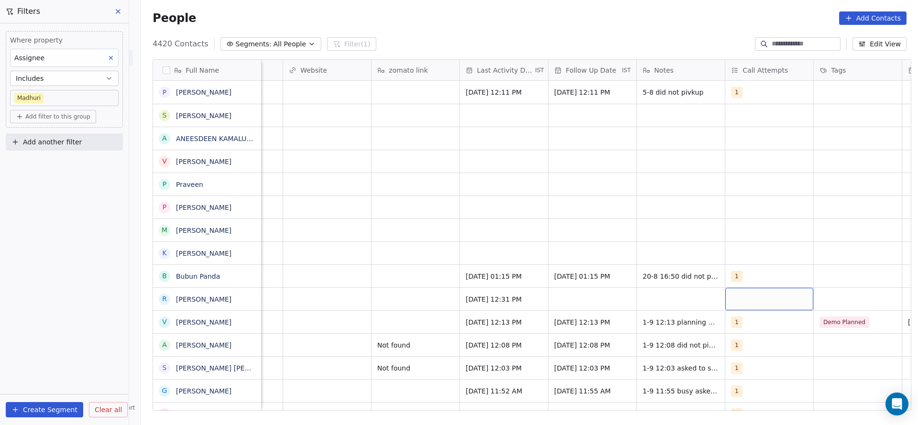
click at [734, 301] on div "grid" at bounding box center [770, 299] width 88 height 22
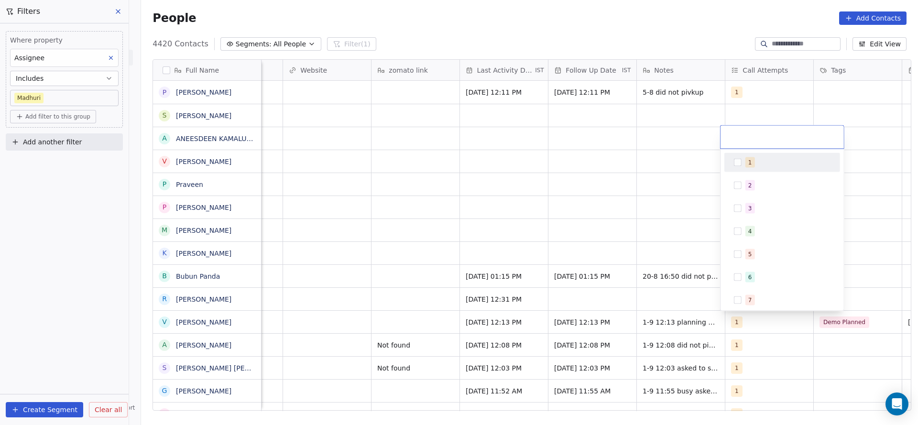
click at [768, 163] on div "1" at bounding box center [788, 162] width 85 height 11
click at [569, 237] on html "On2Cook India Pvt. Ltd. Contacts People Marketing Workflows Campaigns Sales Pip…" at bounding box center [459, 212] width 918 height 425
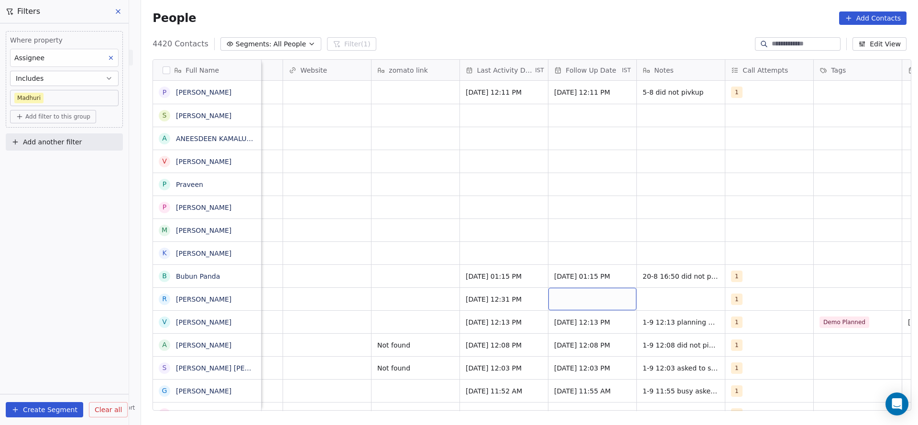
click at [570, 295] on div "grid" at bounding box center [593, 299] width 88 height 22
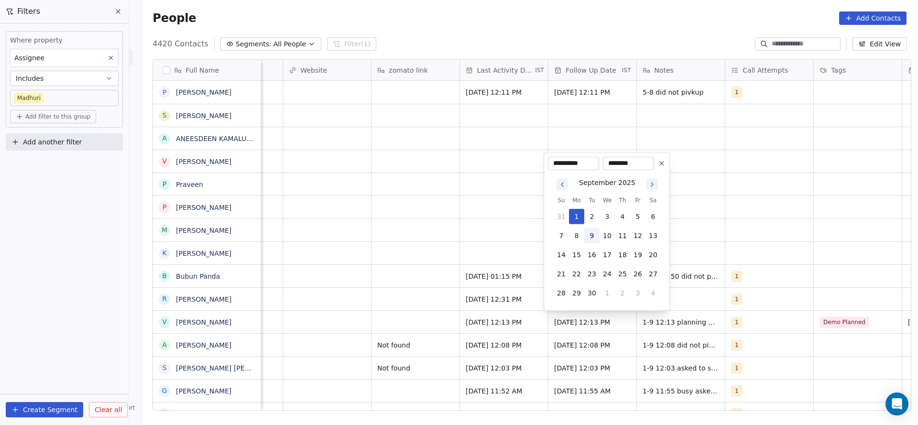
click at [612, 232] on button "10" at bounding box center [607, 235] width 15 height 15
type input "**********"
click at [425, 264] on html "On2Cook India Pvt. Ltd. Contacts People Marketing Workflows Campaigns Sales Pip…" at bounding box center [459, 212] width 918 height 425
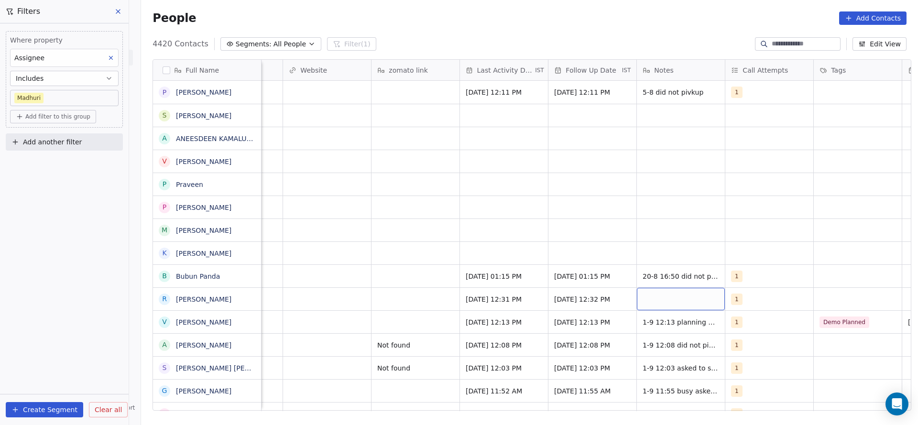
click at [656, 307] on div "grid" at bounding box center [681, 299] width 88 height 22
click at [658, 302] on textarea "*********" at bounding box center [676, 303] width 87 height 30
click at [678, 301] on textarea "*********" at bounding box center [676, 303] width 87 height 30
type textarea "**********"
click at [386, 315] on html "On2Cook India Pvt. Ltd. Contacts People Marketing Workflows Campaigns Sales Pip…" at bounding box center [459, 212] width 918 height 425
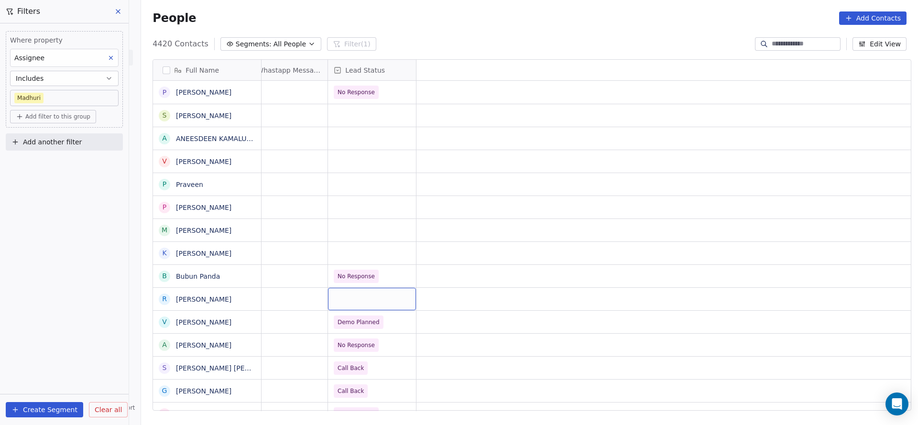
scroll to position [0, 0]
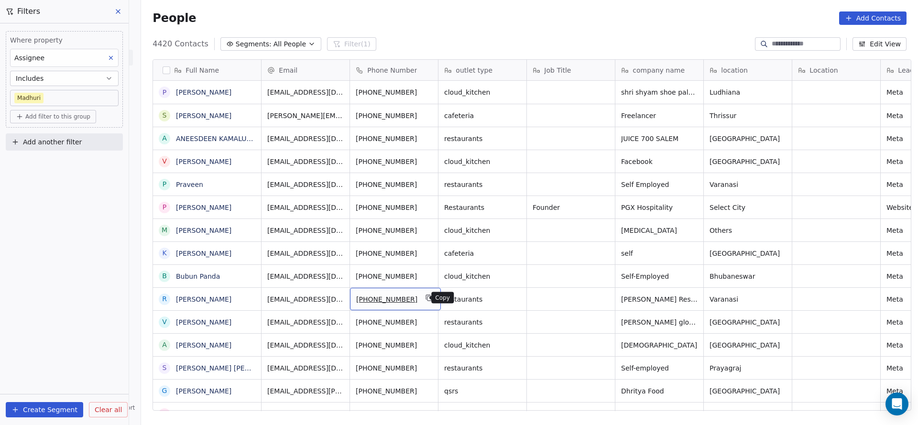
click at [427, 297] on icon "grid" at bounding box center [429, 297] width 4 height 4
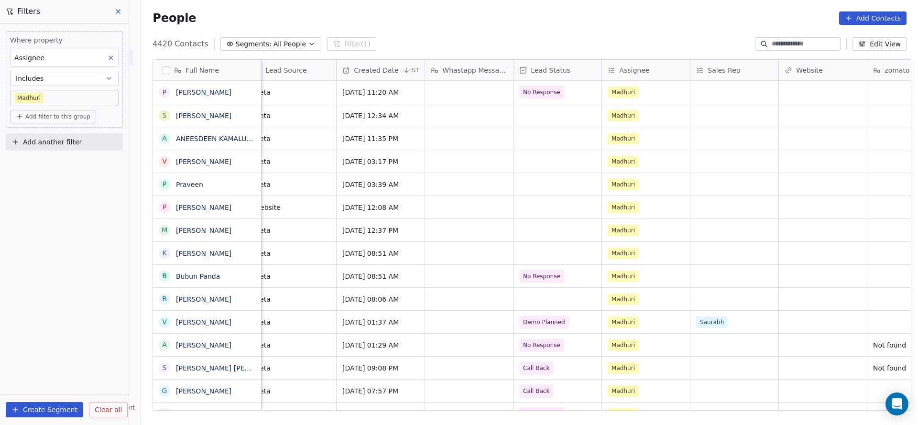
scroll to position [0, 641]
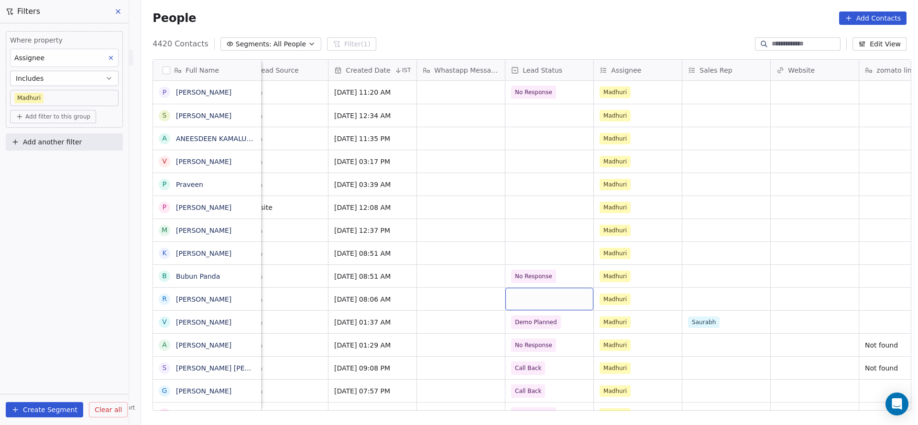
click at [540, 299] on div "grid" at bounding box center [550, 299] width 88 height 22
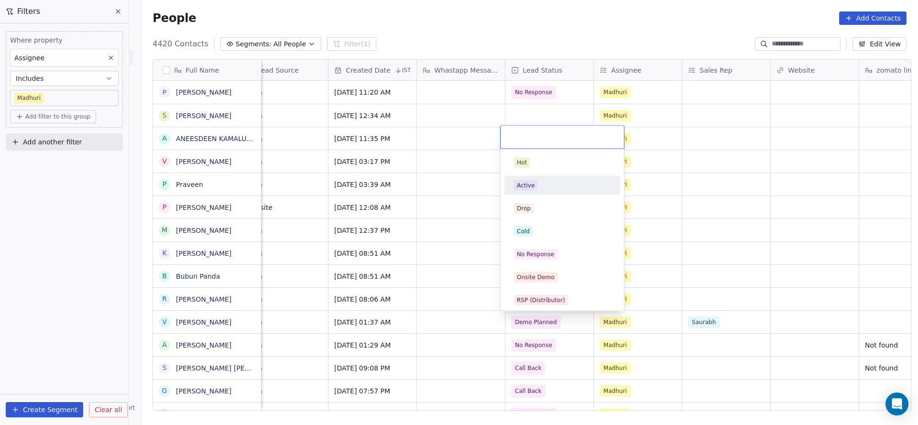
click at [561, 181] on div "Active" at bounding box center [562, 185] width 97 height 11
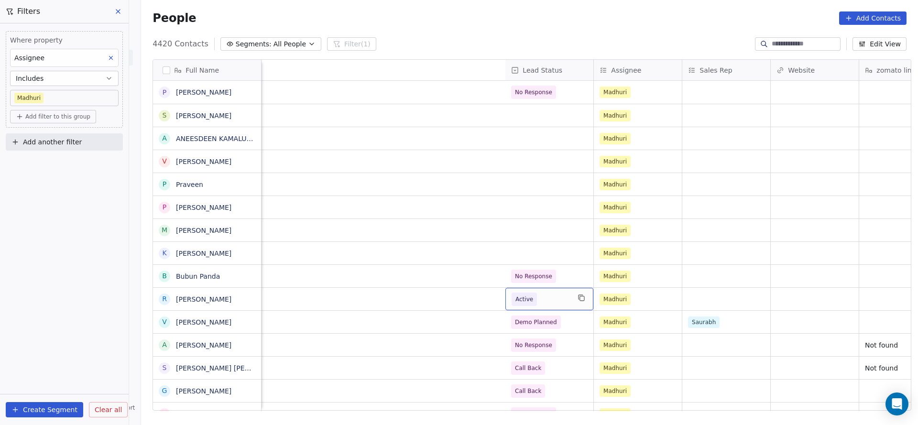
scroll to position [0, 1154]
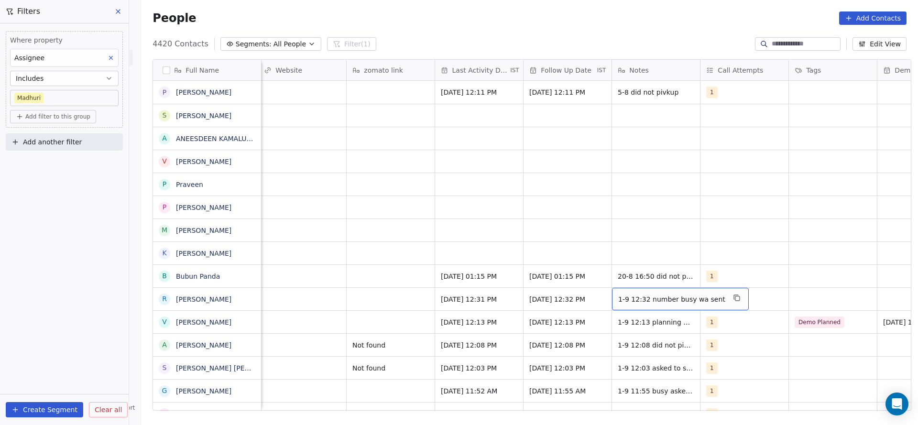
click at [633, 299] on span "1-9 12:32 number busy wa sent" at bounding box center [672, 300] width 107 height 10
click at [610, 296] on textarea "**********" at bounding box center [670, 303] width 124 height 30
drag, startPoint x: 644, startPoint y: 296, endPoint x: 707, endPoint y: 297, distance: 63.2
click at [707, 297] on textarea "**********" at bounding box center [670, 303] width 124 height 30
type textarea "**********"
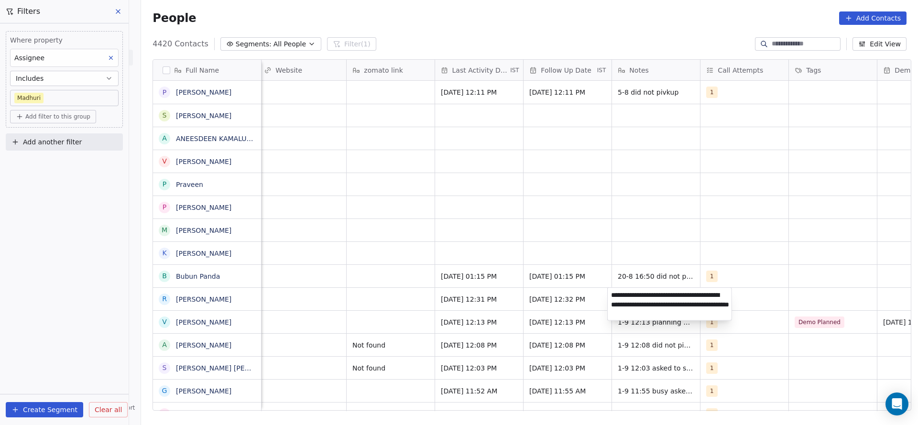
click at [516, 306] on html "On2Cook India Pvt. Ltd. Contacts People Marketing Workflows Campaigns Sales Pip…" at bounding box center [459, 212] width 918 height 425
